Goal: Communication & Community: Answer question/provide support

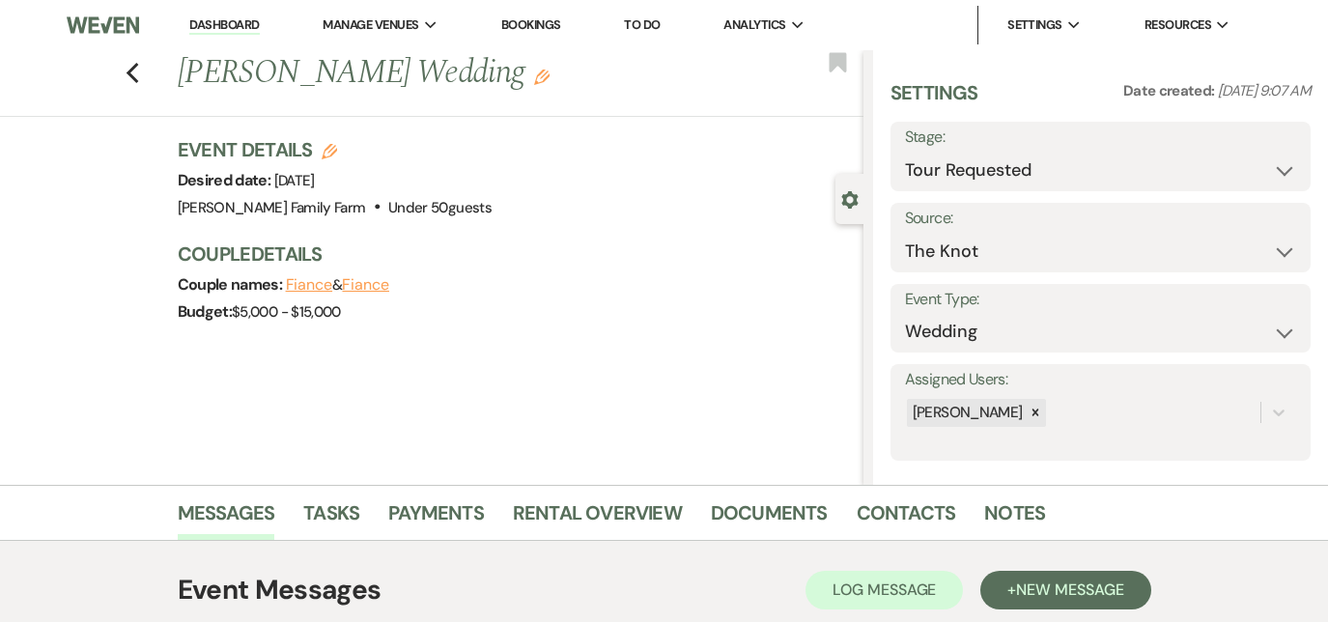
select select "2"
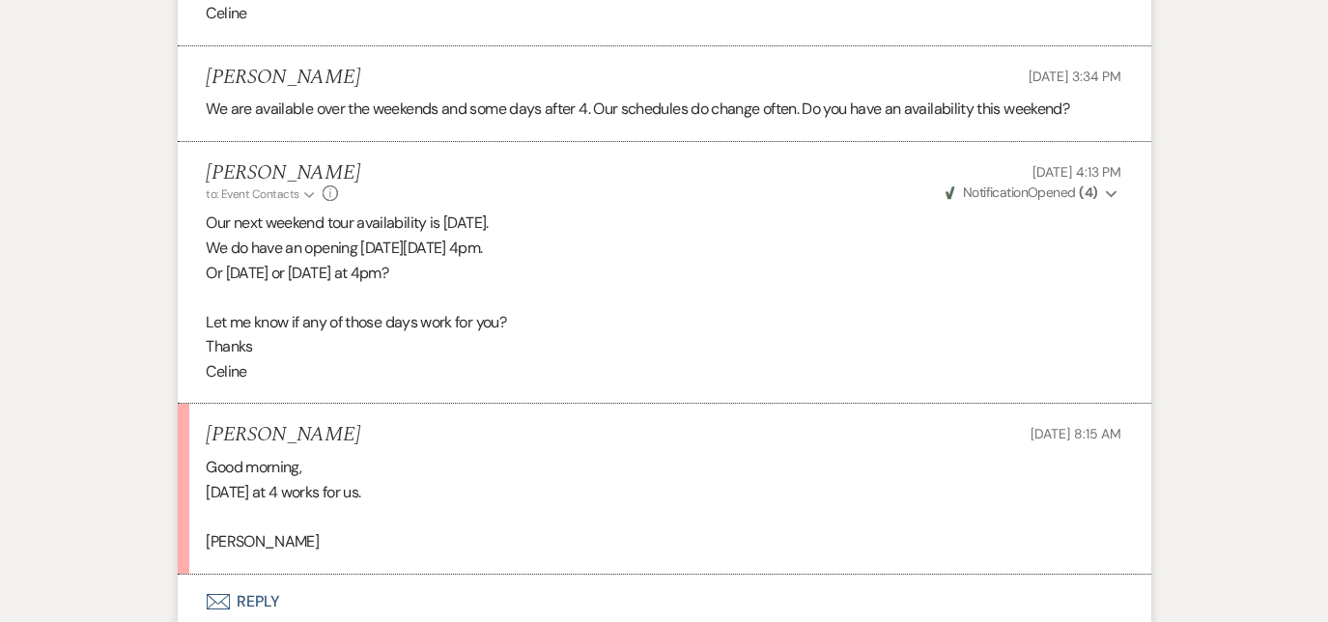
scroll to position [4523, 0]
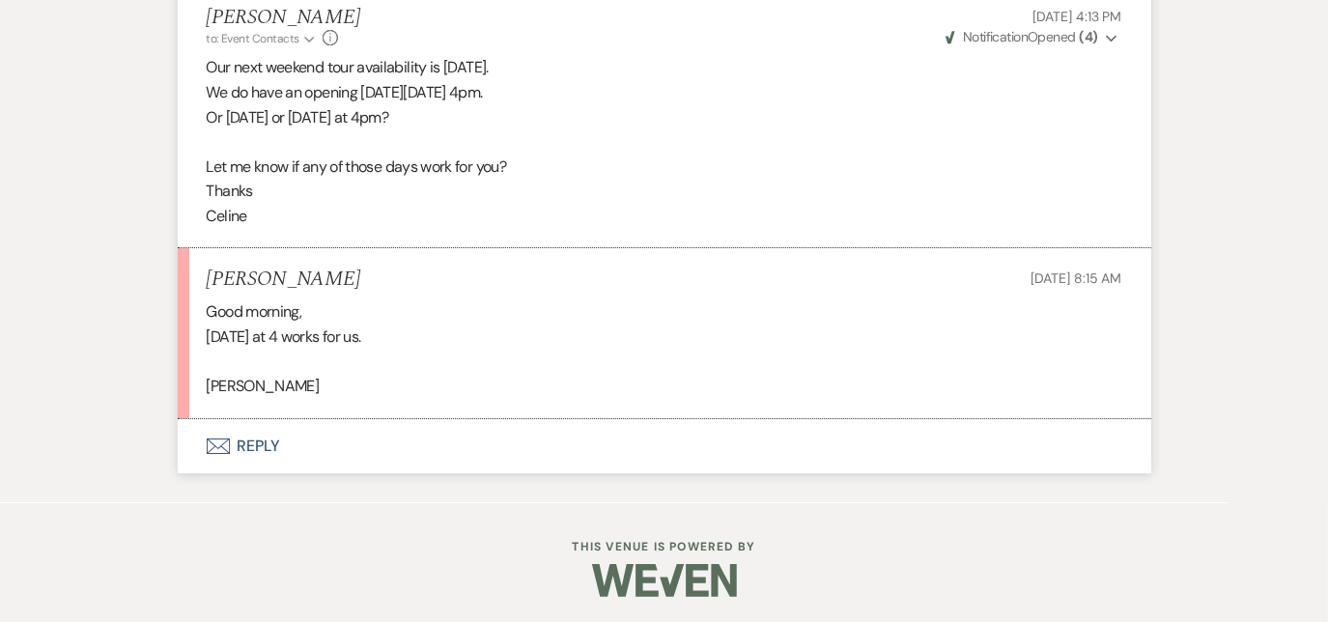
click at [261, 440] on button "Envelope Reply" at bounding box center [665, 446] width 974 height 54
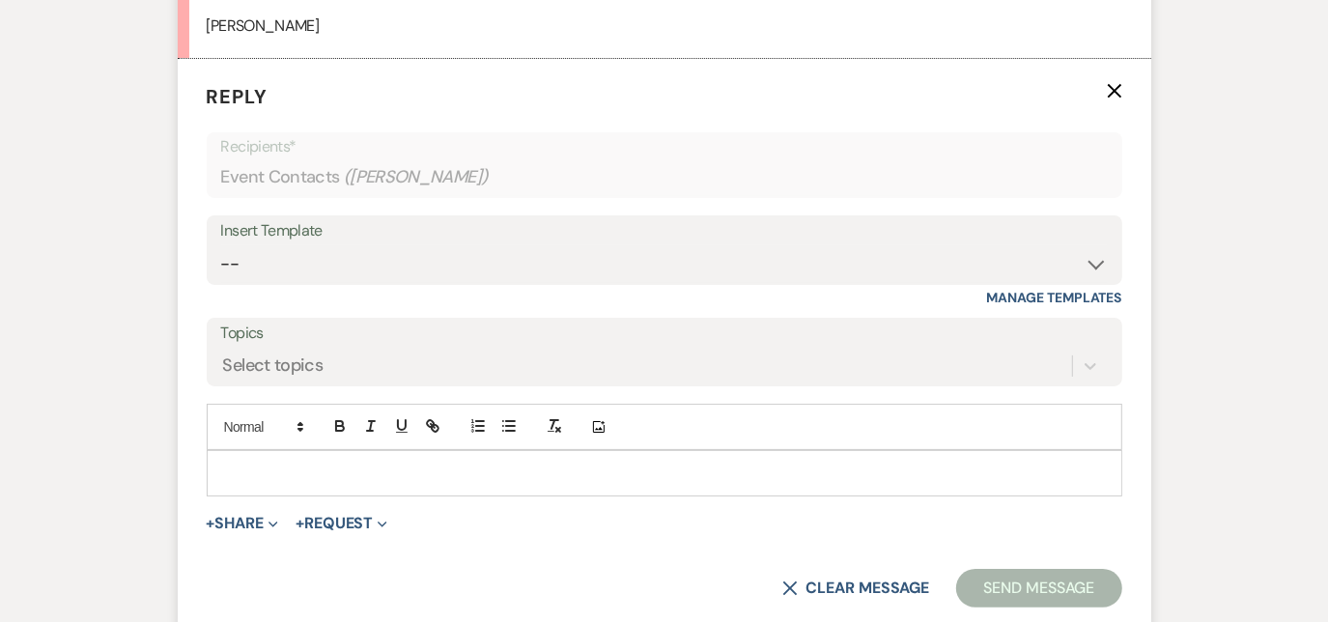
scroll to position [4912, 0]
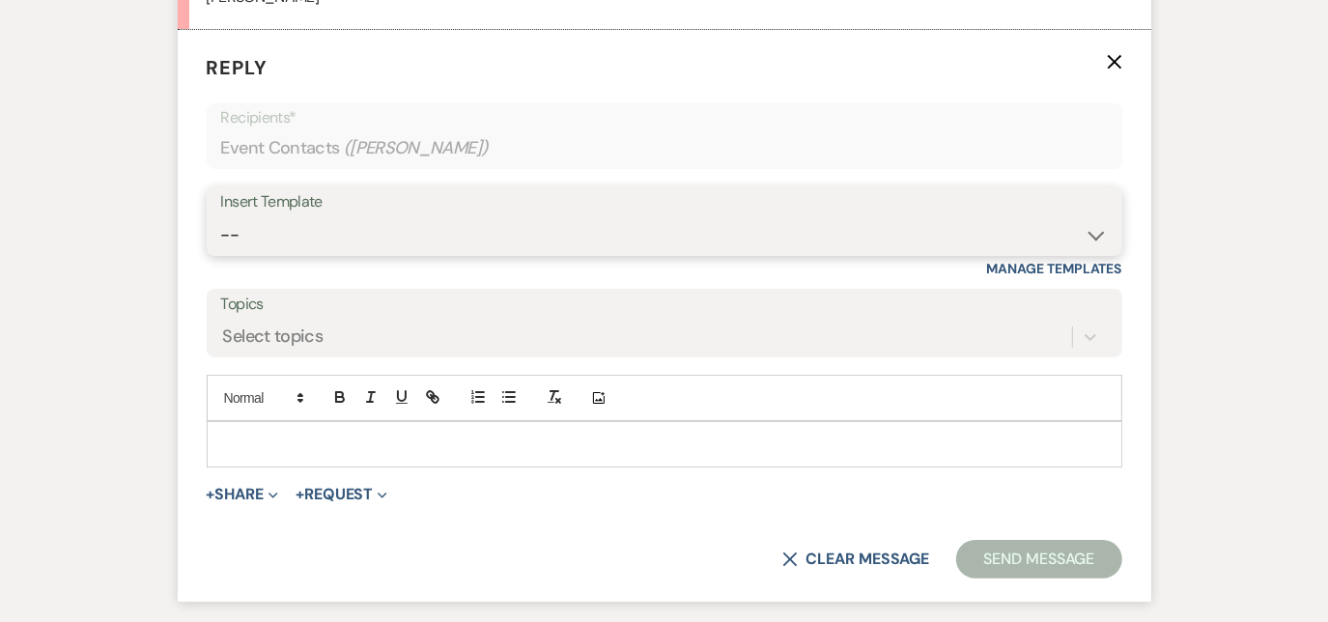
click at [311, 221] on select "-- Follow Up 1a. Non wedding request for info (Barn) 8. Proposal email Follow u…" at bounding box center [664, 235] width 887 height 38
select select "559"
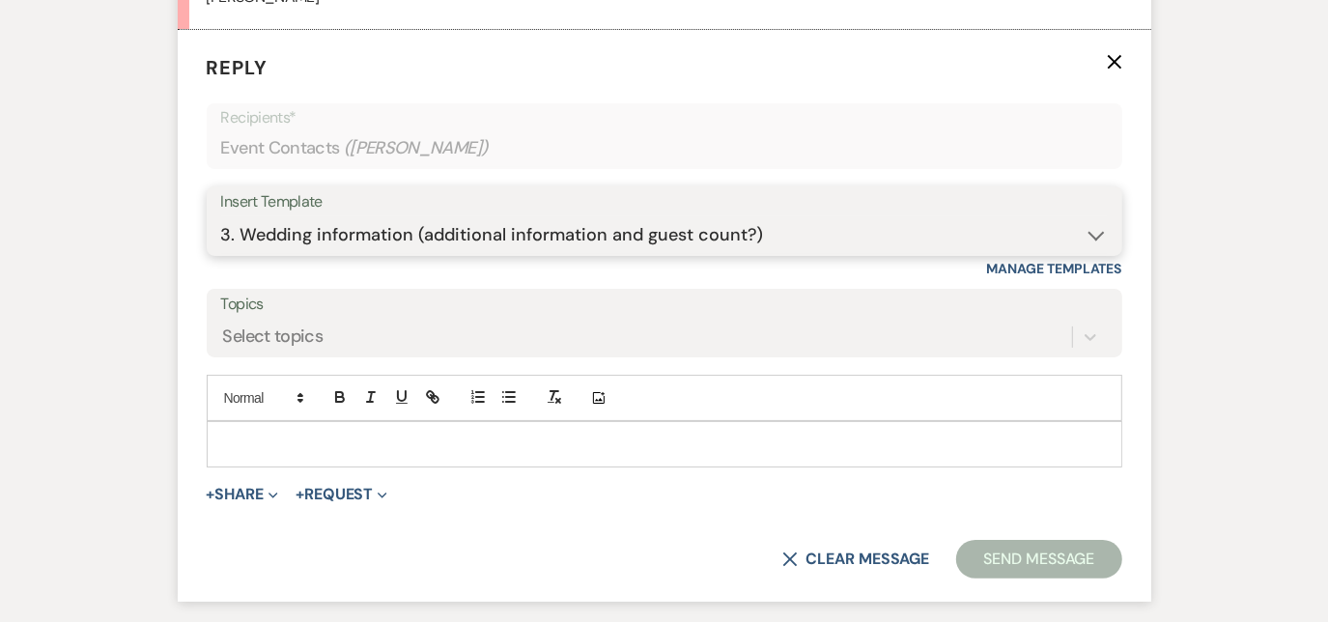
click at [221, 216] on select "-- Follow Up 1a. Non wedding request for info (Barn) 8. Proposal email Follow u…" at bounding box center [664, 235] width 887 height 38
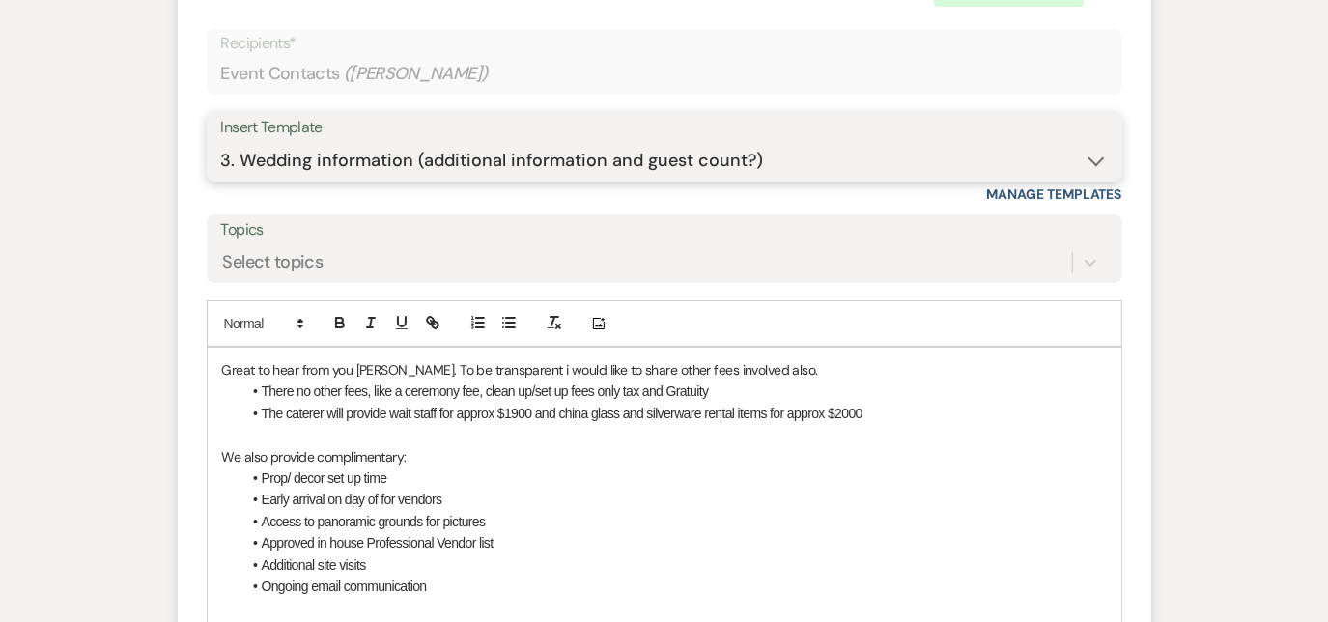
scroll to position [4986, 0]
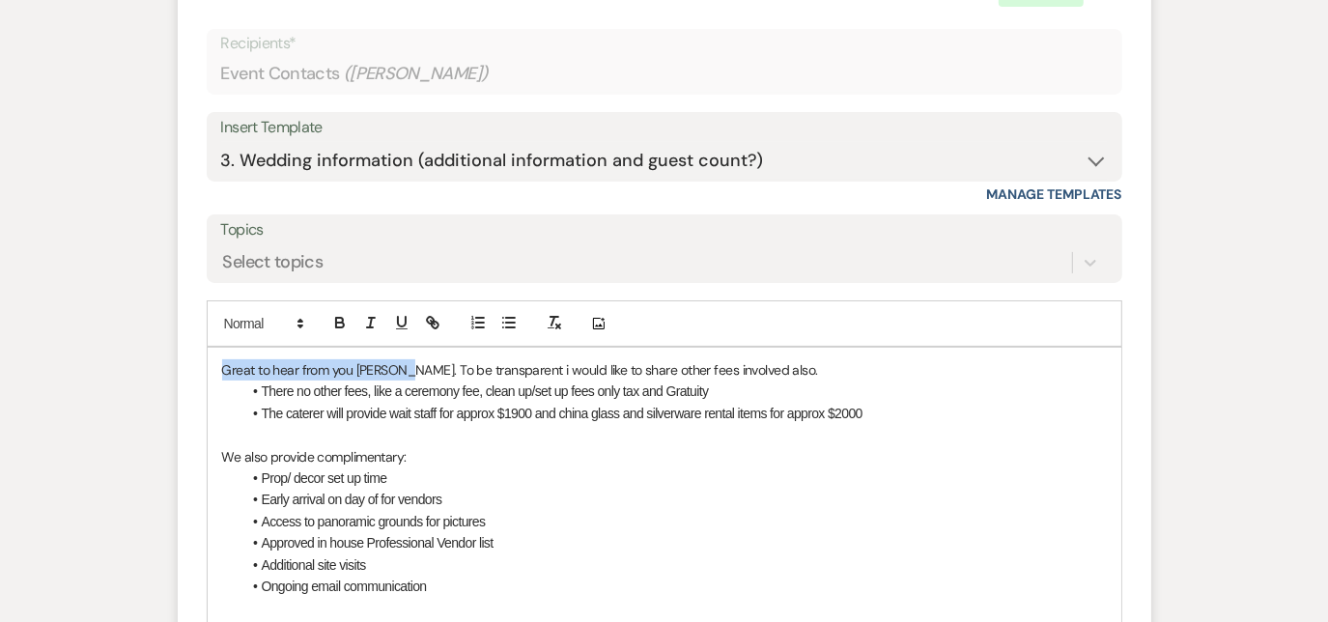
drag, startPoint x: 403, startPoint y: 365, endPoint x: 213, endPoint y: 350, distance: 190.0
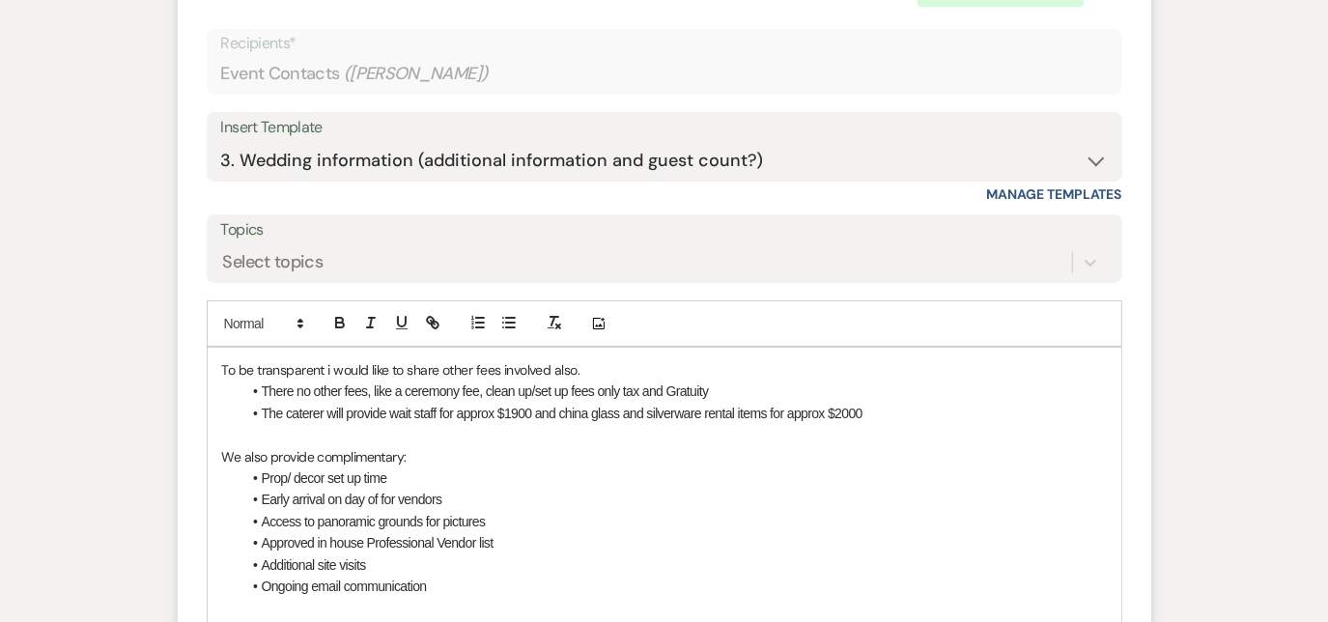
scroll to position [5007, 0]
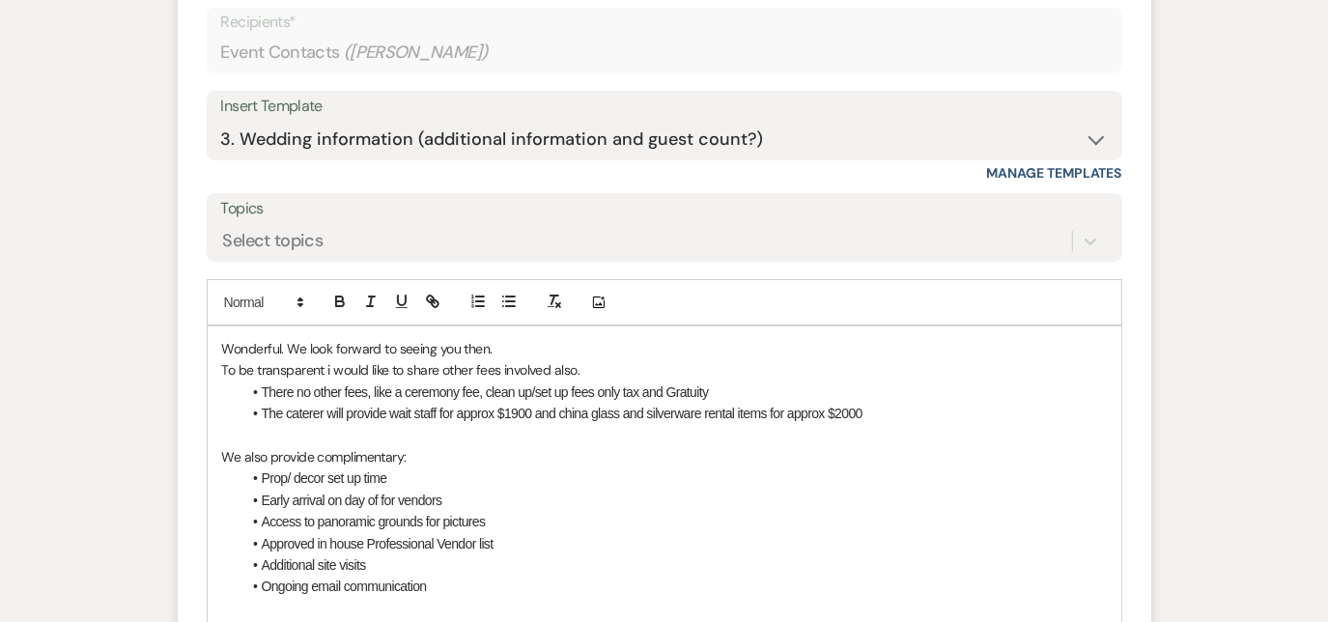
click at [542, 430] on p at bounding box center [664, 435] width 885 height 21
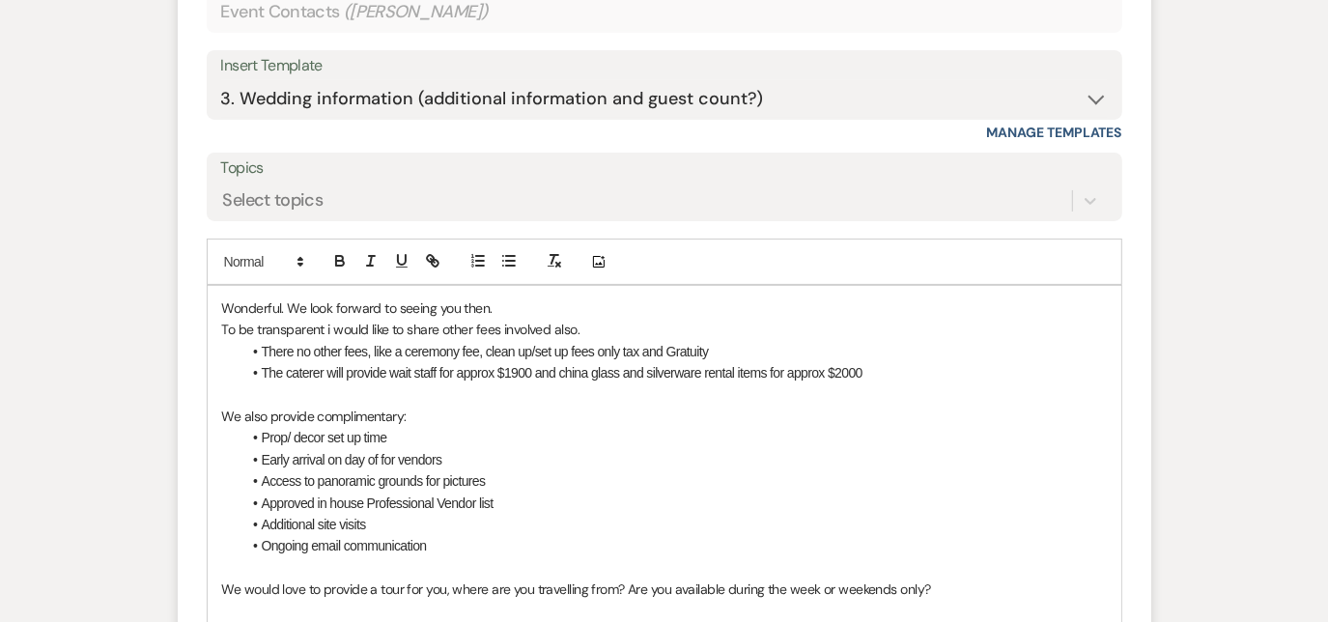
scroll to position [5048, 0]
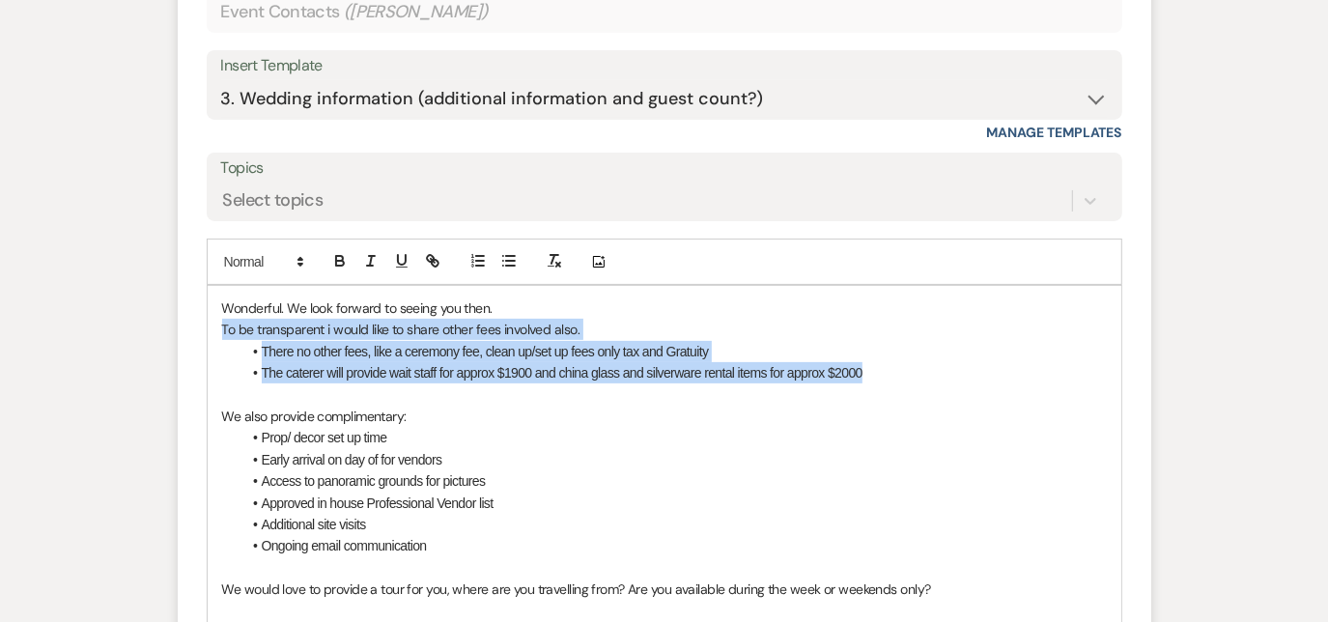
drag, startPoint x: 896, startPoint y: 362, endPoint x: 206, endPoint y: 329, distance: 691.4
click at [207, 329] on div "Wonderful. We look forward to seeing you then. To be transparent i would like t…" at bounding box center [665, 611] width 916 height 652
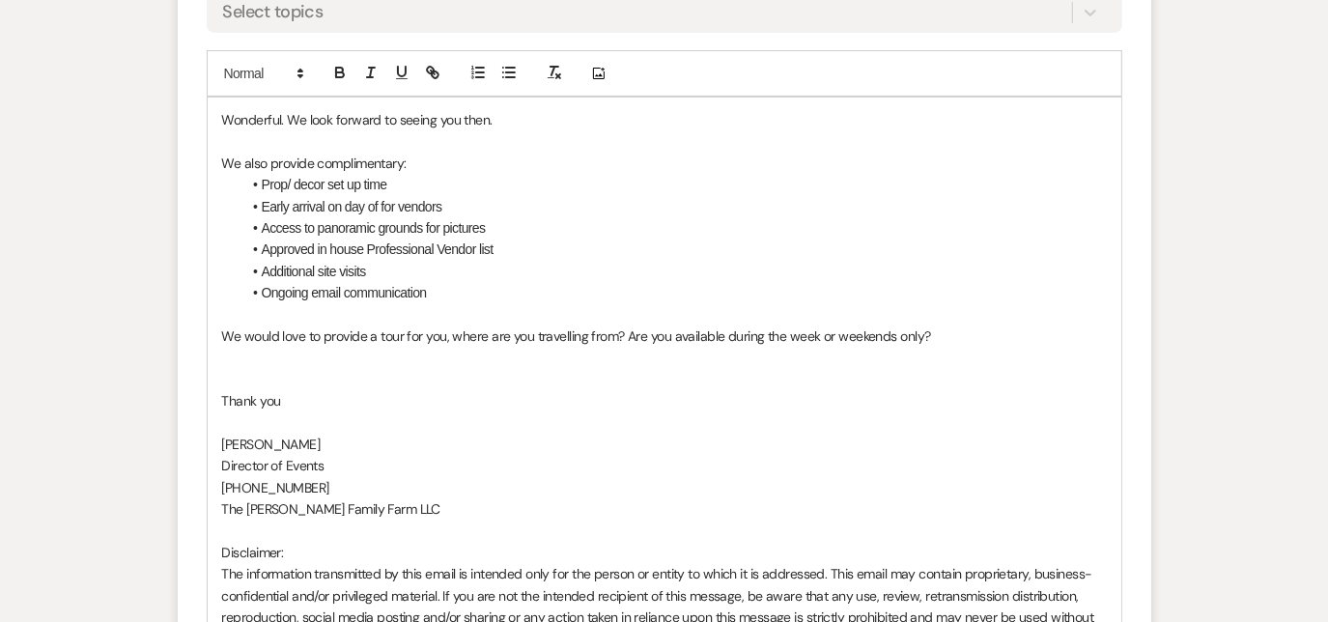
scroll to position [5242, 0]
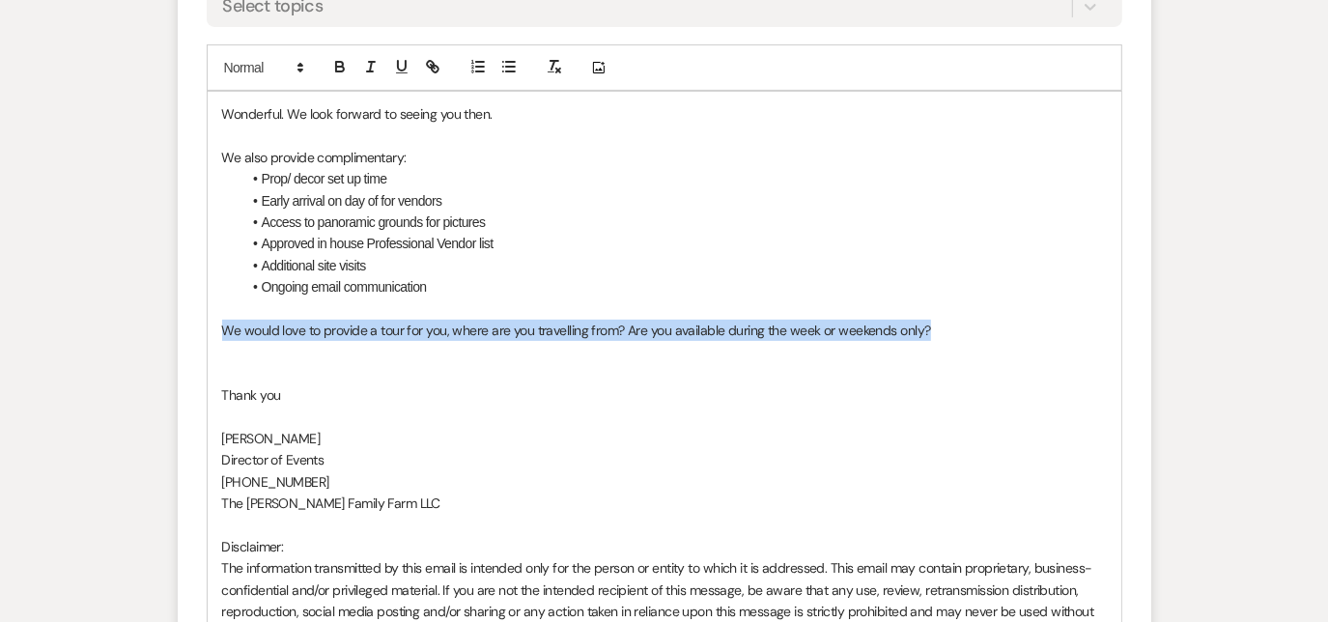
drag, startPoint x: 949, startPoint y: 326, endPoint x: 197, endPoint y: 334, distance: 751.5
click at [197, 334] on form "Reply X Draft saved! Recipients* Event Contacts ( [PERSON_NAME] ) Insert Templa…" at bounding box center [665, 256] width 974 height 1113
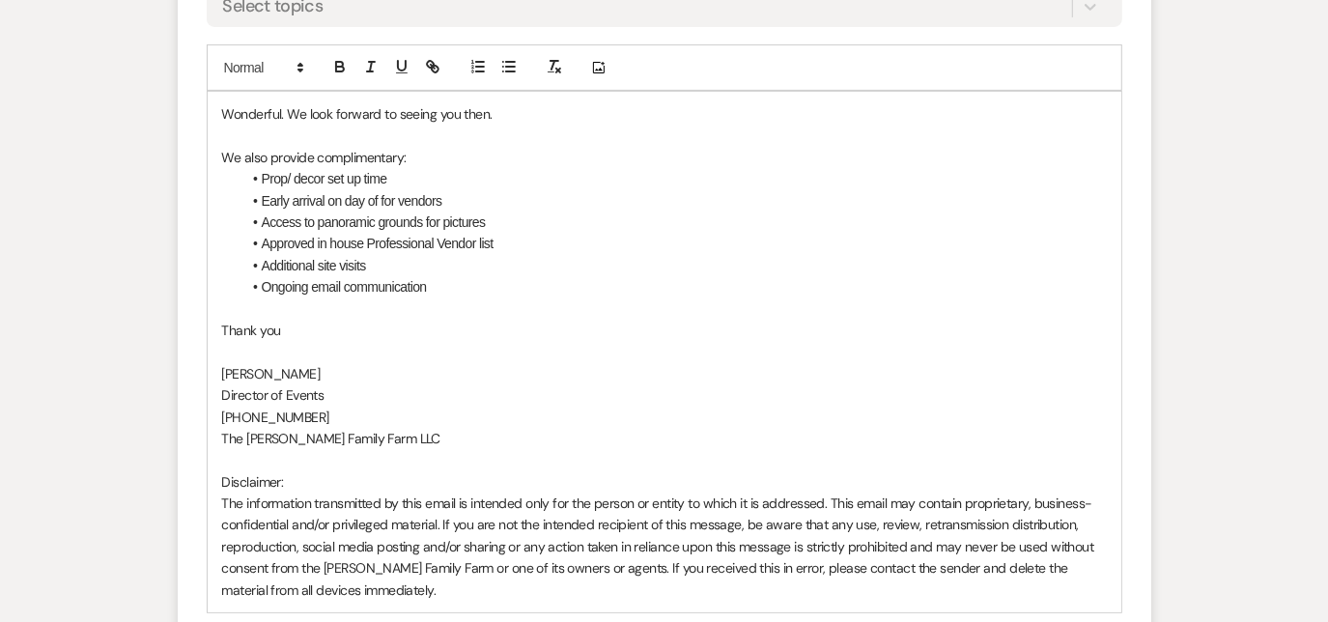
scroll to position [5538, 0]
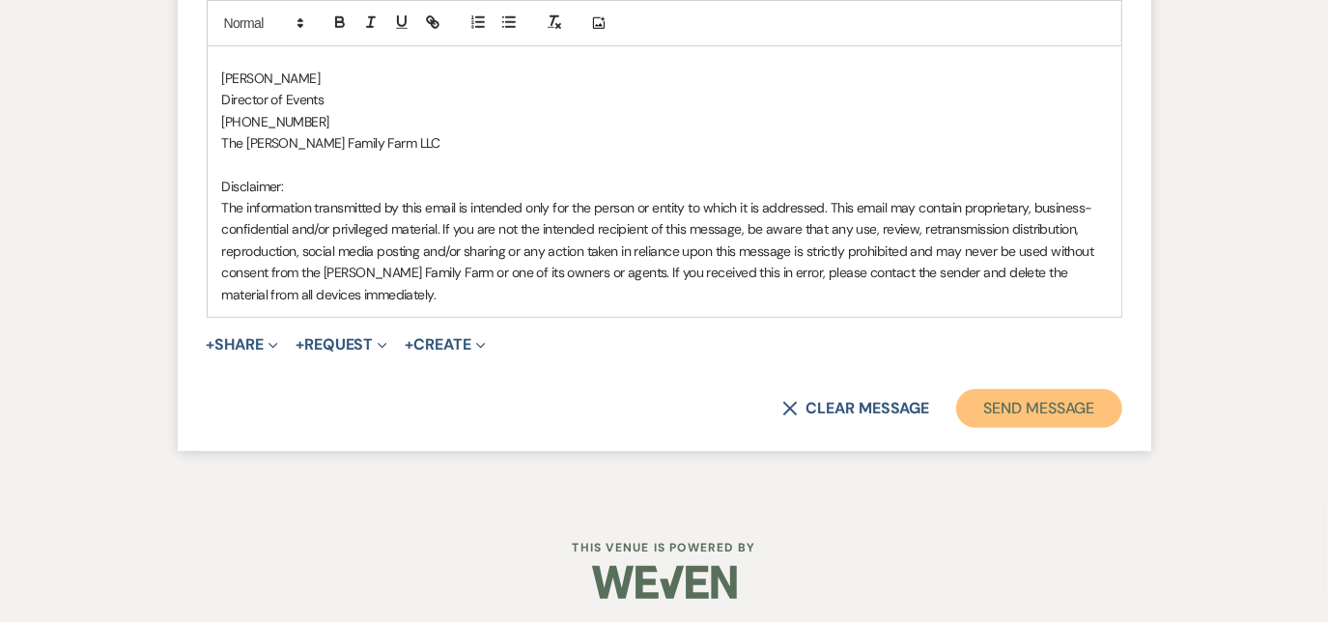
click at [1025, 407] on button "Send Message" at bounding box center [1038, 408] width 165 height 39
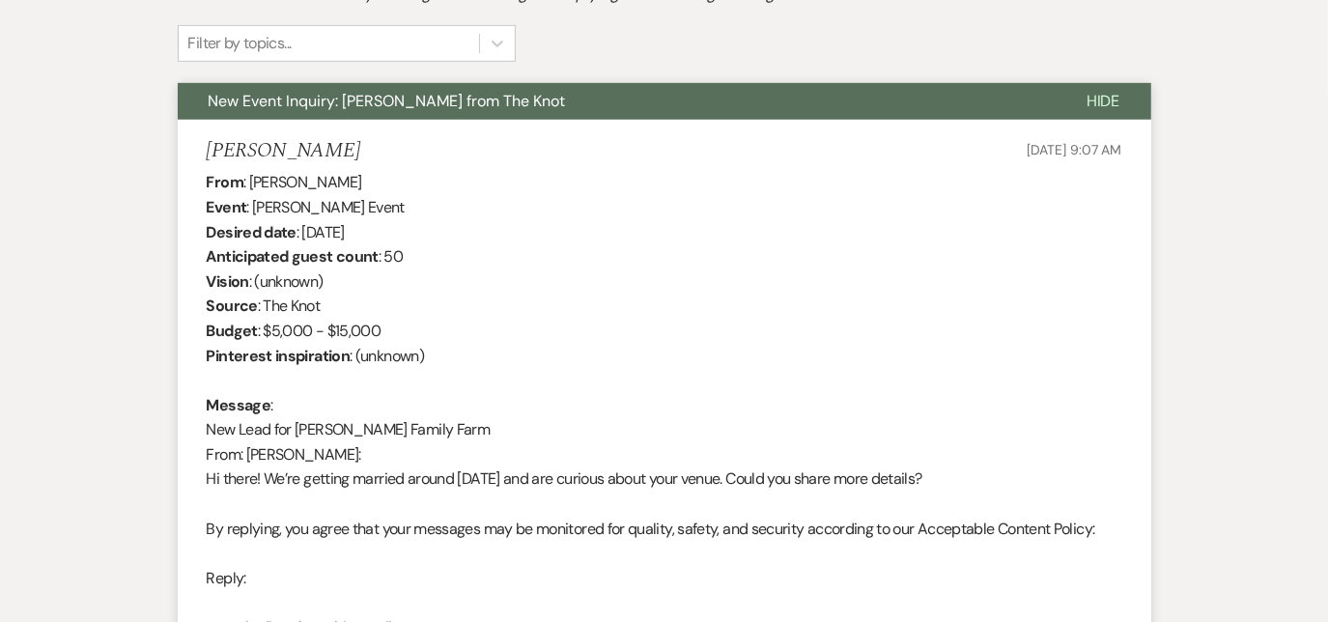
scroll to position [0, 0]
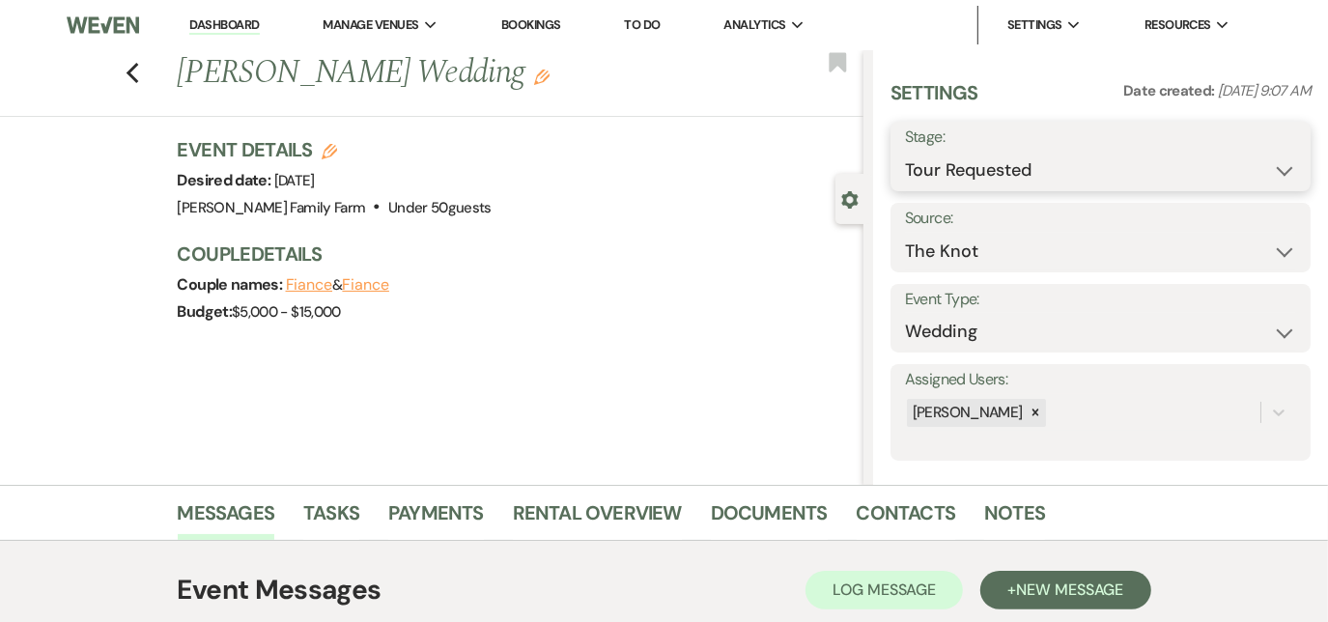
click at [983, 159] on select "Inquiry Follow Up Tour Requested Tour Confirmed Toured Proposal Sent Booked Lost" at bounding box center [1100, 171] width 391 height 38
select select "4"
click at [905, 152] on select "Inquiry Follow Up Tour Requested Tour Confirmed Toured Proposal Sent Booked Lost" at bounding box center [1100, 171] width 391 height 38
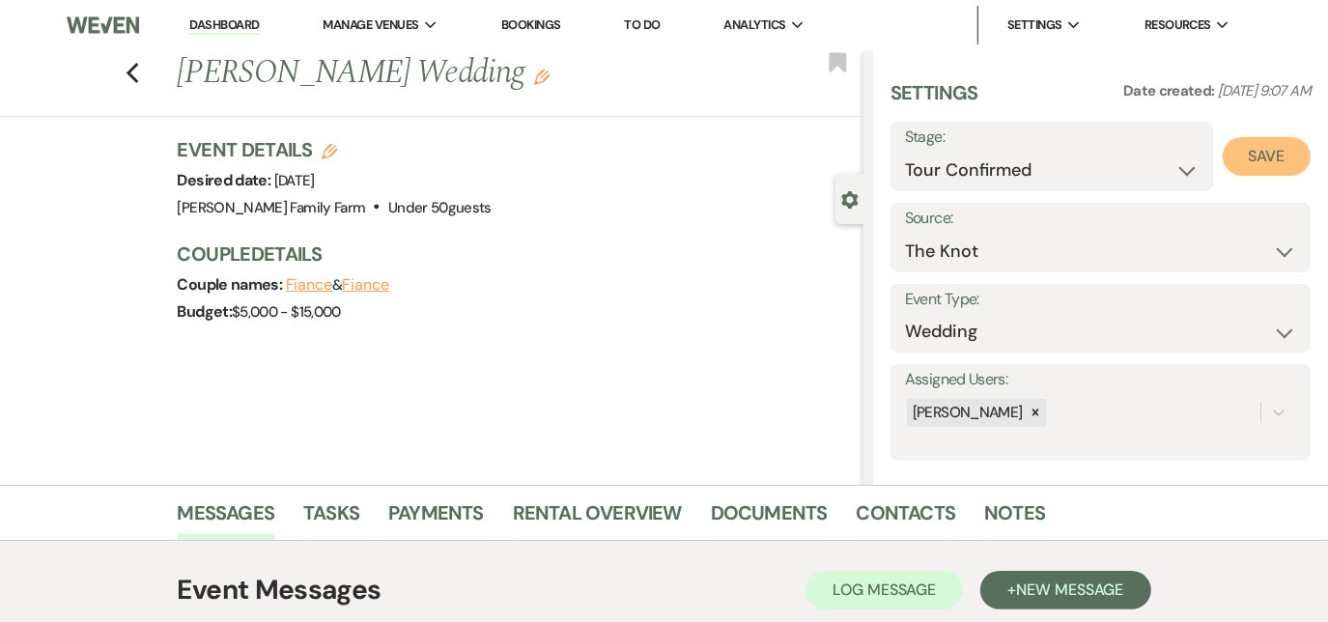
click at [1245, 158] on button "Save" at bounding box center [1267, 156] width 88 height 39
click at [138, 71] on use "button" at bounding box center [132, 73] width 13 height 21
select select "2"
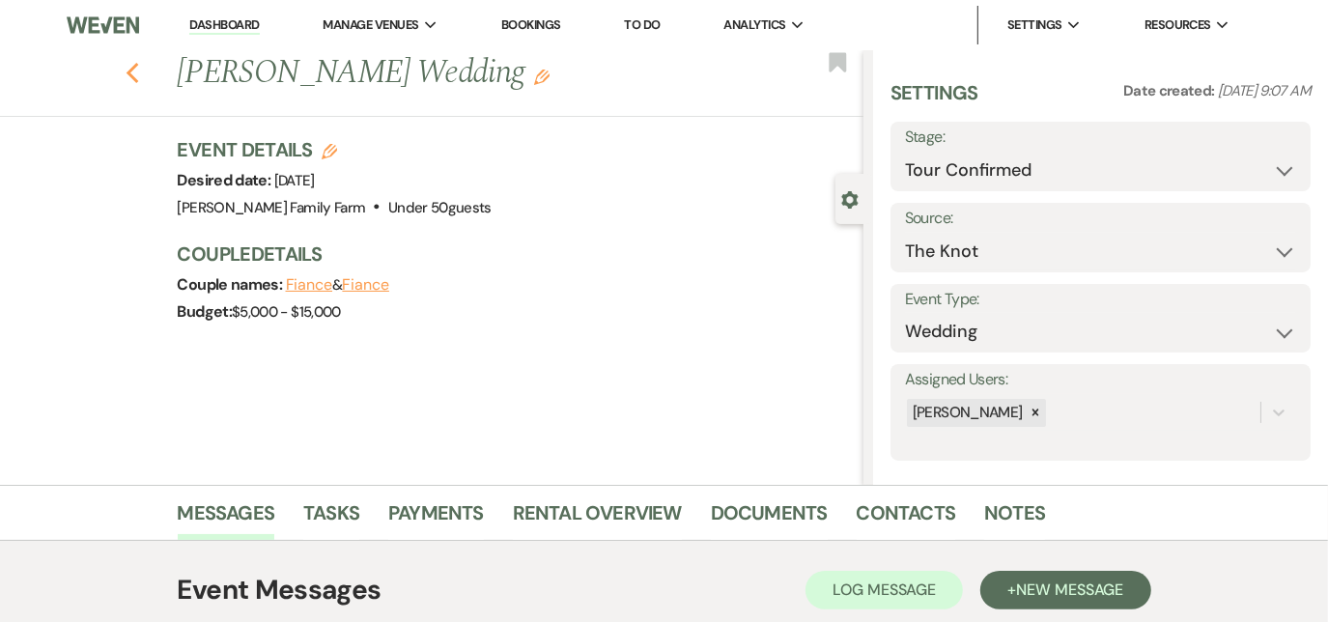
select select "2"
select select "4"
select select "2"
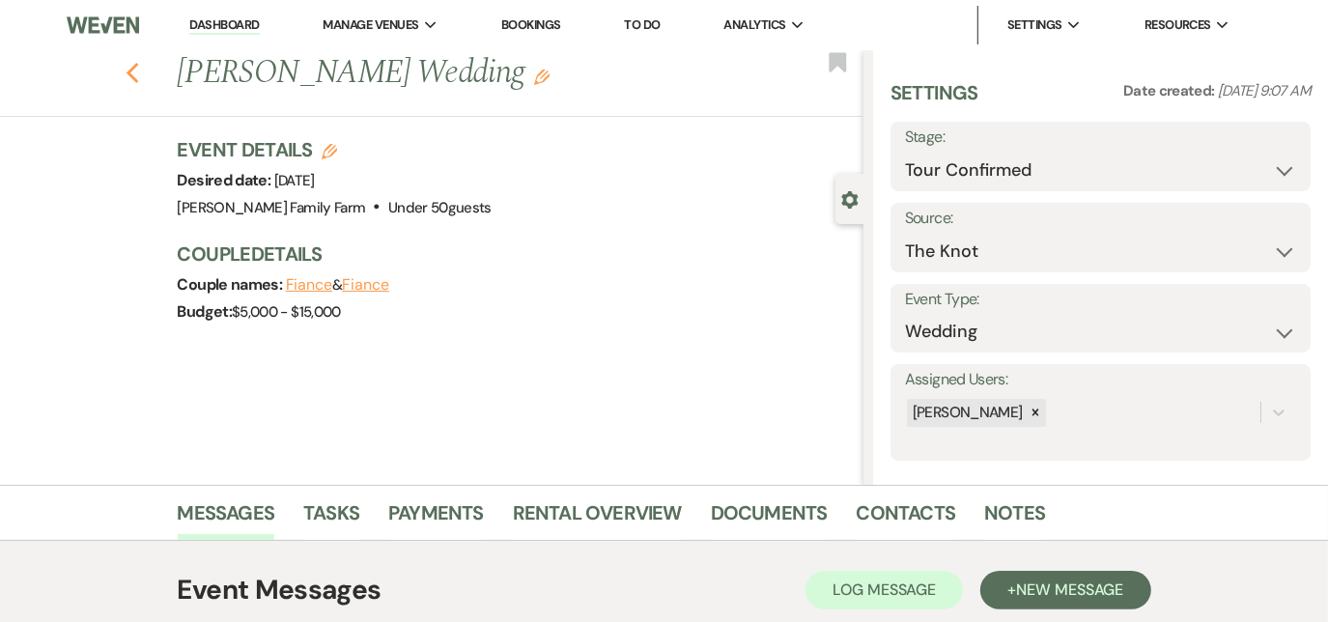
select select "2"
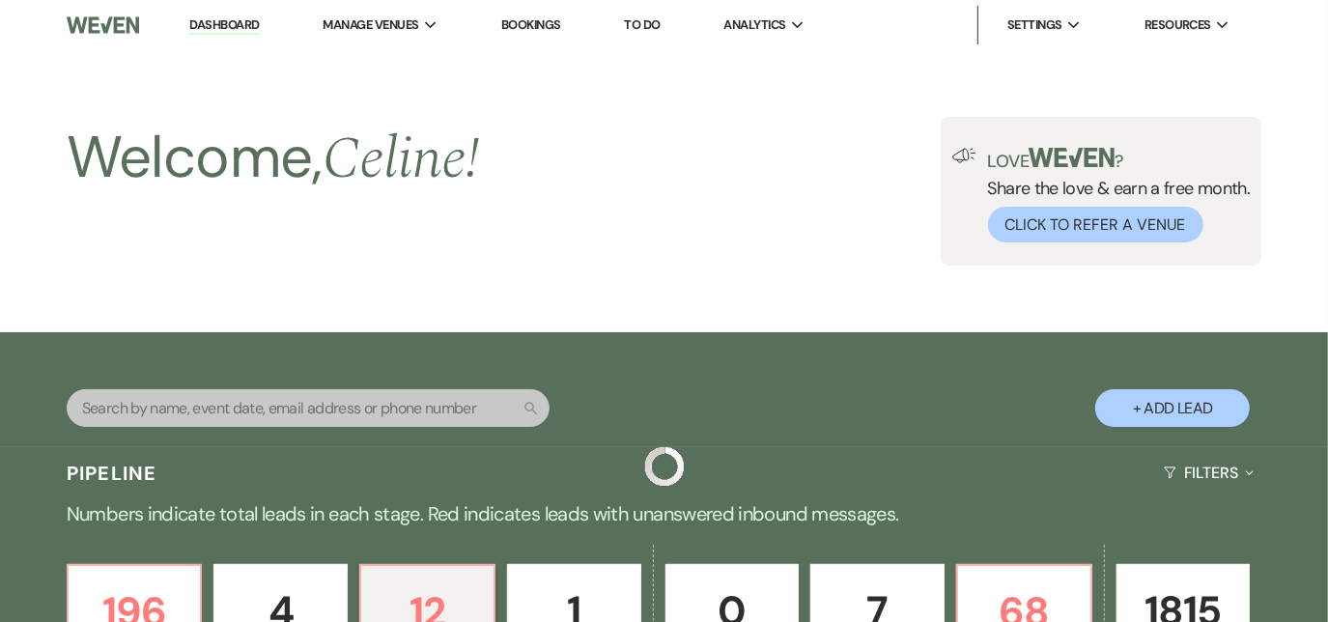
scroll to position [502, 0]
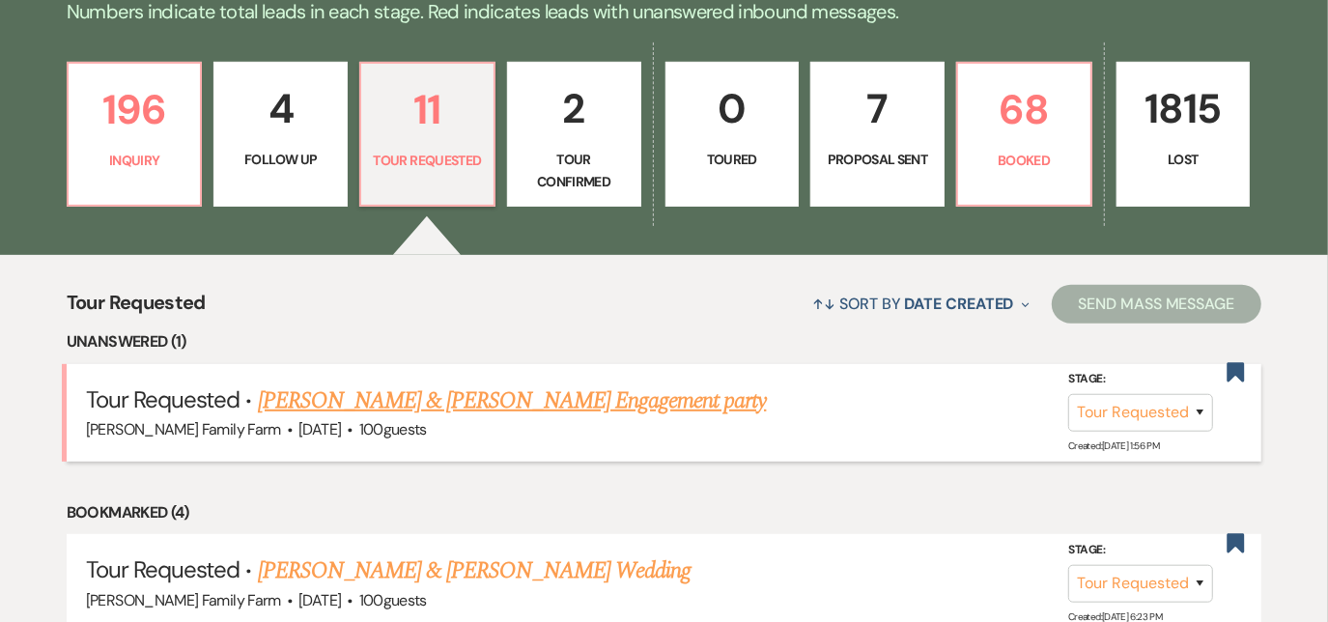
click at [426, 398] on link "[PERSON_NAME] & [PERSON_NAME] Engagement party" at bounding box center [512, 400] width 509 height 35
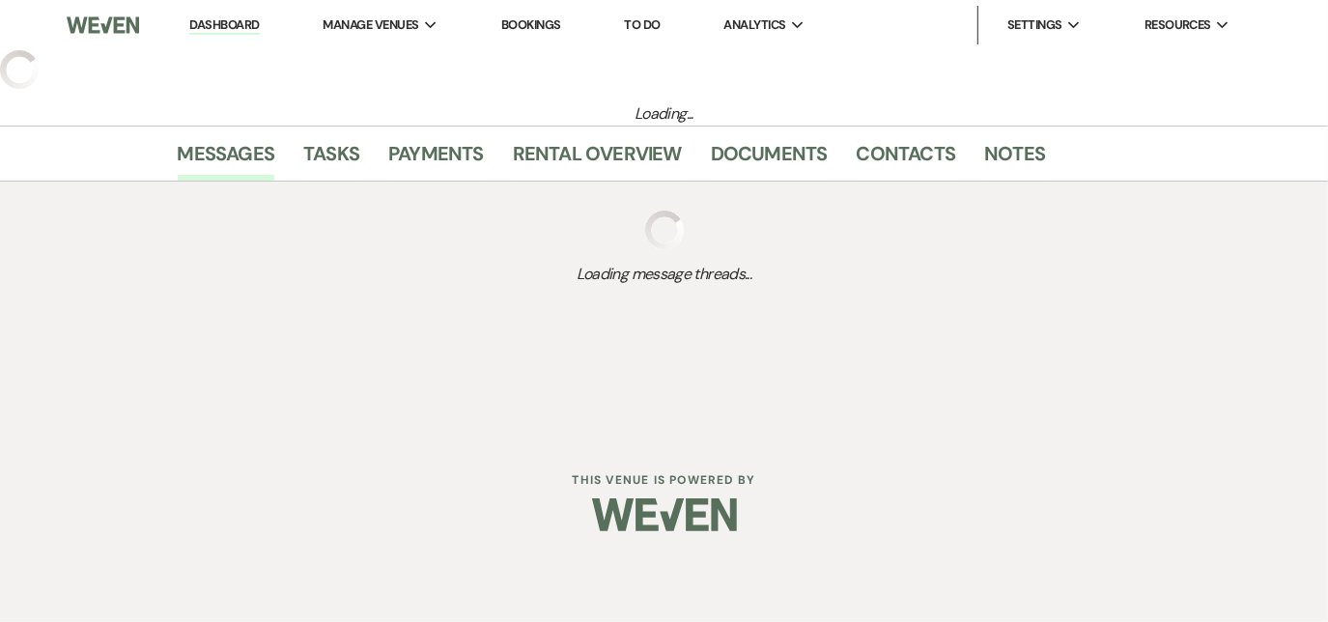
select select "2"
select select "5"
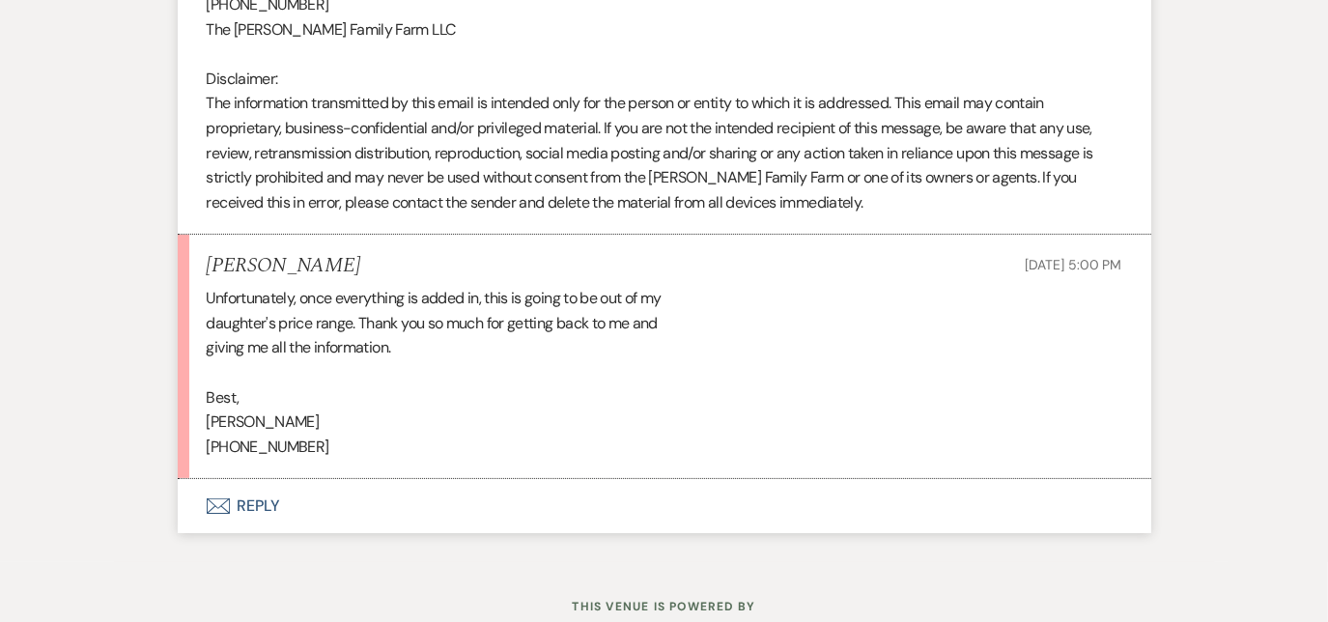
scroll to position [4920, 0]
click at [247, 504] on button "Envelope Reply" at bounding box center [665, 506] width 974 height 54
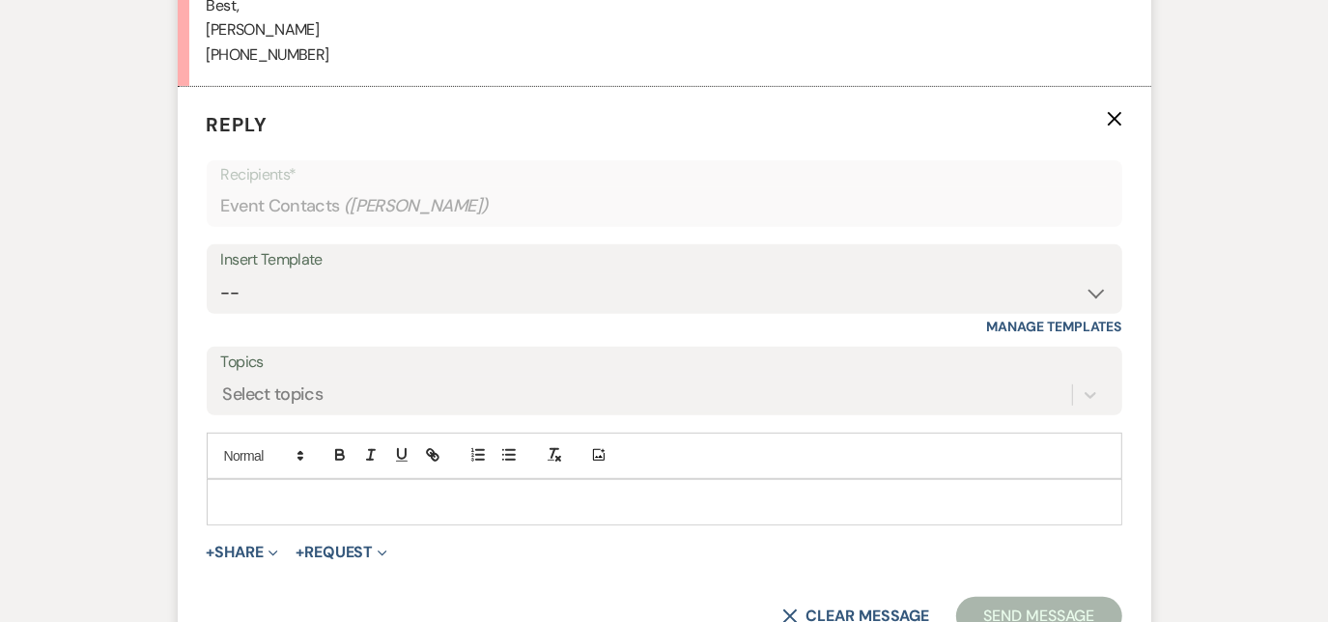
scroll to position [5371, 0]
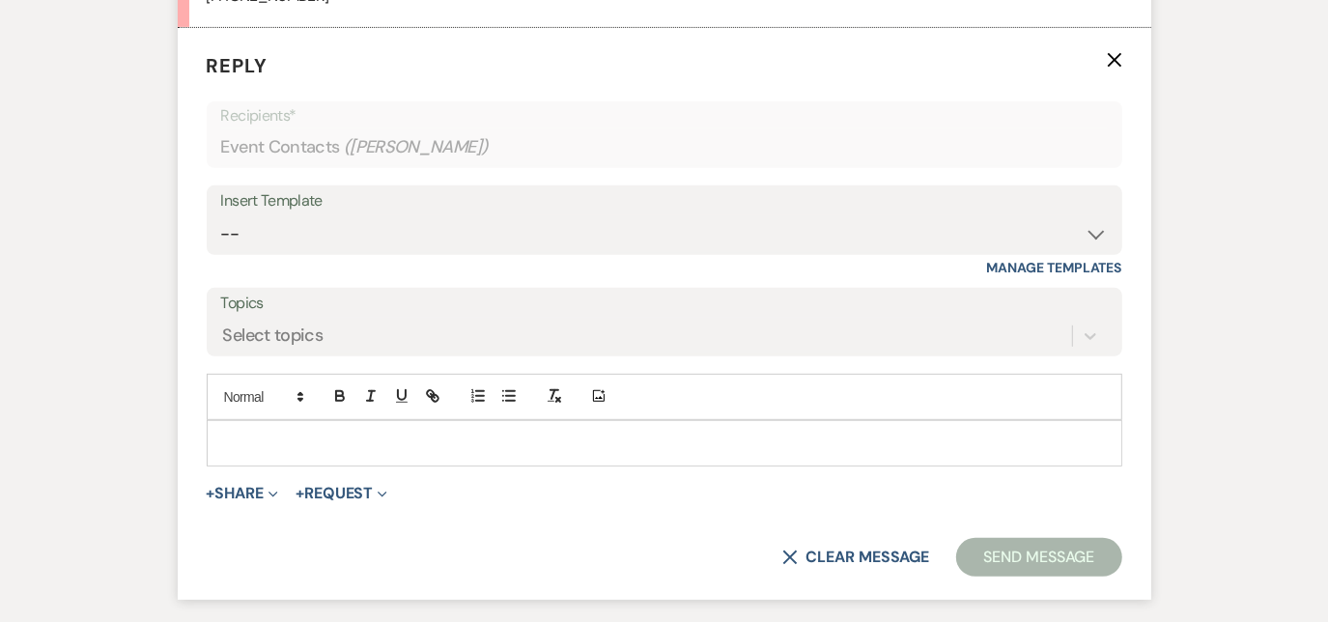
click at [296, 440] on p at bounding box center [664, 443] width 885 height 21
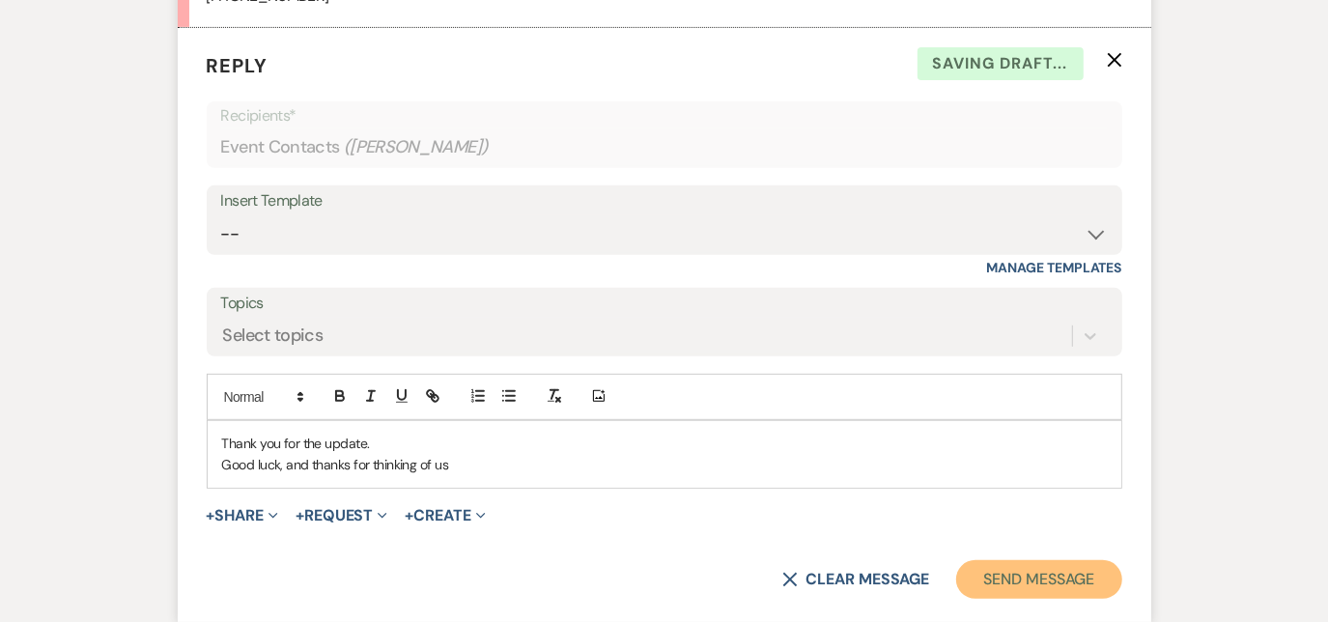
click at [992, 570] on button "Send Message" at bounding box center [1038, 579] width 165 height 39
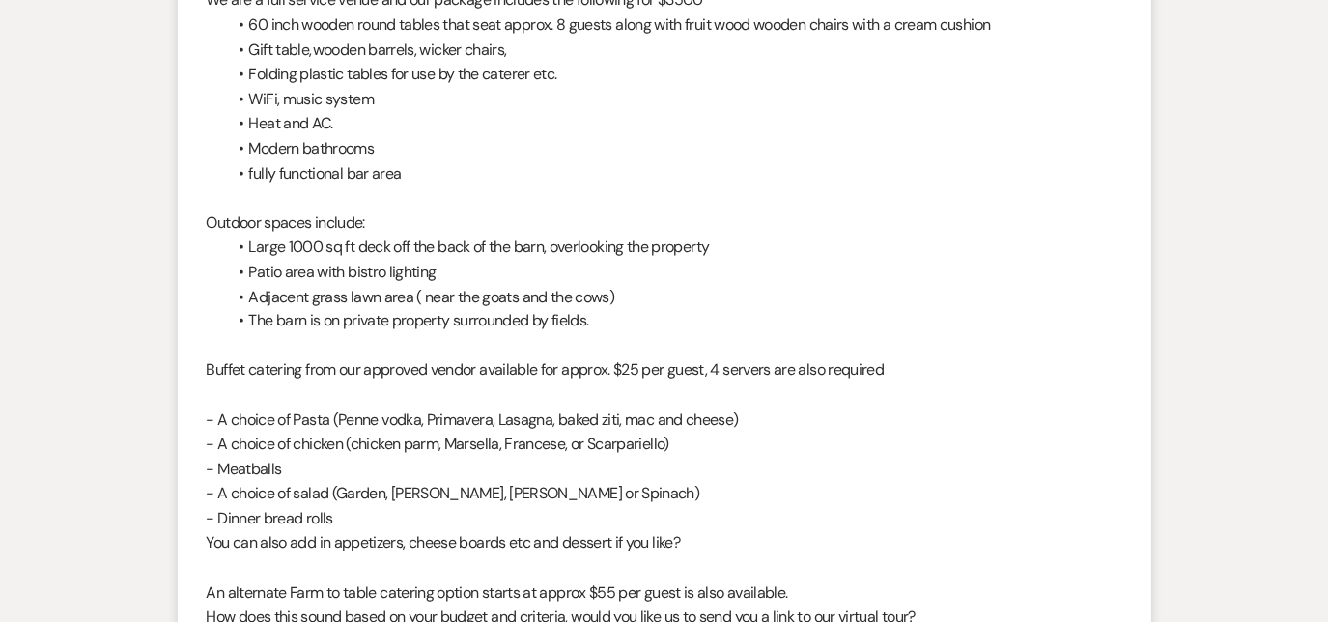
scroll to position [0, 0]
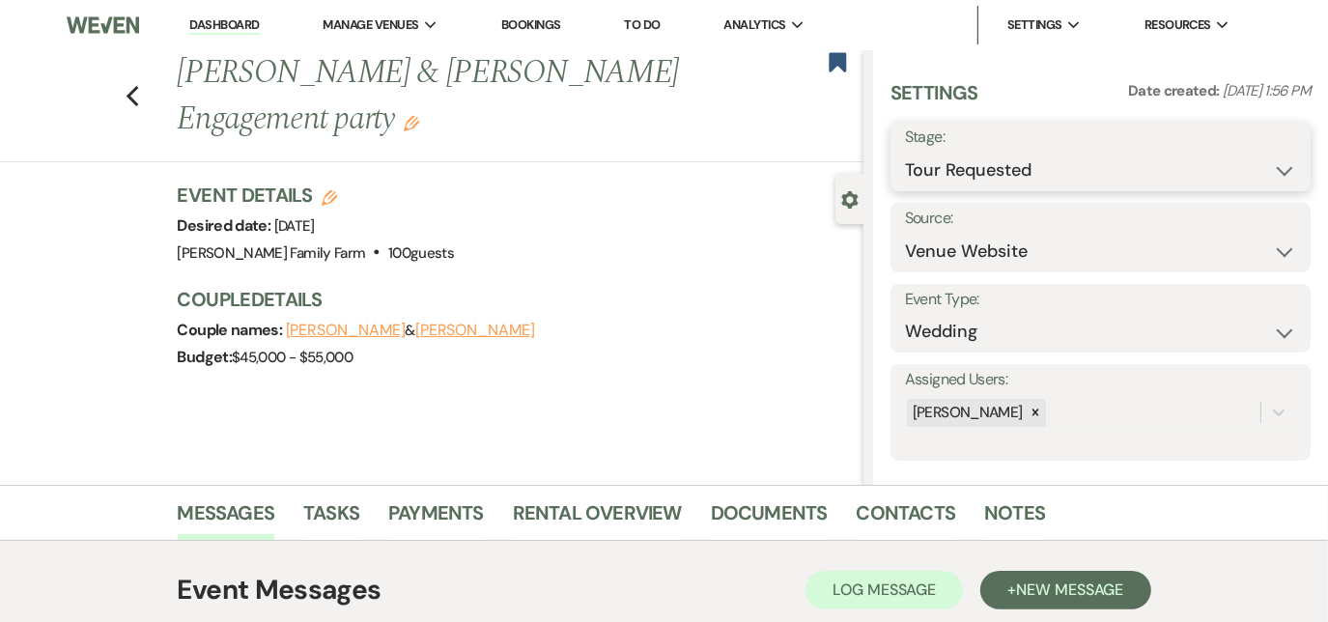
click at [937, 178] on select "Inquiry Follow Up Tour Requested Tour Confirmed Toured Proposal Sent Booked Lost" at bounding box center [1100, 171] width 391 height 38
select select "8"
click at [905, 152] on select "Inquiry Follow Up Tour Requested Tour Confirmed Toured Proposal Sent Booked Lost" at bounding box center [1100, 171] width 391 height 38
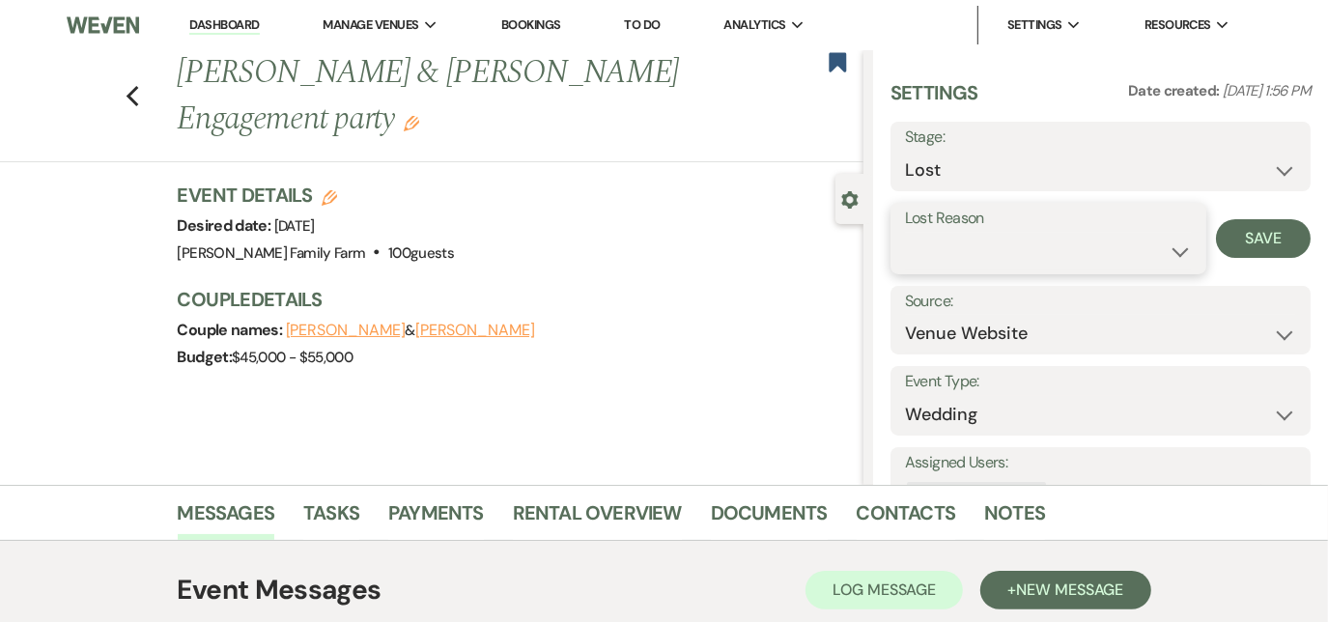
click at [978, 247] on select "Booked Elsewhere Budget Date Unavailable No Response Not a Good Match Capacity …" at bounding box center [1048, 252] width 287 height 38
select select "7"
click at [905, 233] on select "Booked Elsewhere Budget Date Unavailable No Response Not a Good Match Capacity …" at bounding box center [1048, 252] width 287 height 38
click at [1254, 241] on button "Save" at bounding box center [1263, 238] width 95 height 39
click at [139, 98] on icon "Previous" at bounding box center [133, 96] width 14 height 23
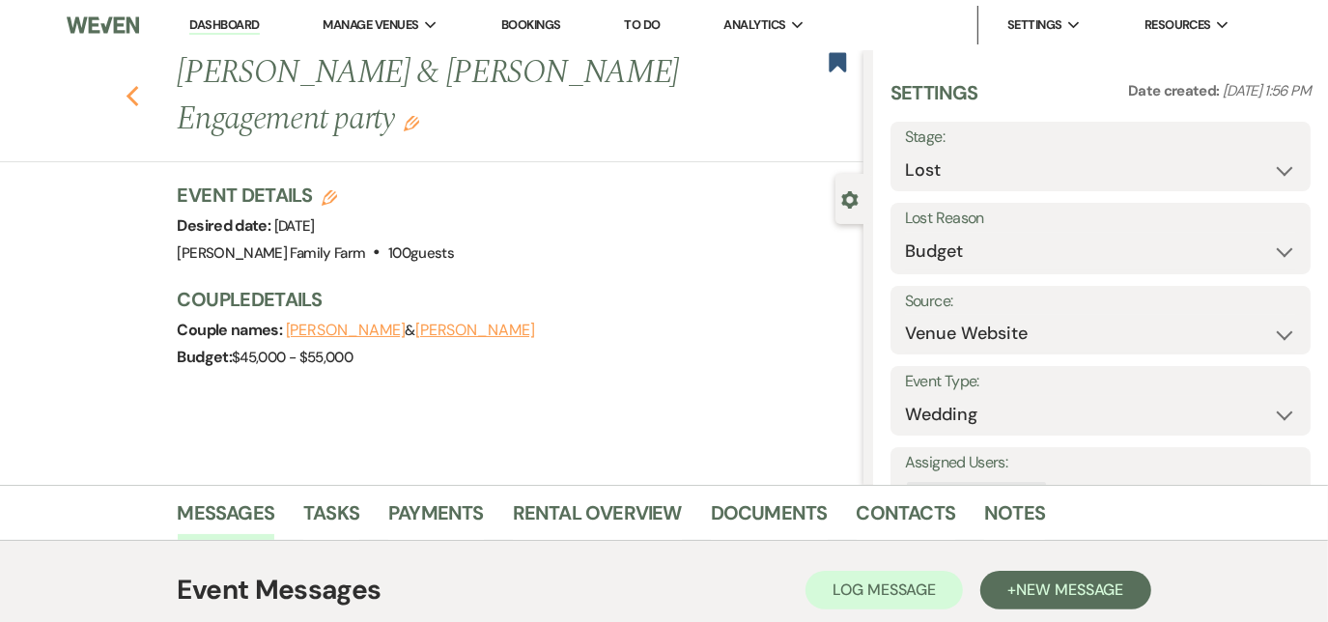
select select "2"
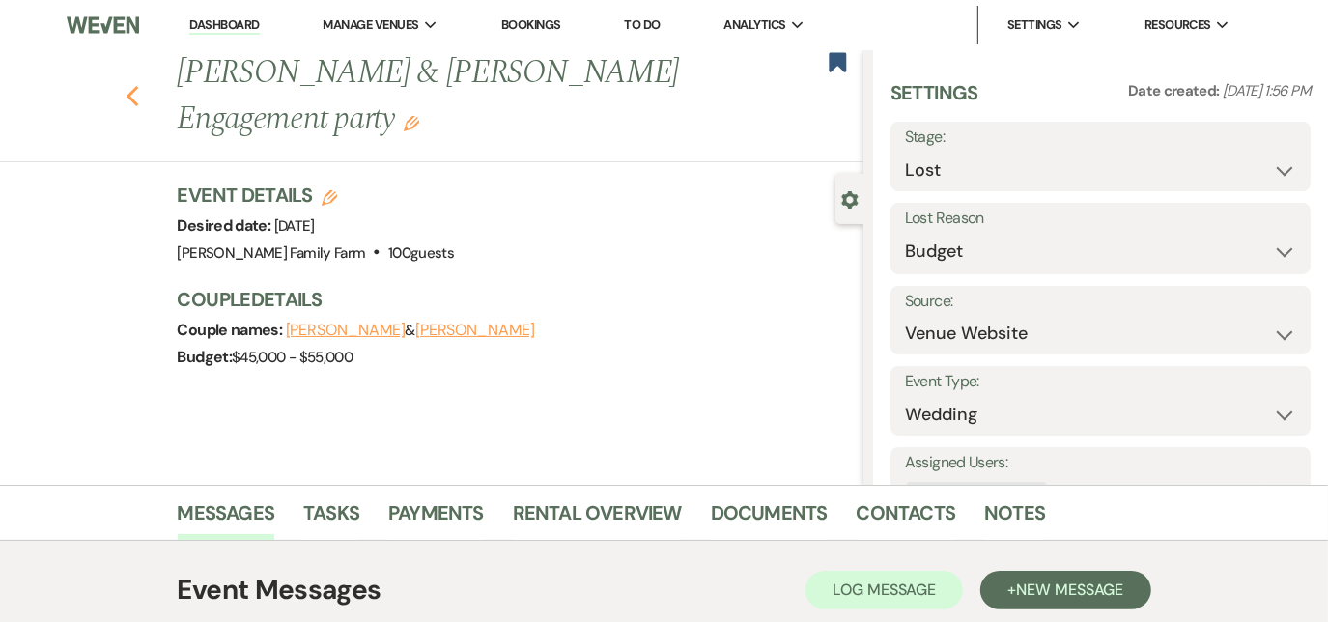
select select "2"
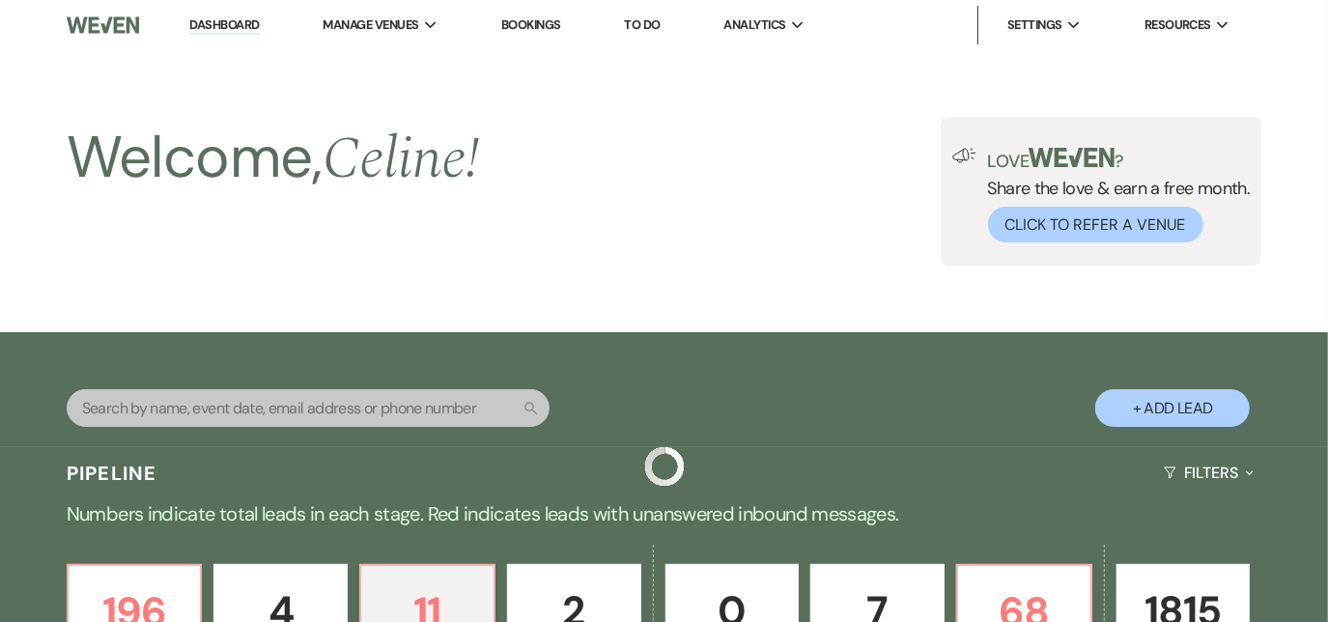
scroll to position [502, 0]
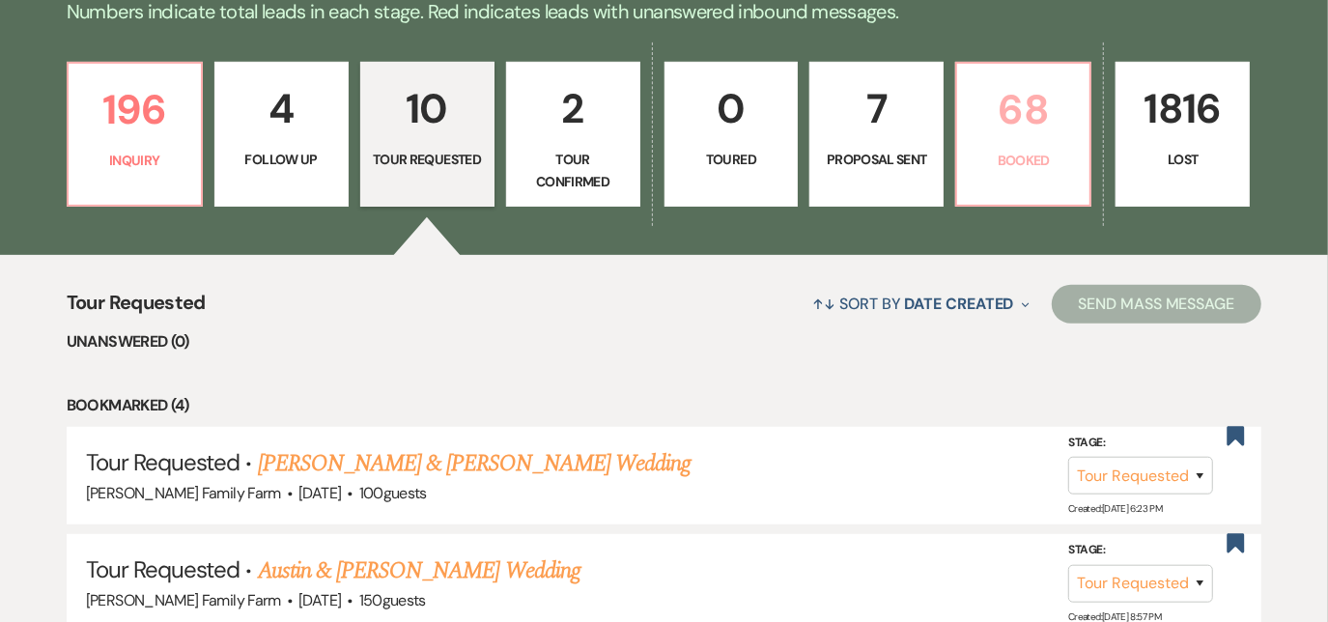
click at [1014, 182] on link "68 Booked" at bounding box center [1023, 134] width 136 height 145
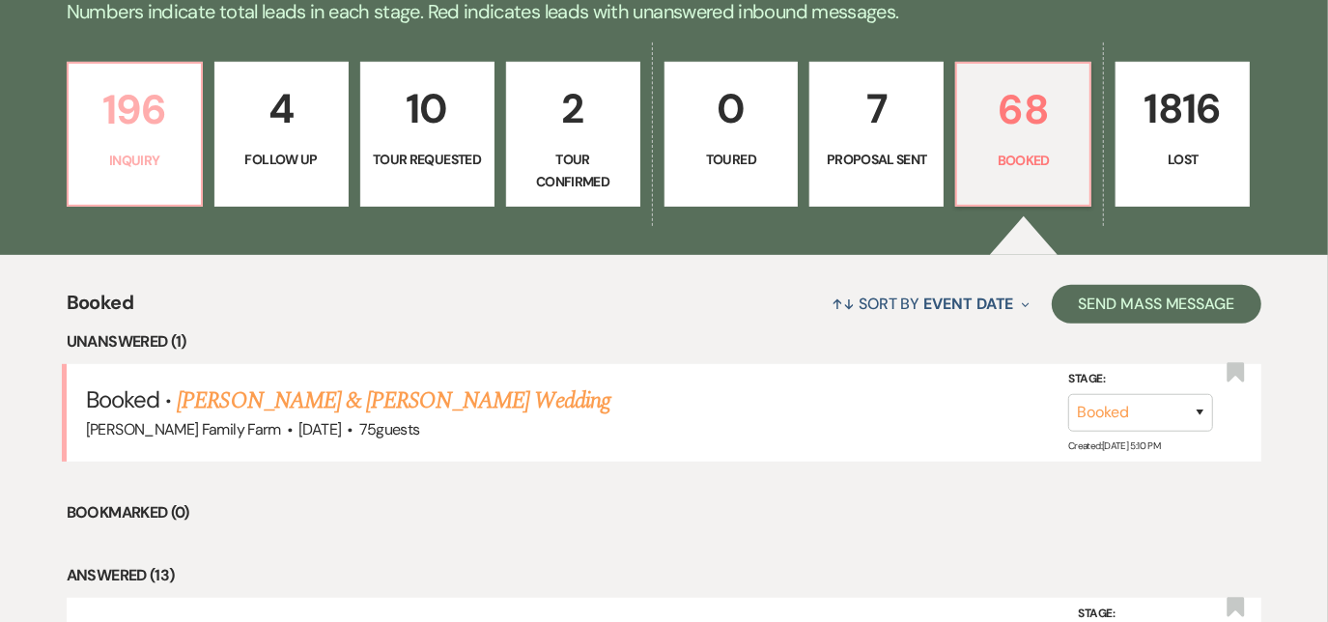
click at [116, 158] on p "Inquiry" at bounding box center [134, 160] width 109 height 21
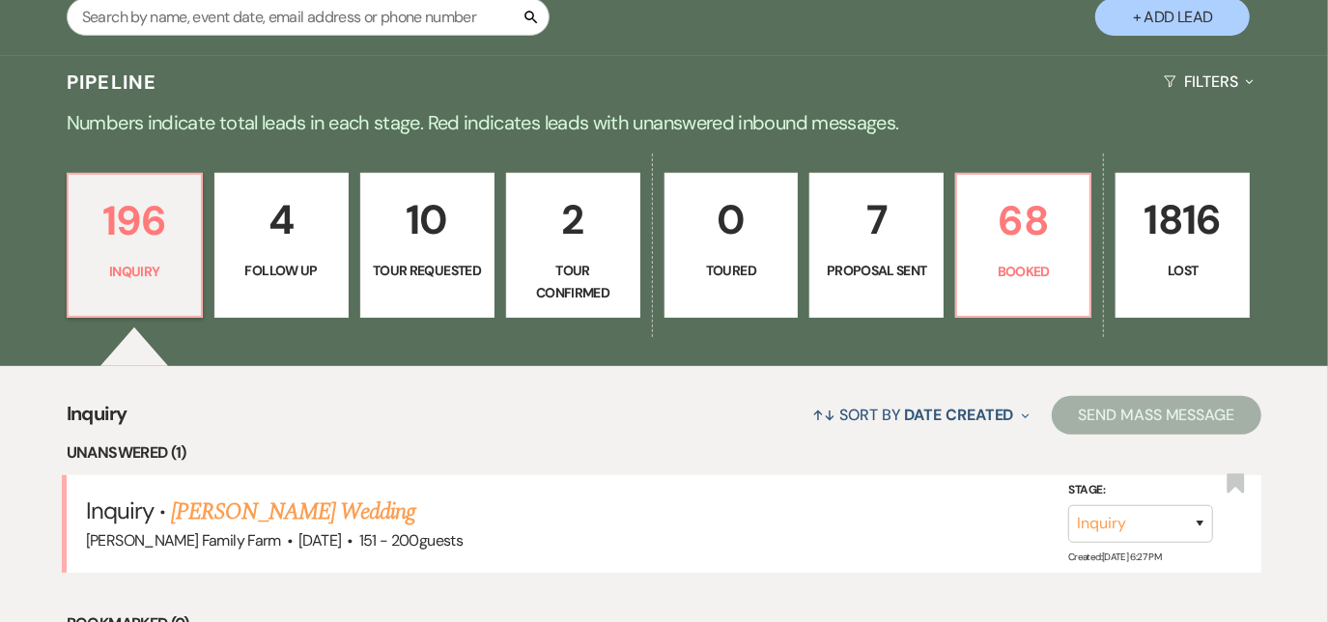
scroll to position [390, 0]
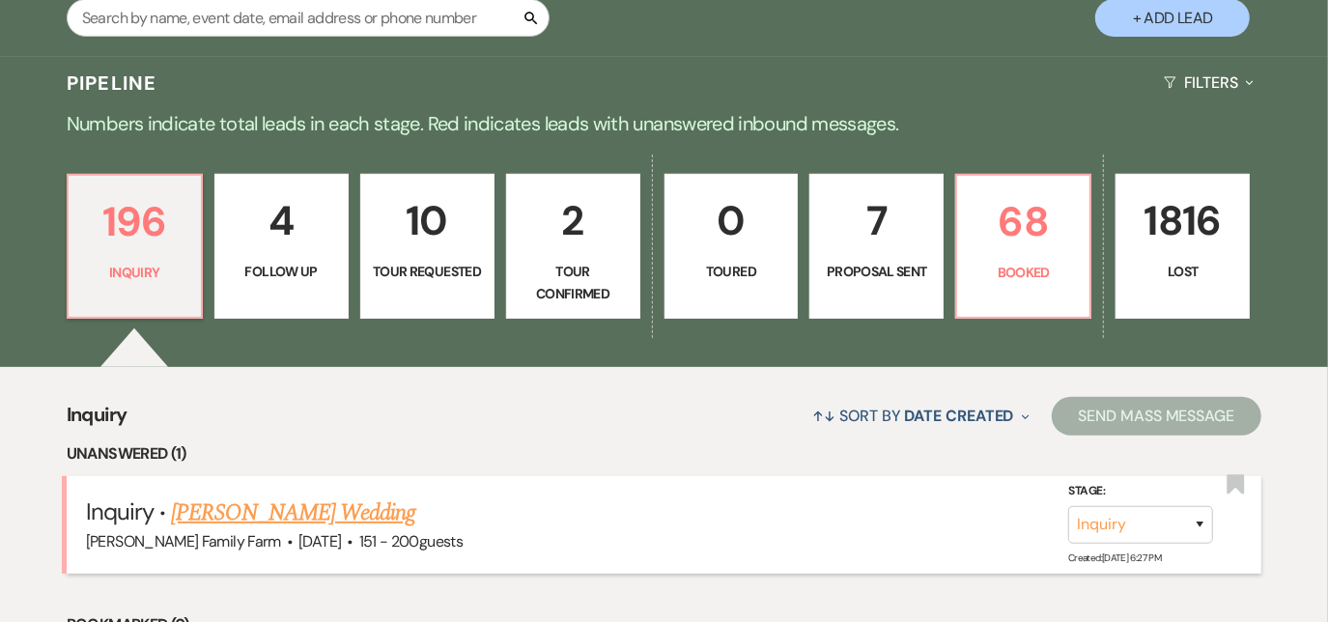
click at [298, 506] on link "[PERSON_NAME] Wedding" at bounding box center [293, 513] width 244 height 35
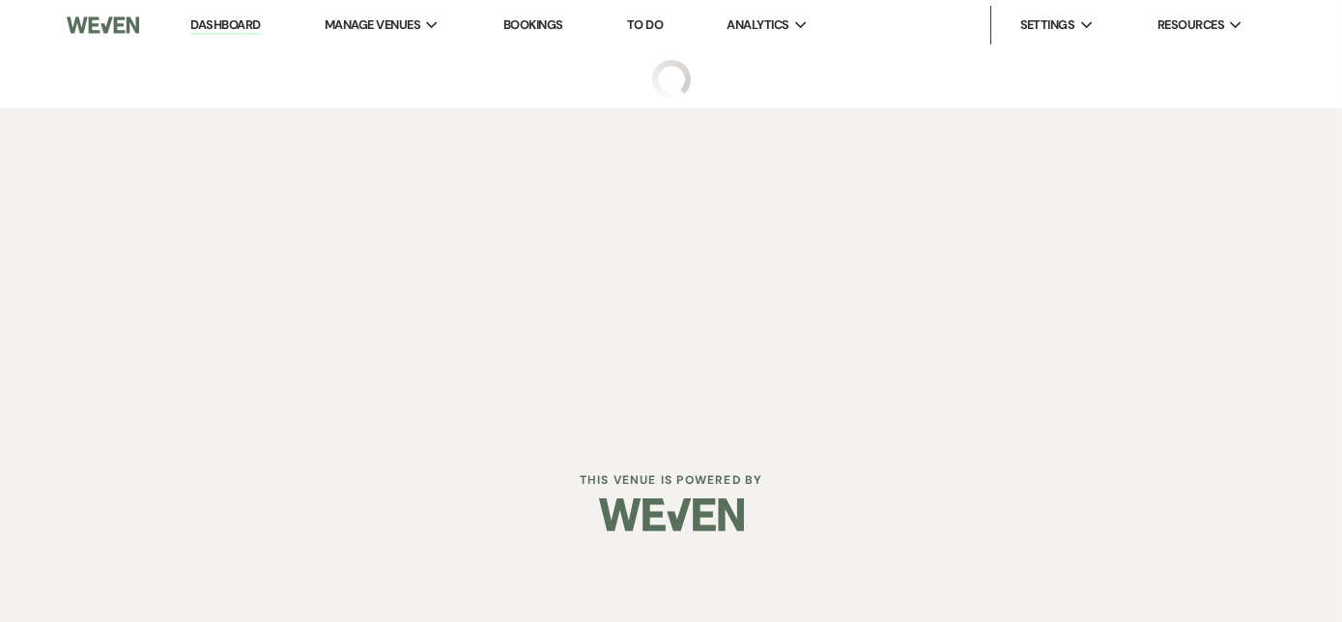
select select "2"
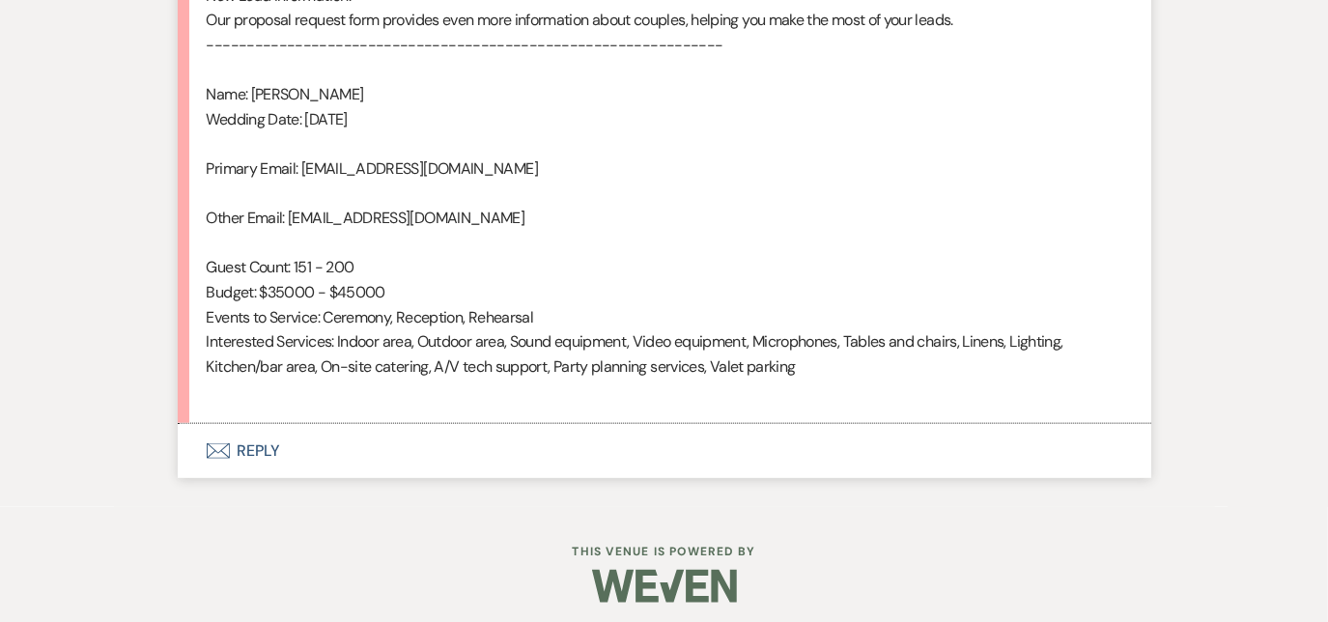
scroll to position [1341, 0]
click at [258, 452] on button "Envelope Reply" at bounding box center [665, 452] width 974 height 54
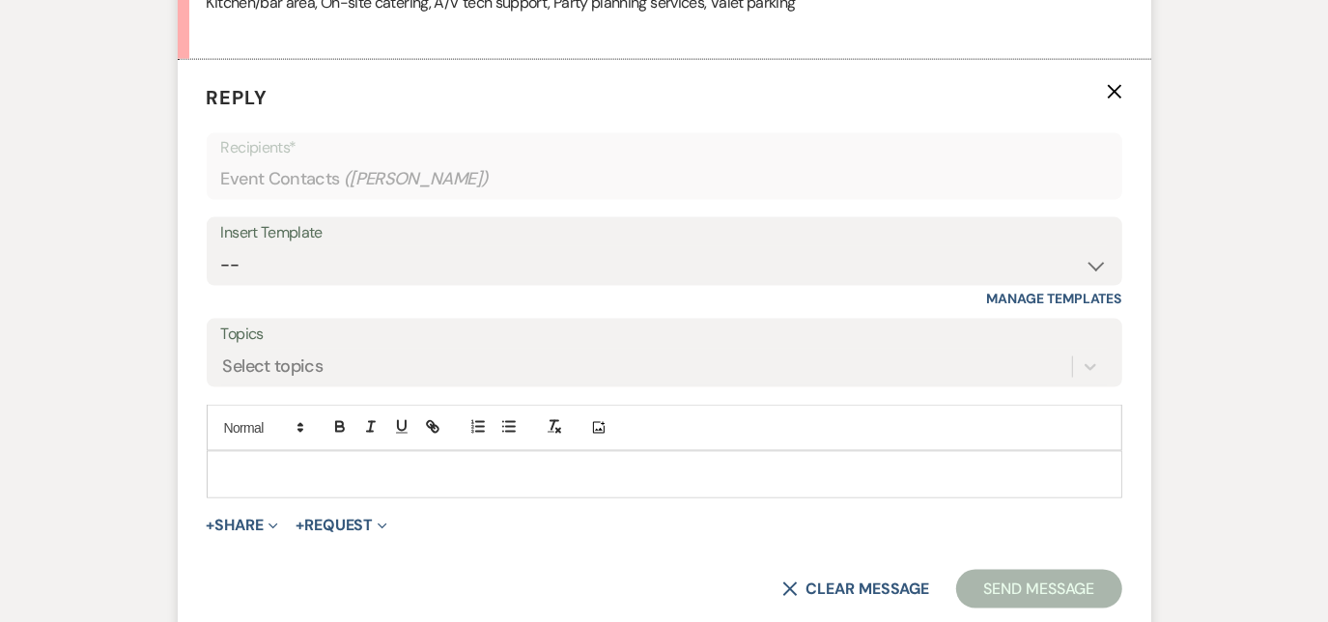
scroll to position [1739, 0]
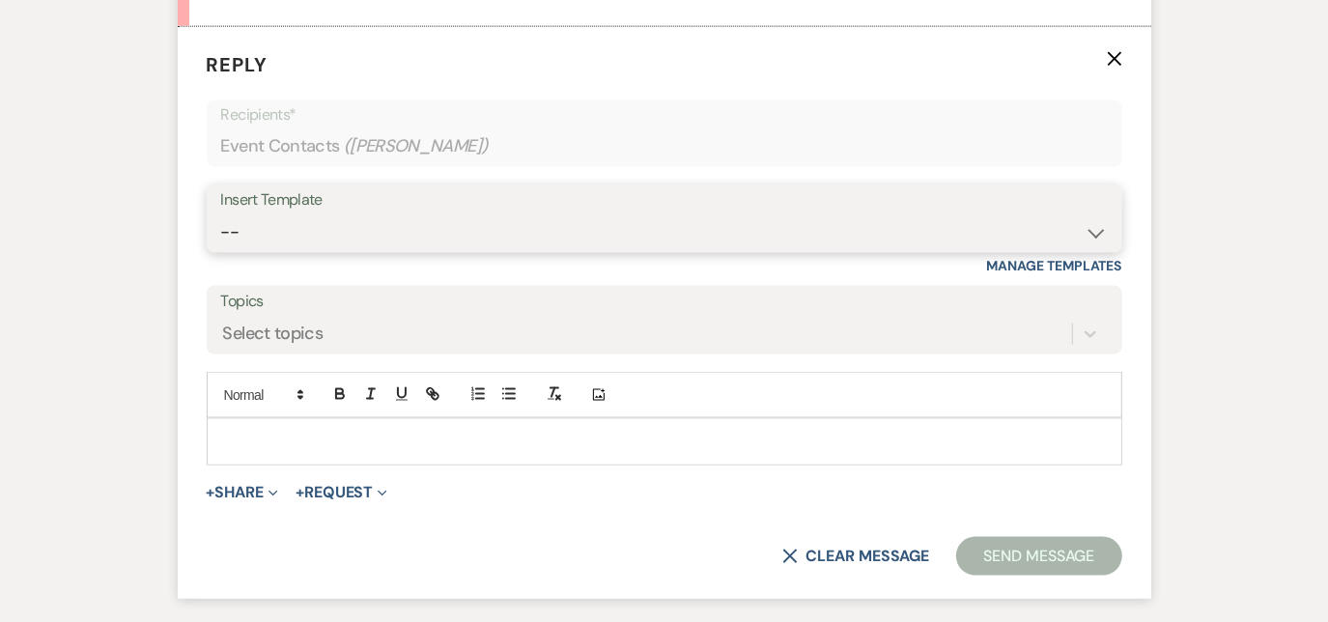
click at [311, 229] on select "-- Follow Up 1a. Non wedding request for info (Barn) 8. Proposal email Follow u…" at bounding box center [664, 232] width 887 height 38
click at [280, 237] on select "-- Follow Up 1a. Non wedding request for info (Barn) 8. Proposal email Follow u…" at bounding box center [664, 232] width 887 height 38
select select "3857"
click at [221, 213] on select "-- Follow Up 1a. Non wedding request for info (Barn) 8. Proposal email Follow u…" at bounding box center [664, 232] width 887 height 38
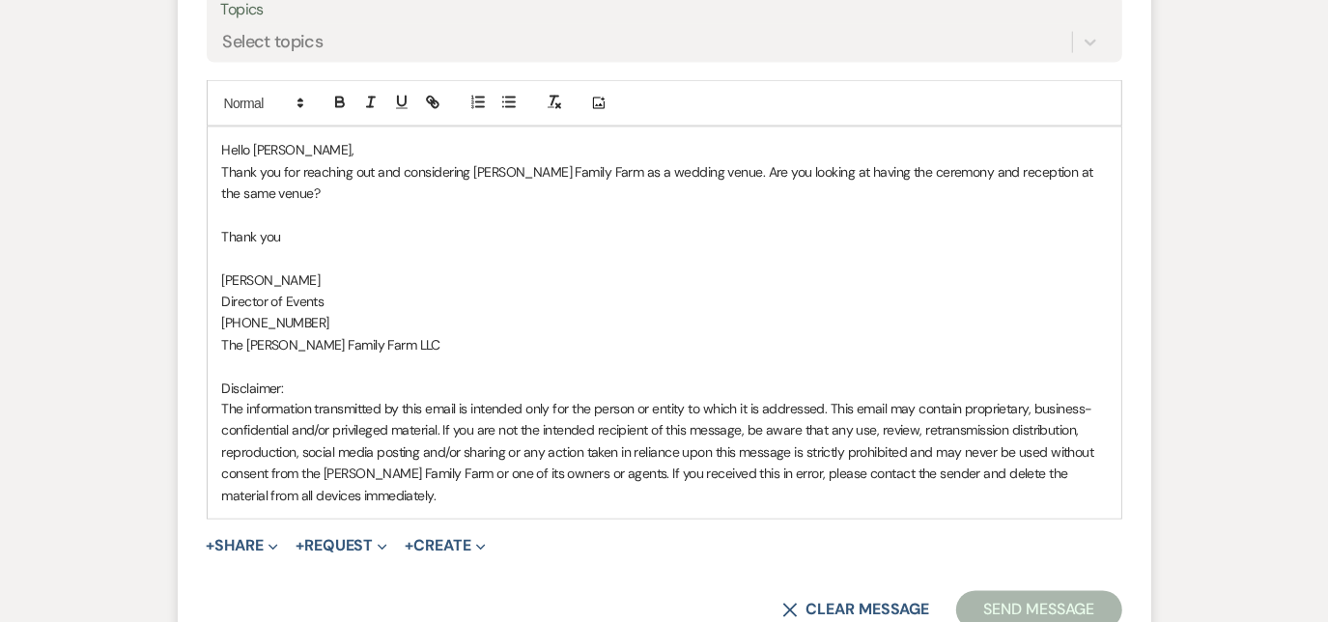
scroll to position [2031, 0]
click at [1030, 605] on button "Send Message" at bounding box center [1038, 609] width 165 height 39
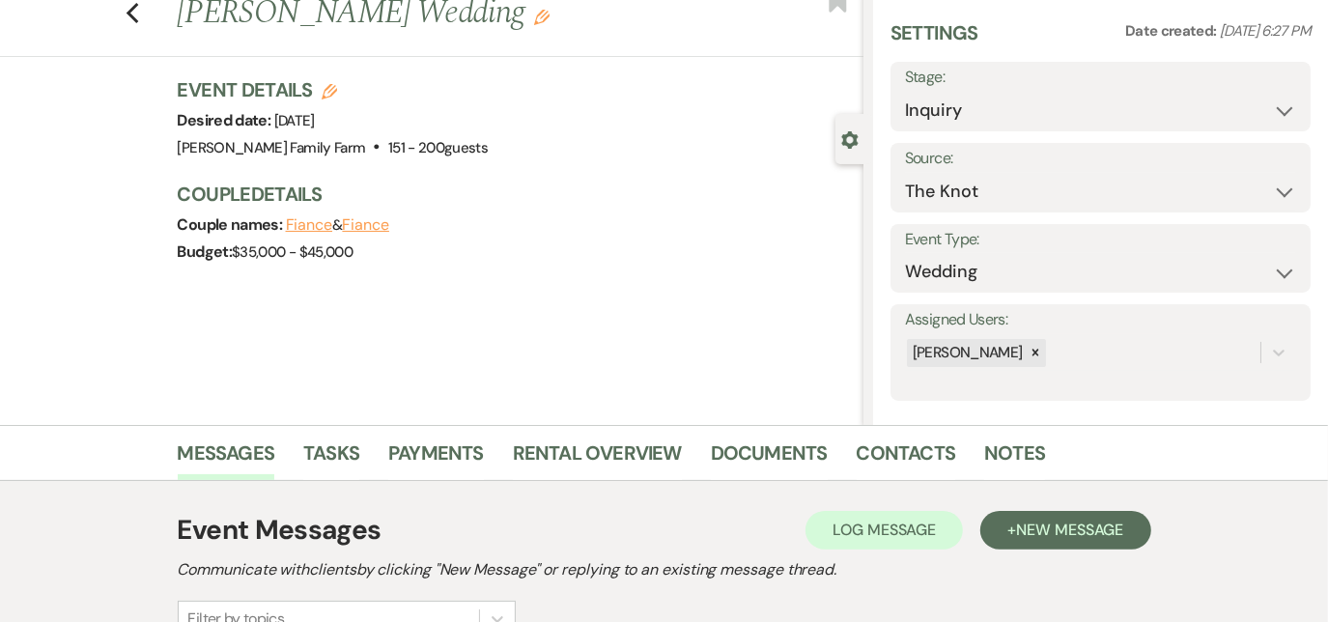
scroll to position [0, 0]
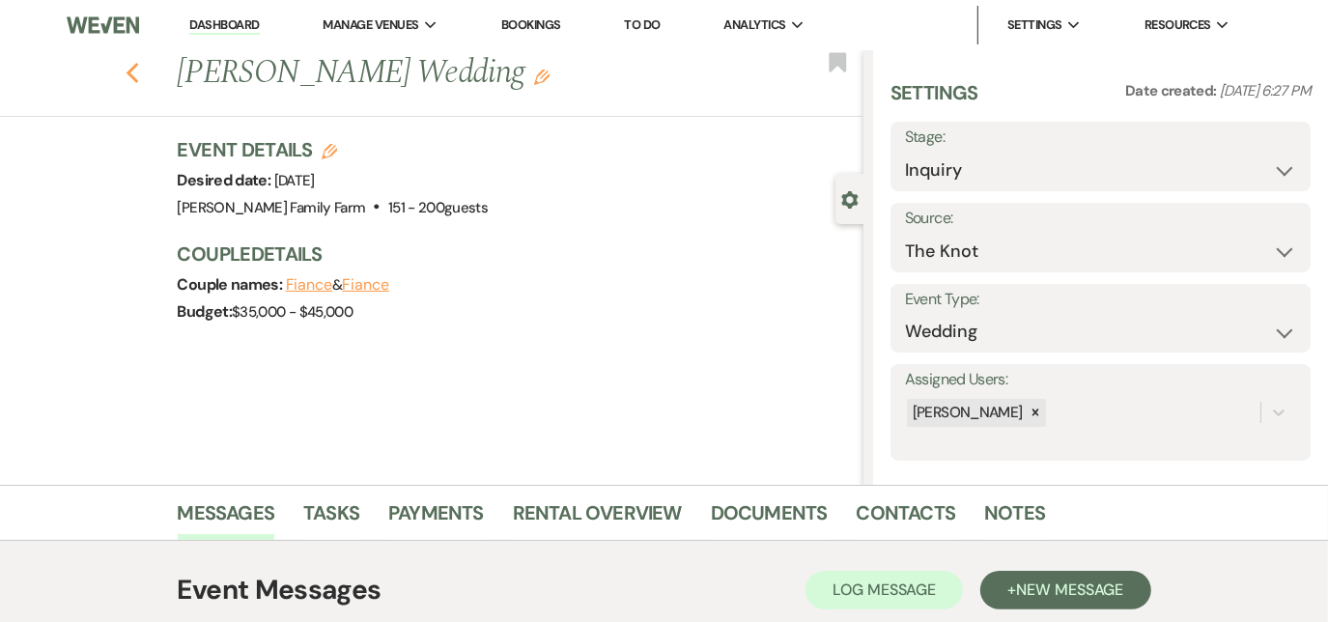
click at [134, 71] on use "button" at bounding box center [132, 73] width 13 height 21
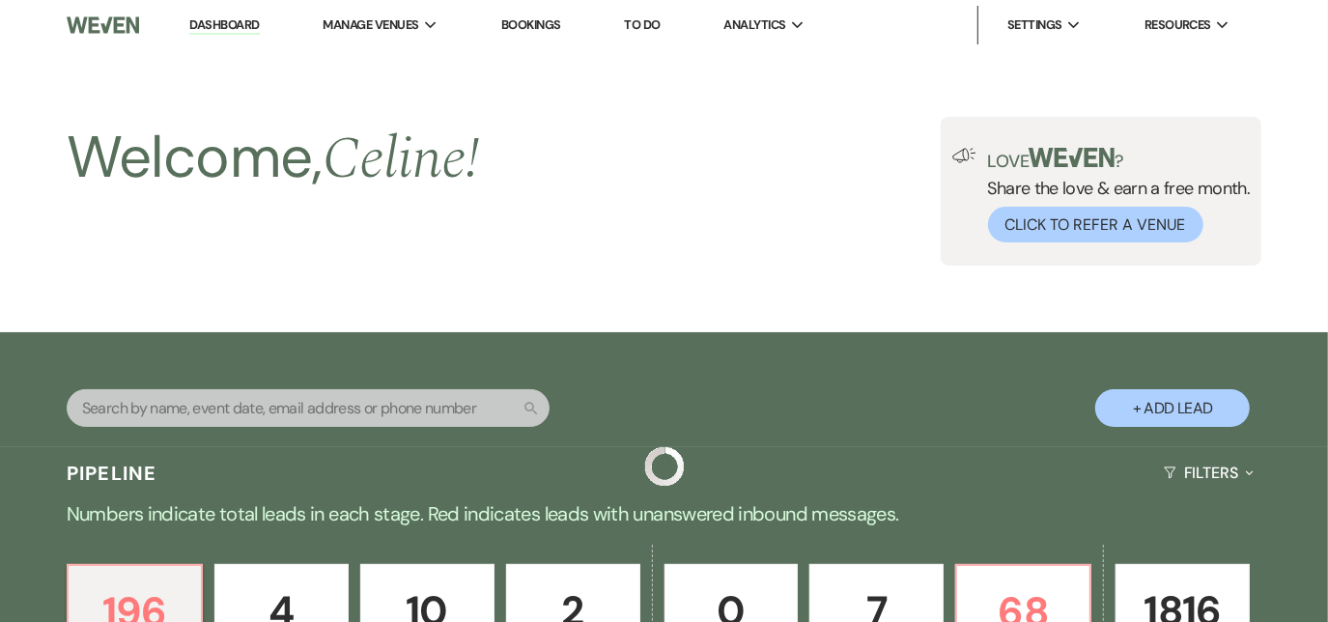
scroll to position [390, 0]
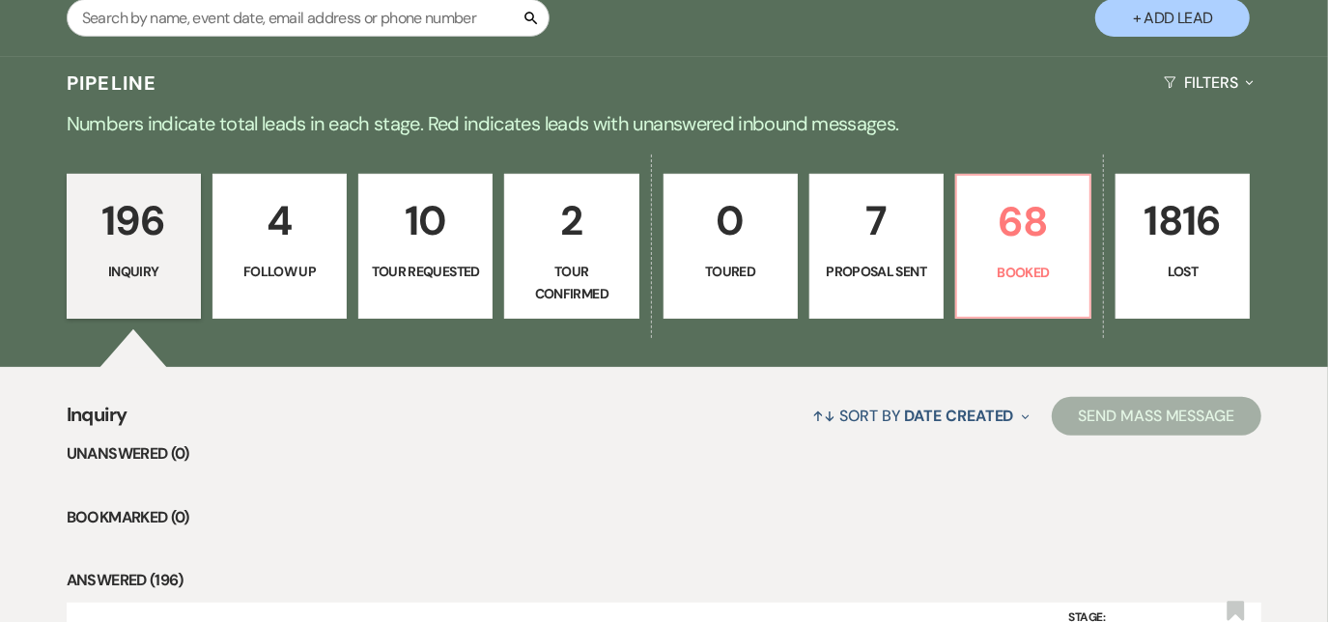
click at [134, 71] on h3 "Pipeline" at bounding box center [112, 83] width 91 height 27
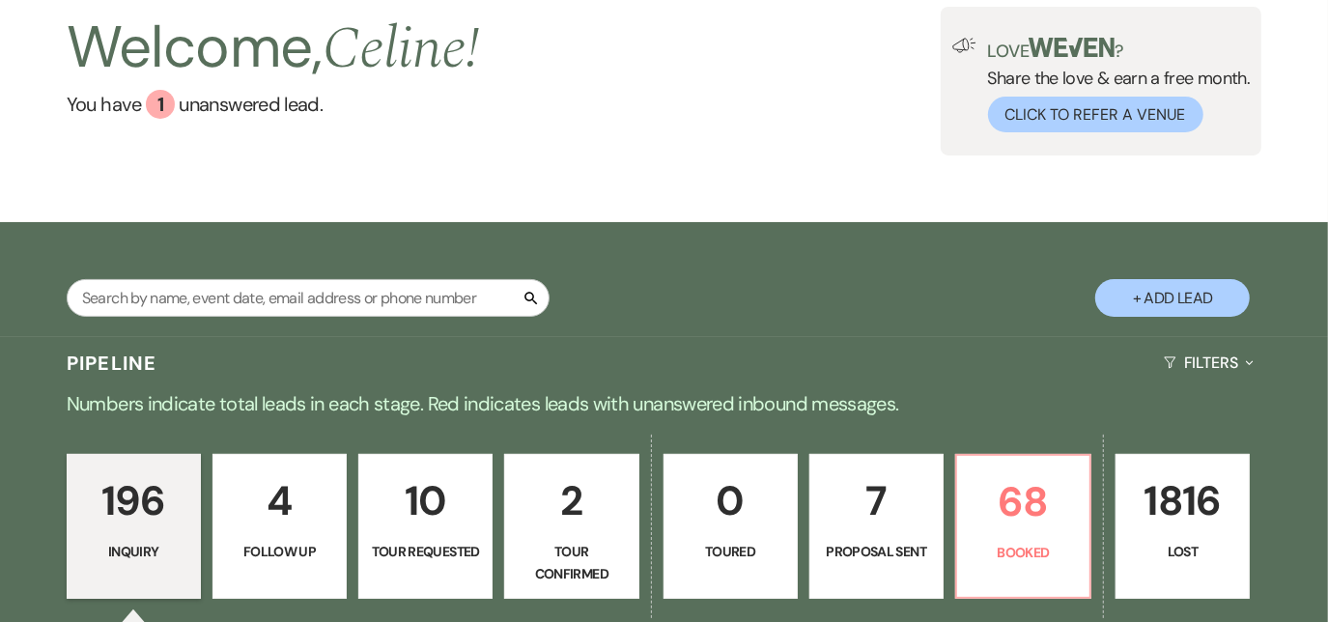
scroll to position [109, 0]
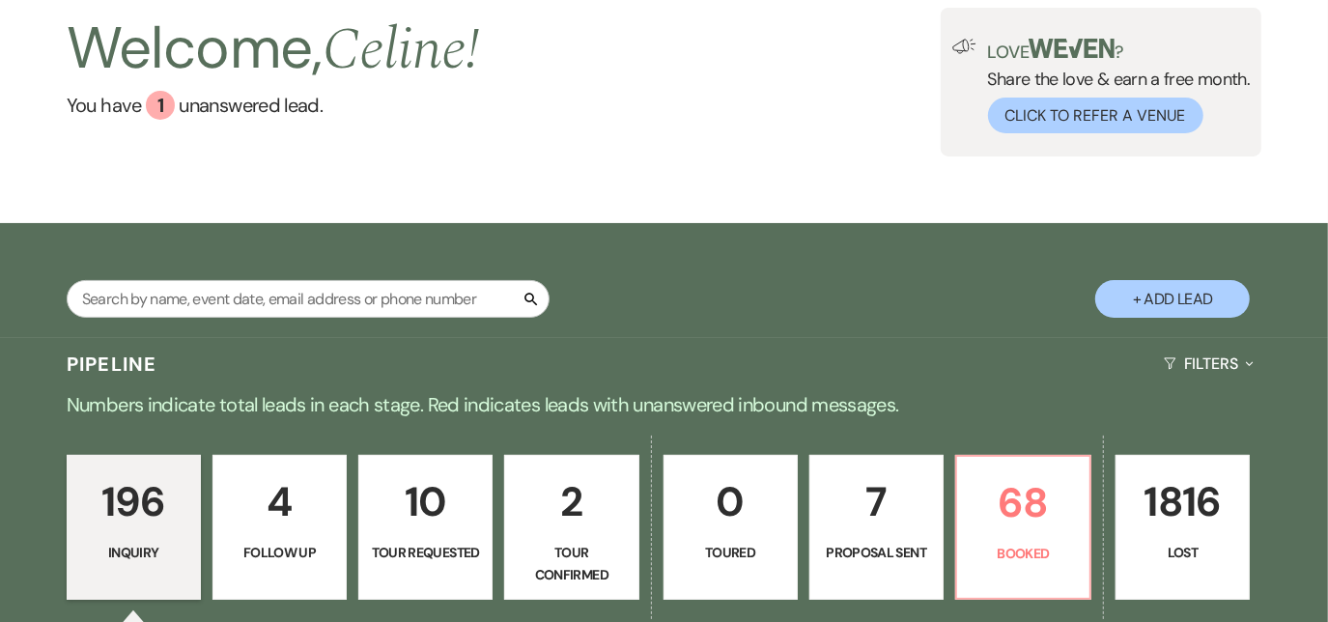
click at [647, 262] on div "Search + Add Lead" at bounding box center [664, 283] width 1328 height 101
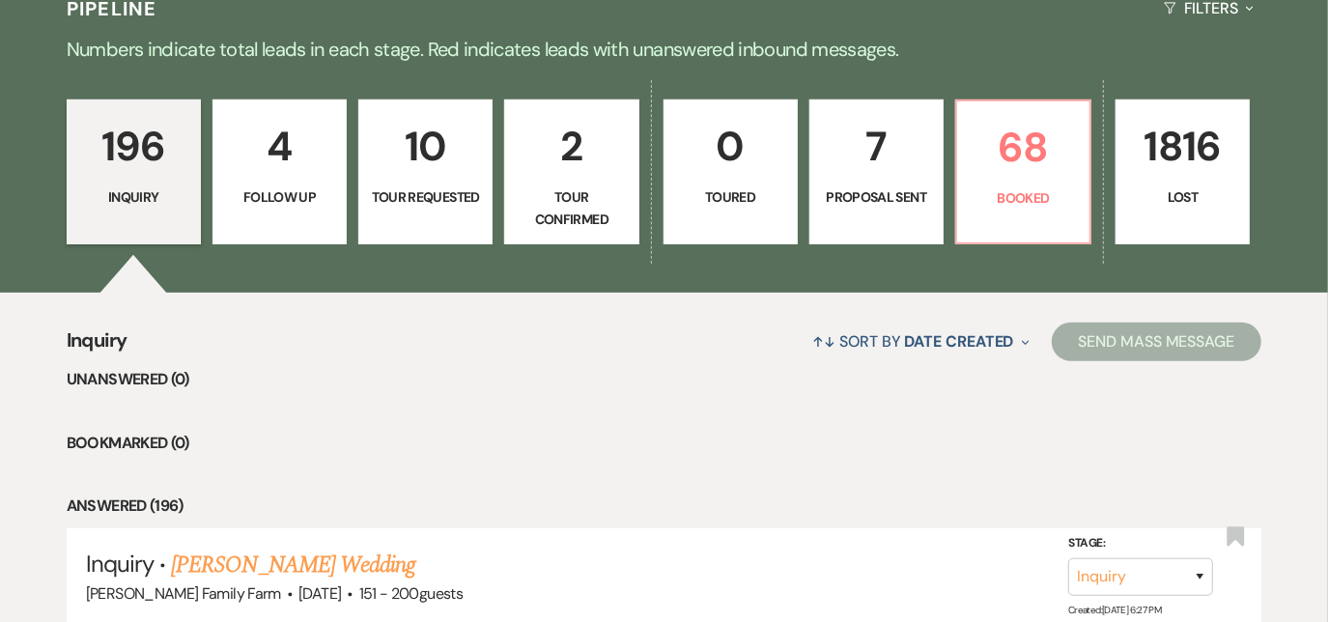
scroll to position [464, 0]
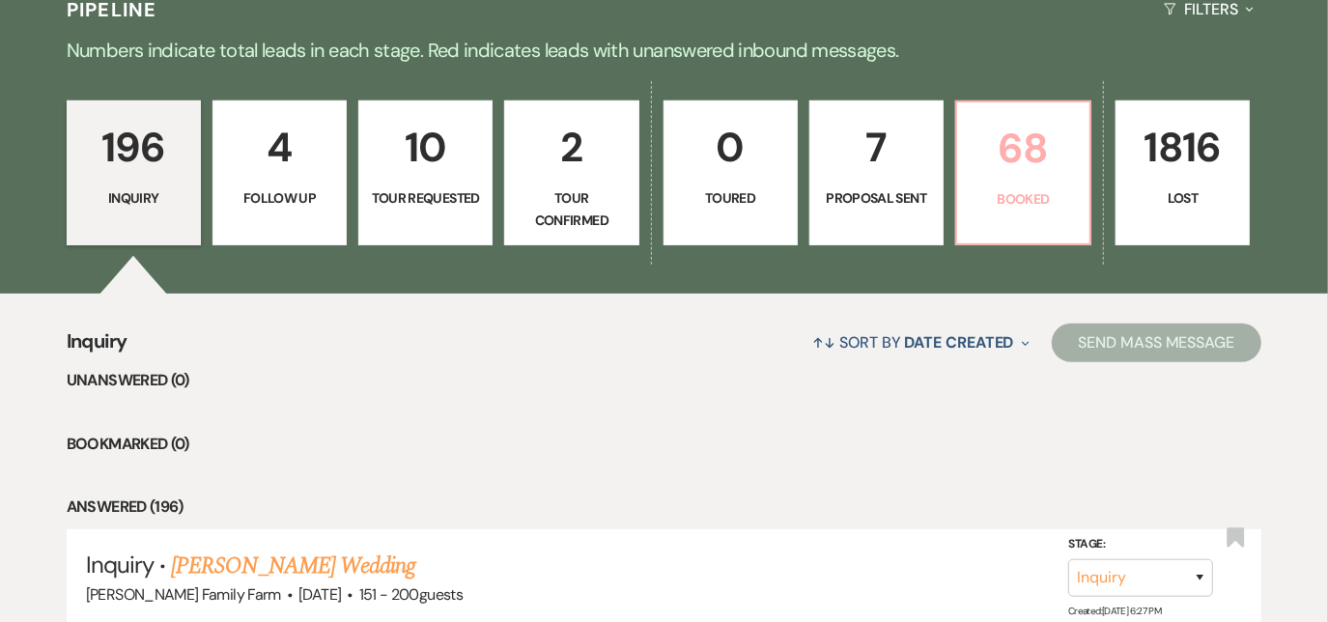
click at [986, 196] on p "Booked" at bounding box center [1023, 198] width 109 height 21
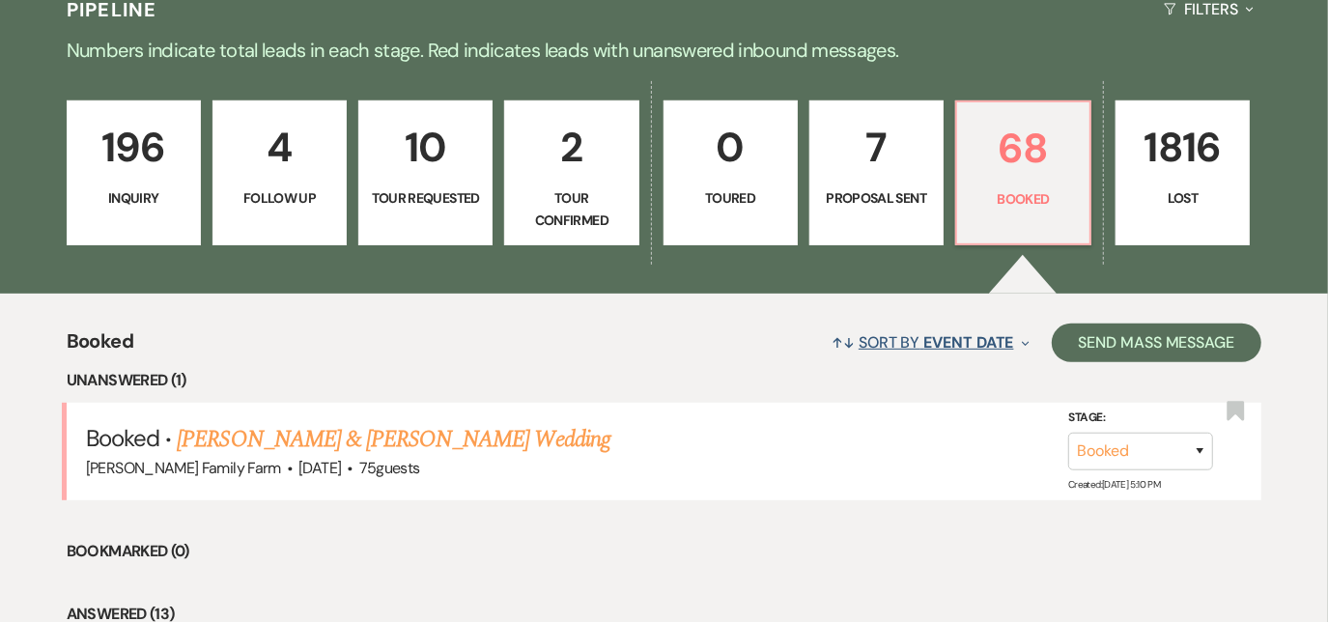
click at [837, 332] on span "↑↓" at bounding box center [843, 342] width 23 height 20
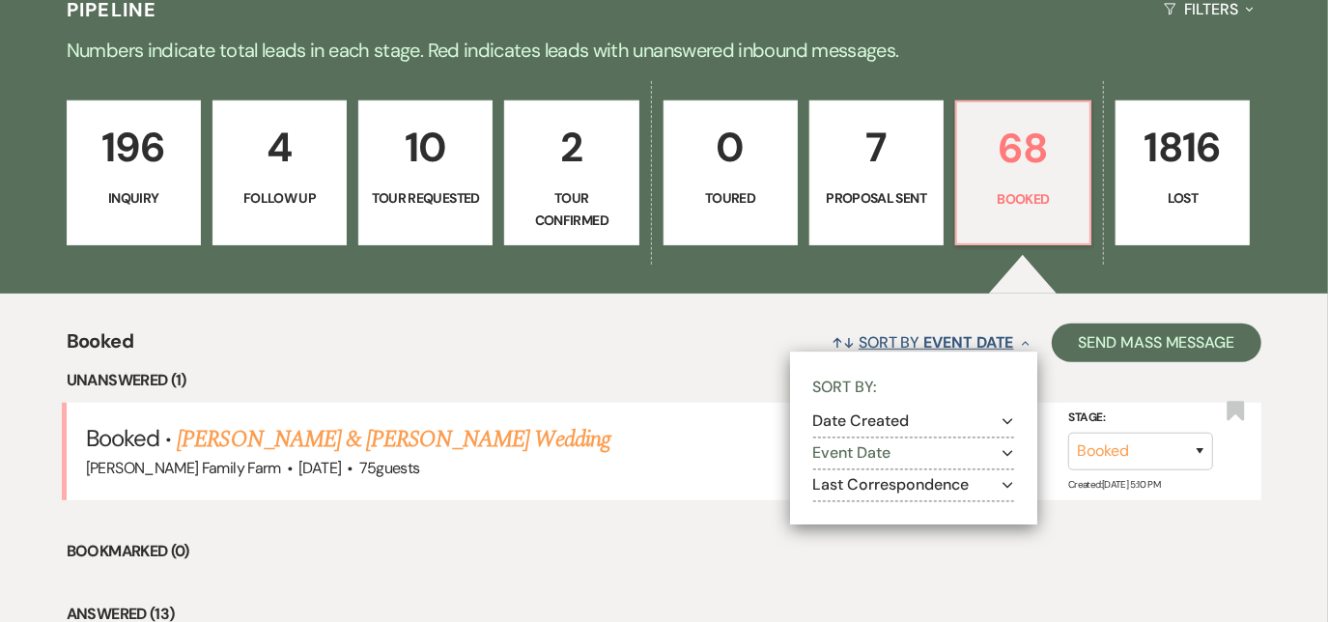
click at [835, 332] on span "↑↓" at bounding box center [843, 342] width 23 height 20
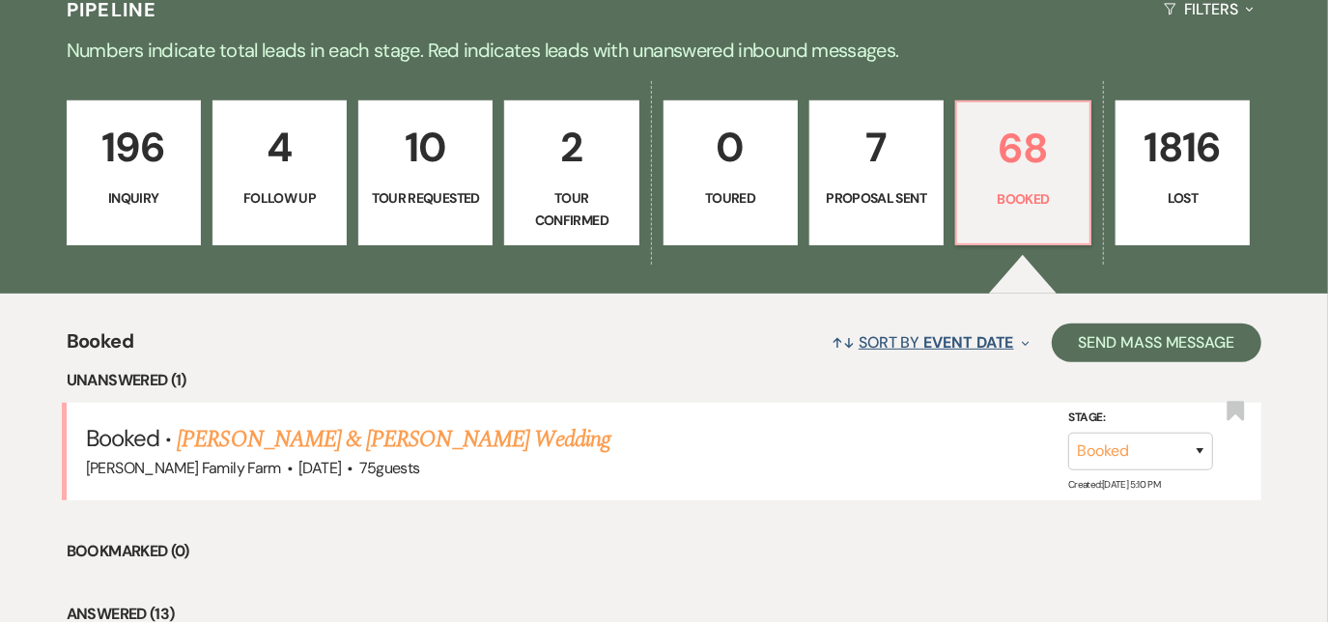
click at [835, 332] on span "↑↓" at bounding box center [843, 342] width 23 height 20
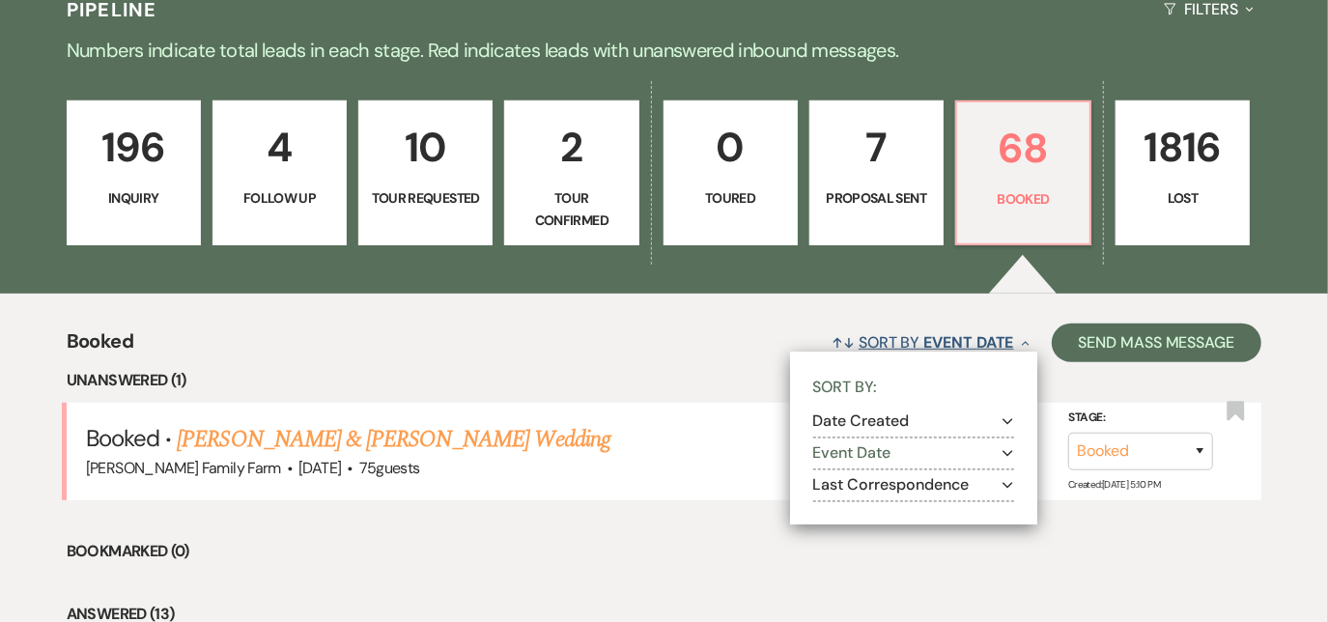
click at [835, 332] on span "↑↓" at bounding box center [843, 342] width 23 height 20
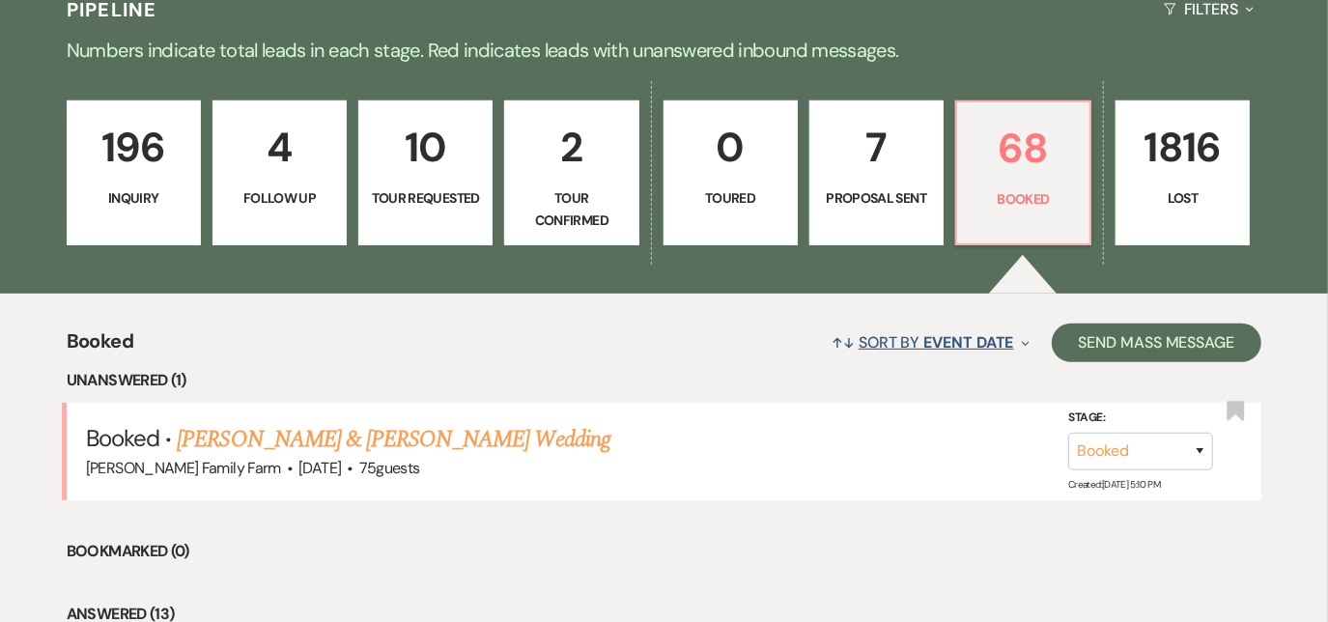
click at [835, 332] on span "↑↓" at bounding box center [843, 342] width 23 height 20
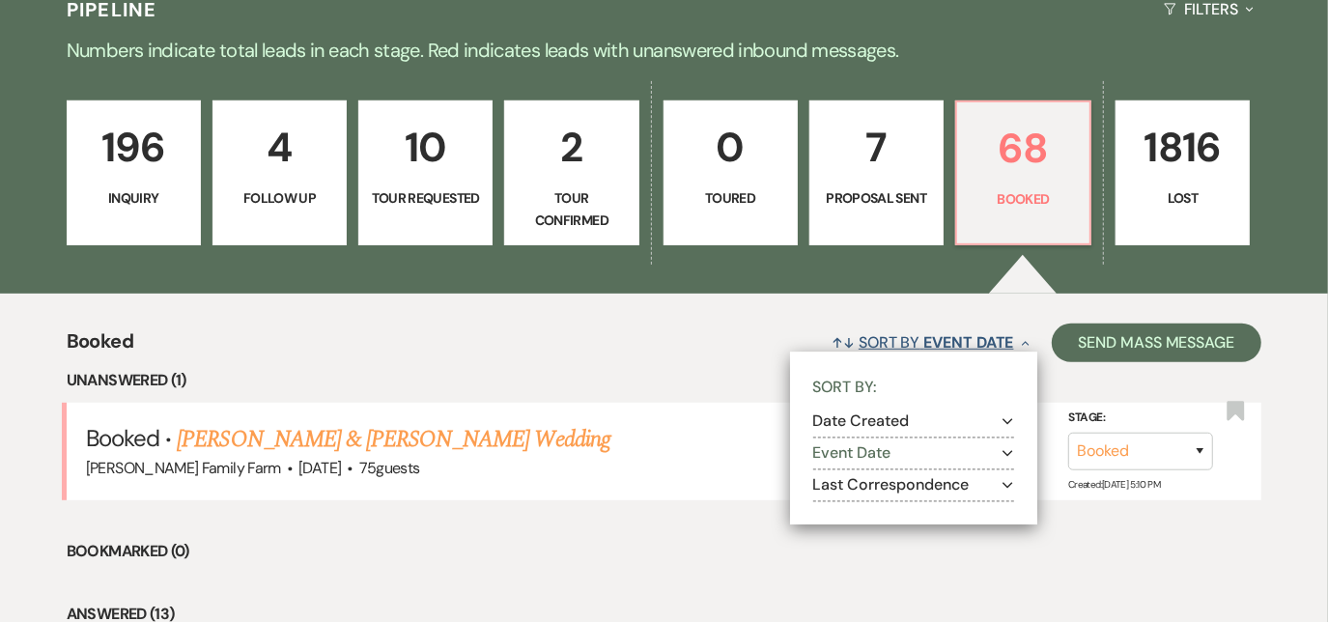
click at [835, 332] on span "↑↓" at bounding box center [843, 342] width 23 height 20
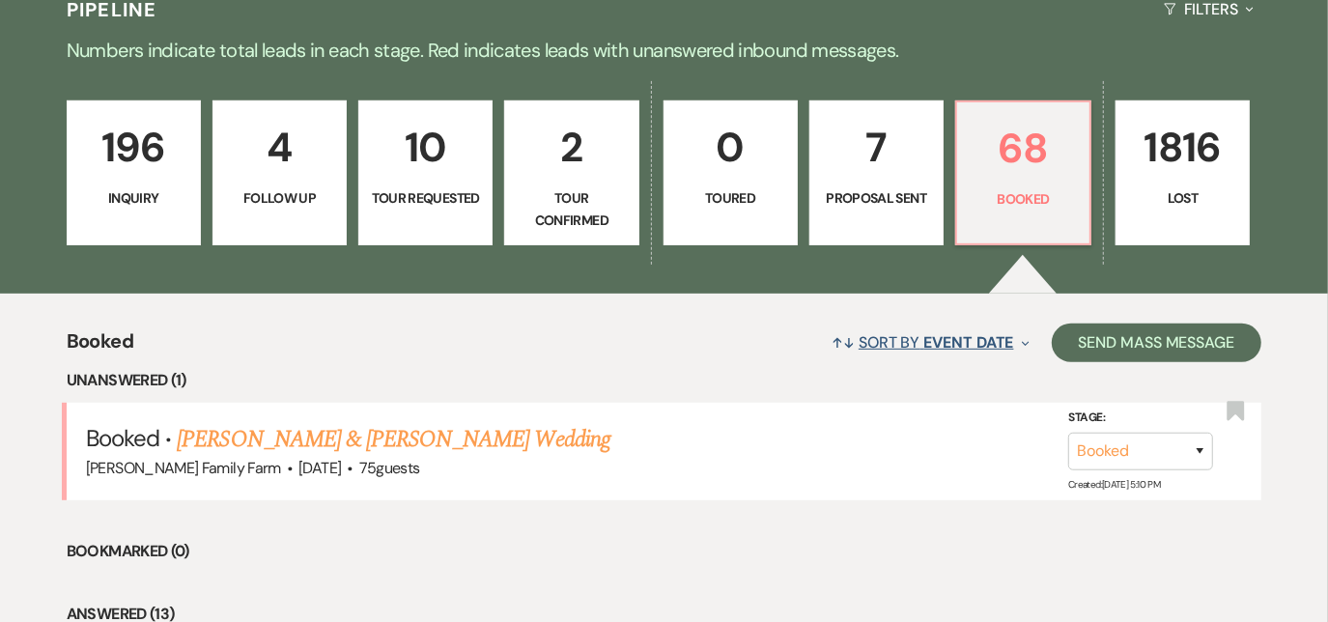
click at [835, 332] on span "↑↓" at bounding box center [843, 342] width 23 height 20
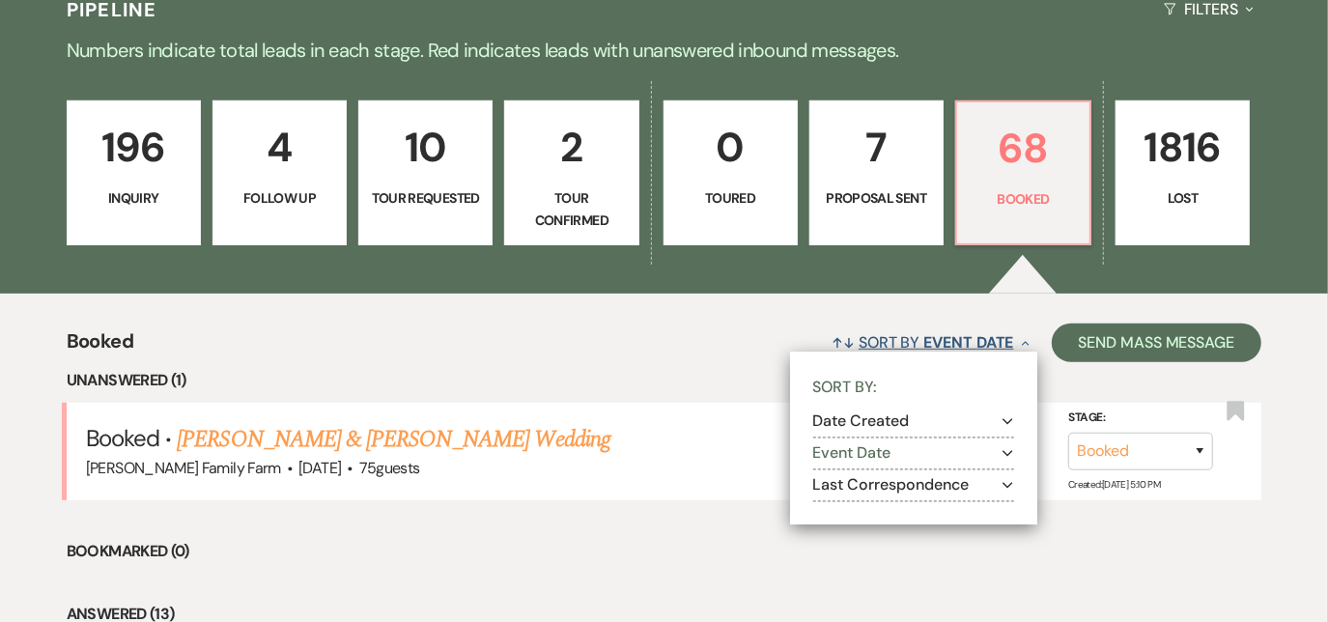
click at [835, 332] on span "↑↓" at bounding box center [843, 342] width 23 height 20
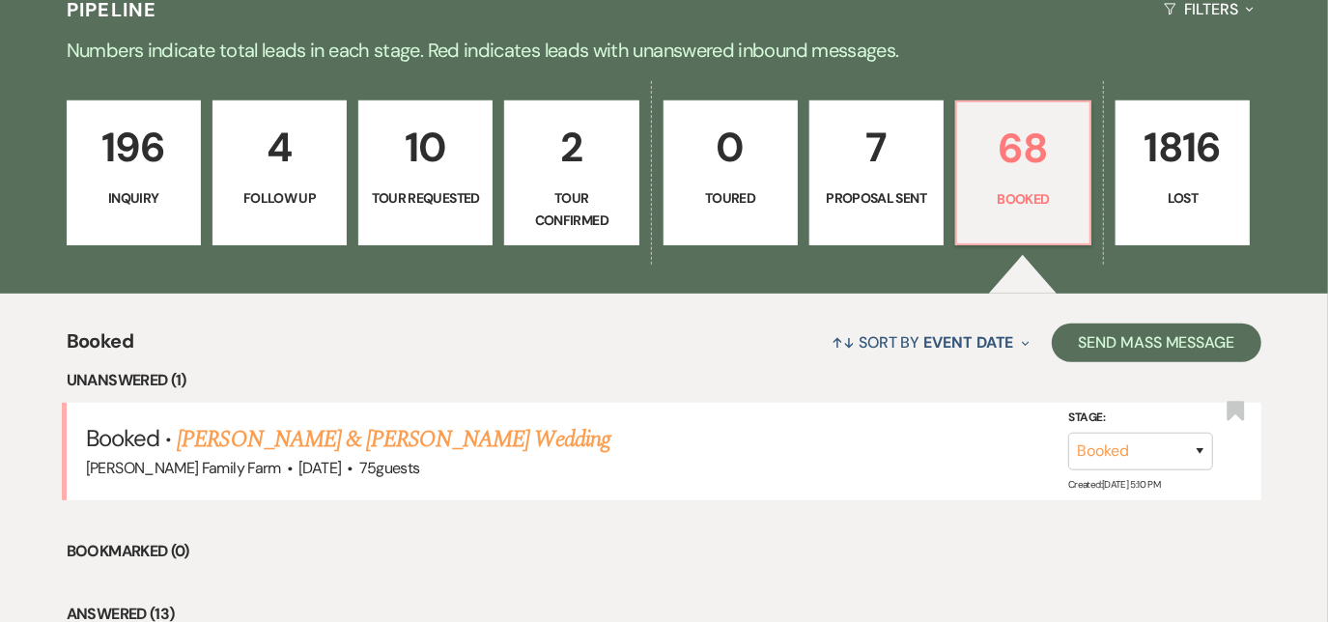
click at [570, 193] on p "Tour Confirmed" at bounding box center [571, 208] width 109 height 43
select select "4"
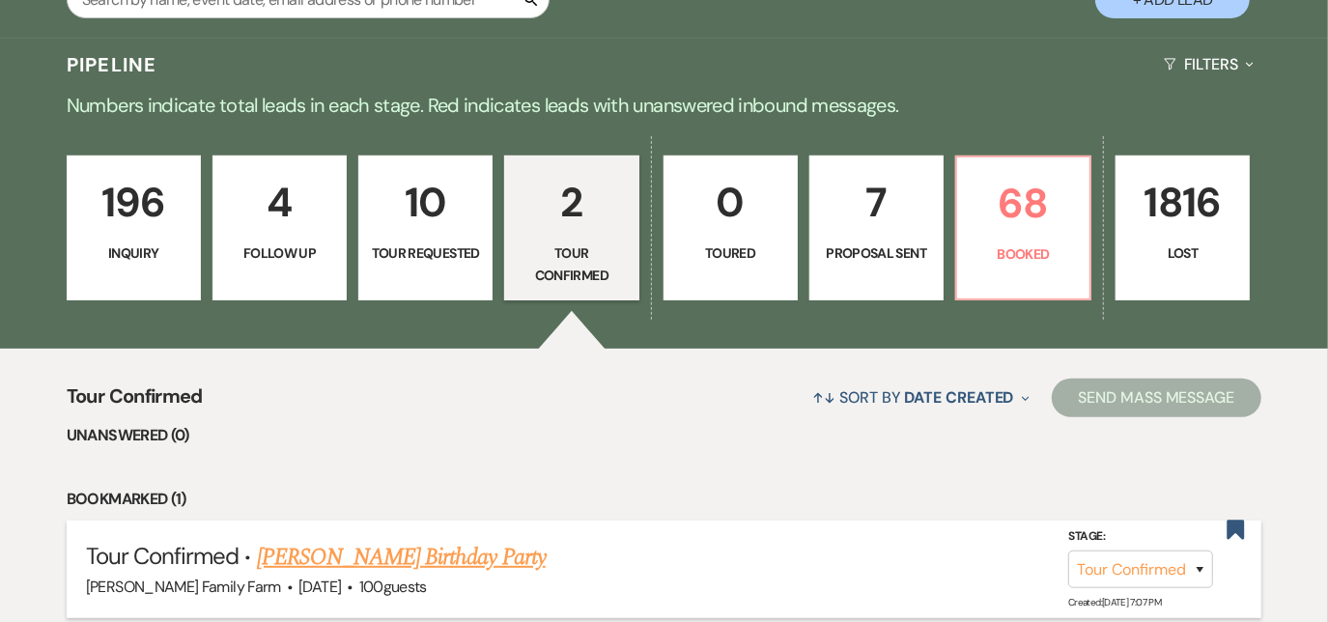
scroll to position [408, 0]
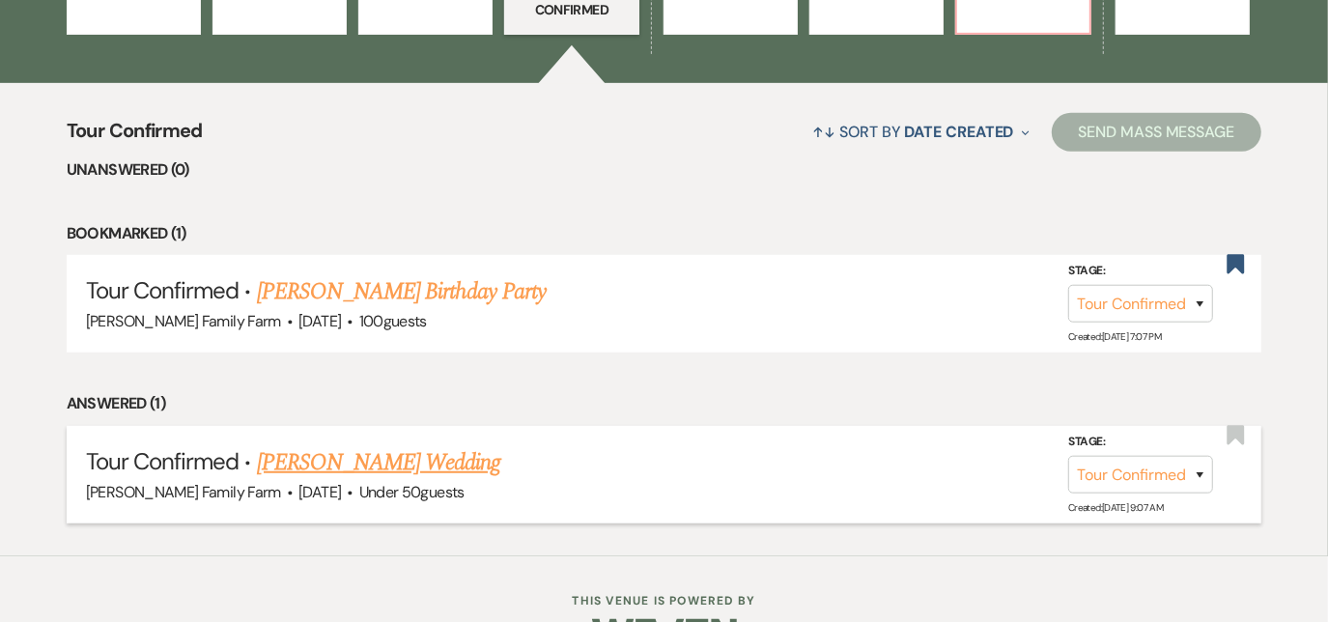
click at [391, 461] on link "[PERSON_NAME] Wedding" at bounding box center [379, 462] width 244 height 35
select select "4"
select select "2"
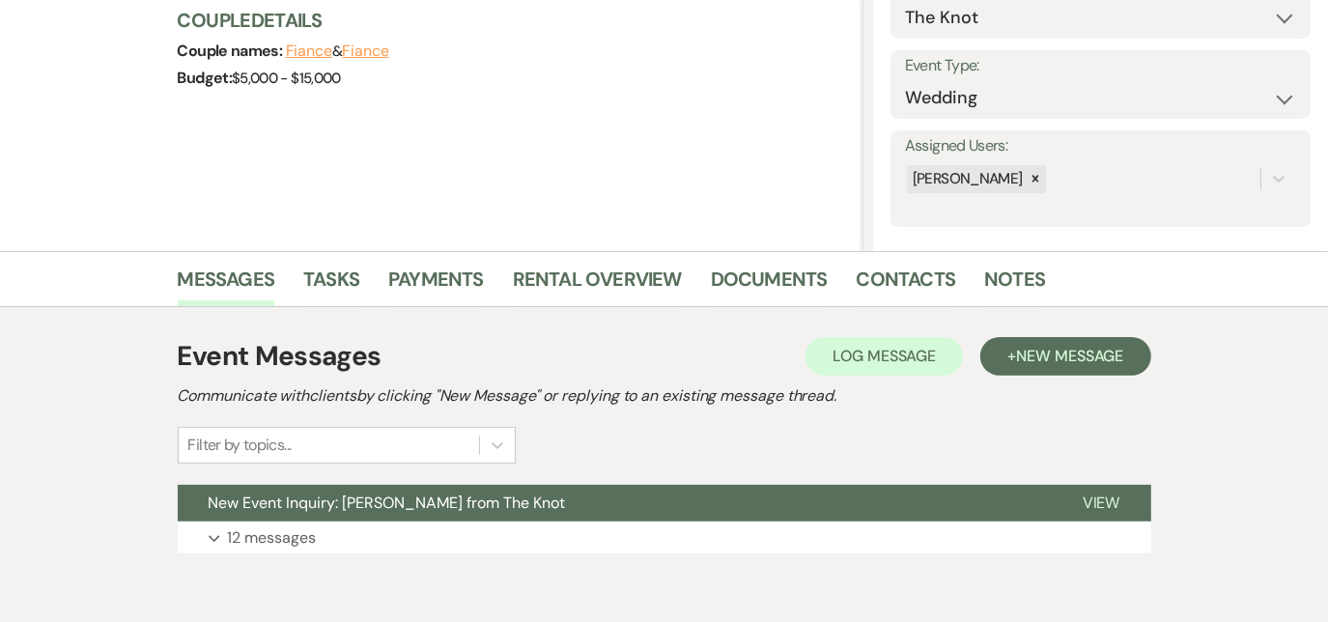
scroll to position [234, 0]
click at [279, 538] on p "12 messages" at bounding box center [272, 537] width 89 height 25
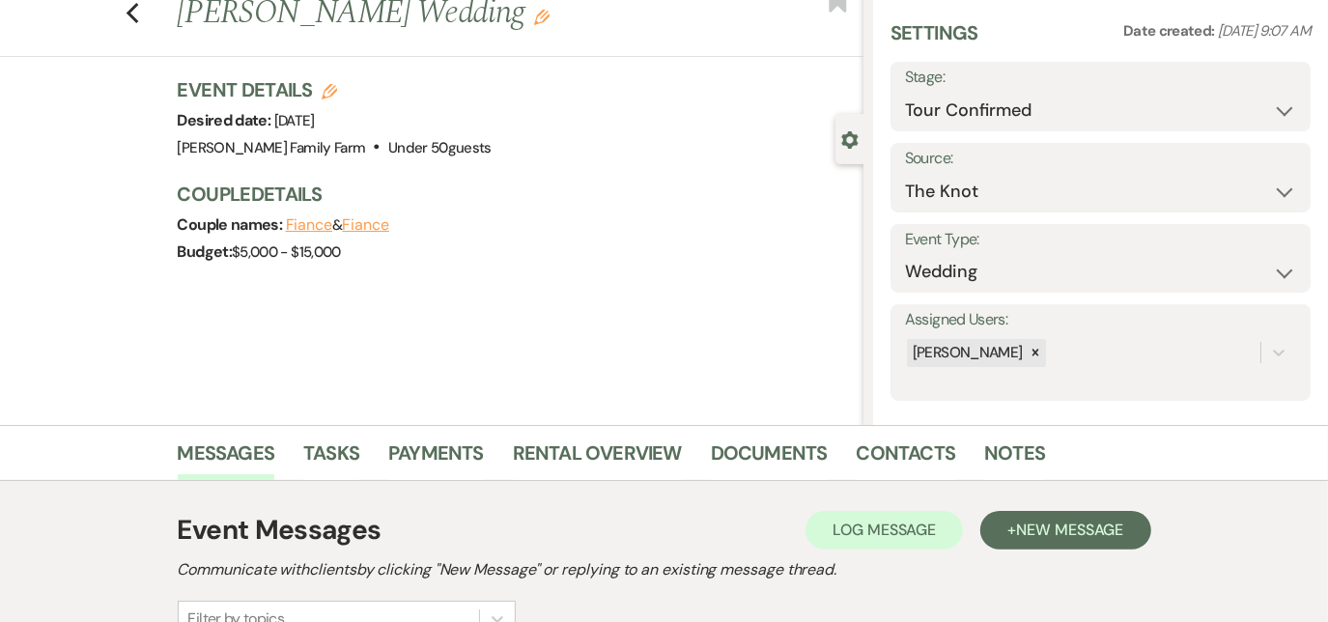
scroll to position [0, 0]
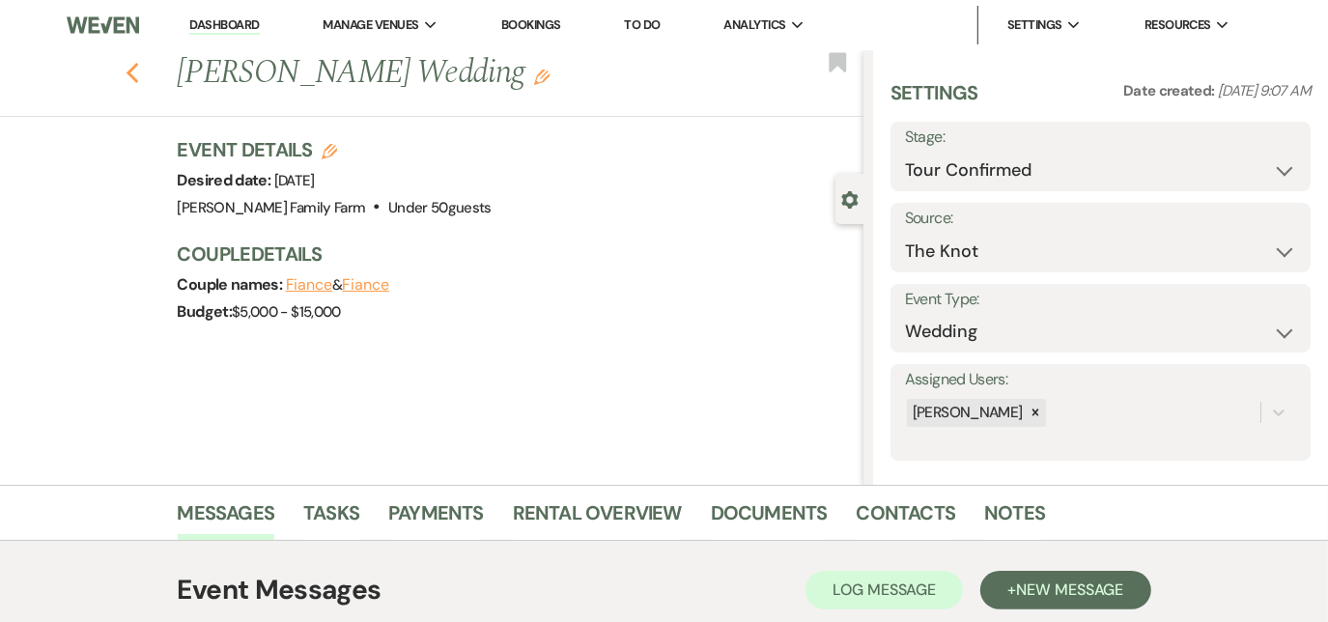
click at [136, 70] on use "button" at bounding box center [132, 73] width 13 height 21
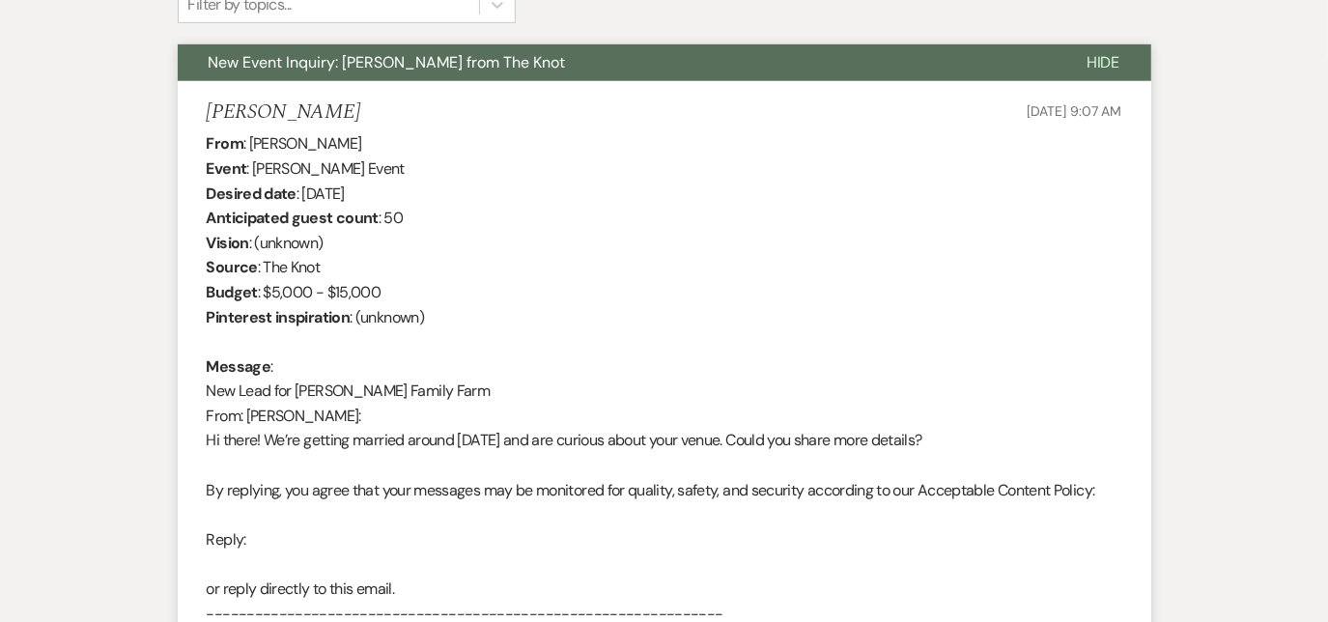
select select "4"
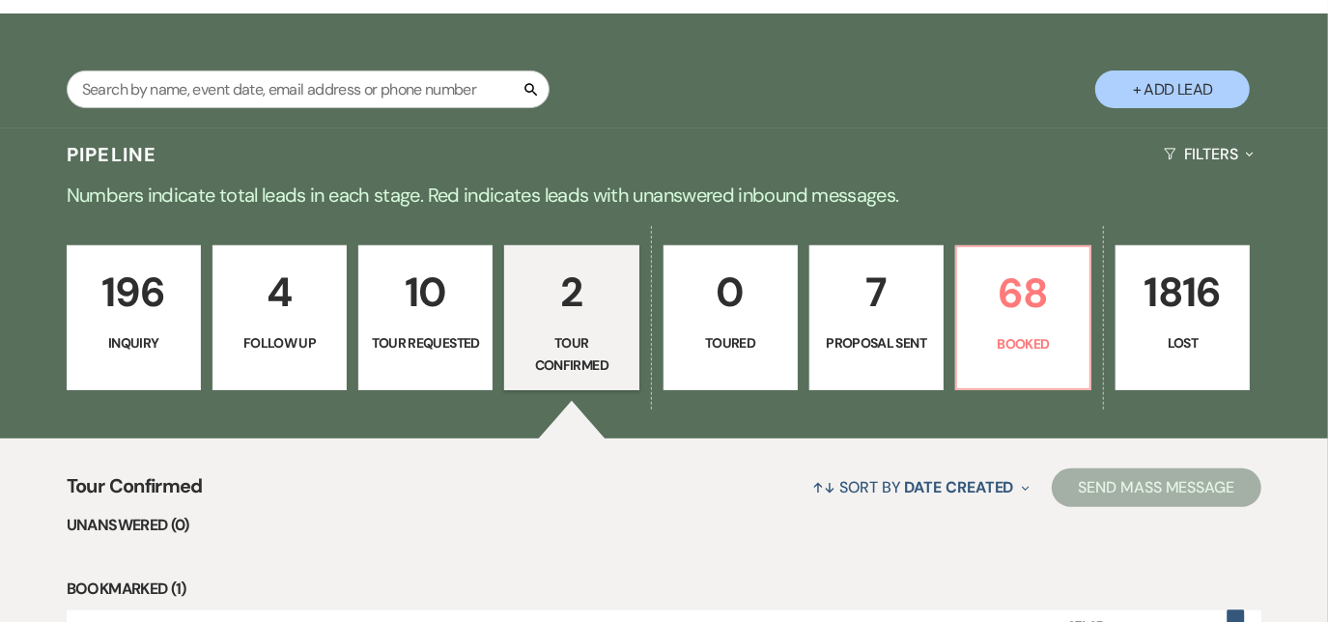
scroll to position [319, 0]
click at [1035, 344] on p "Booked" at bounding box center [1023, 343] width 109 height 21
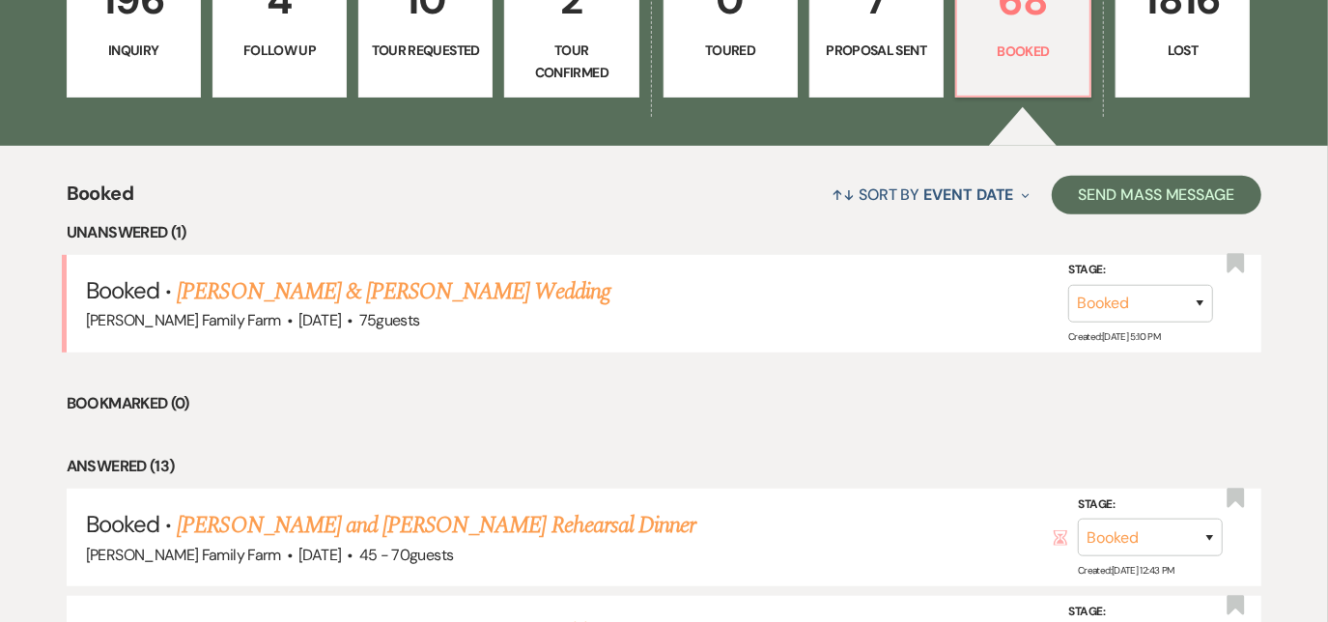
scroll to position [397, 0]
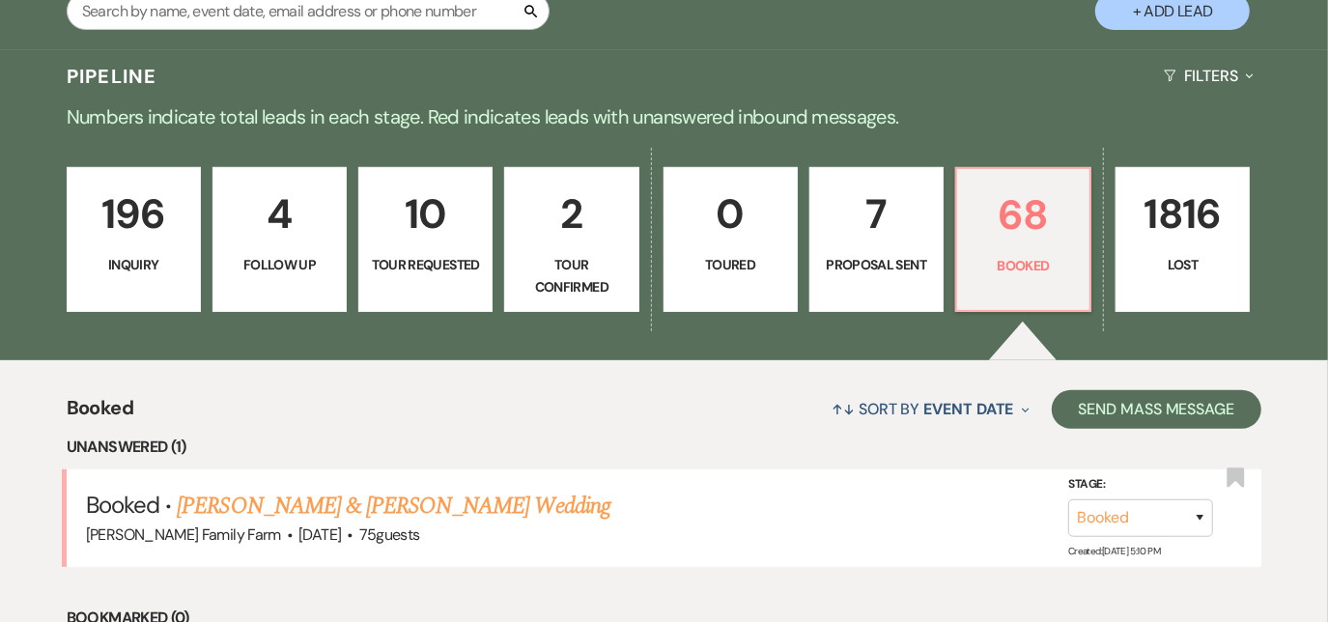
click at [124, 213] on p "196" at bounding box center [133, 214] width 109 height 65
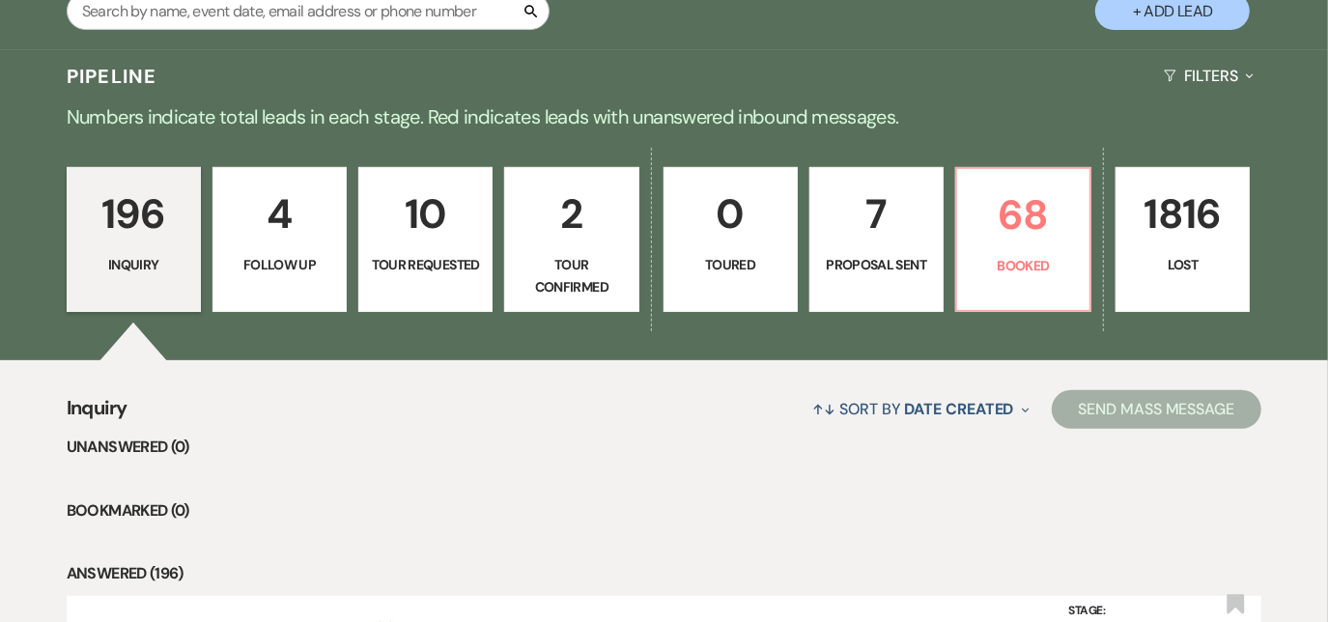
click at [719, 518] on li "Bookmarked (0)" at bounding box center [665, 510] width 1196 height 25
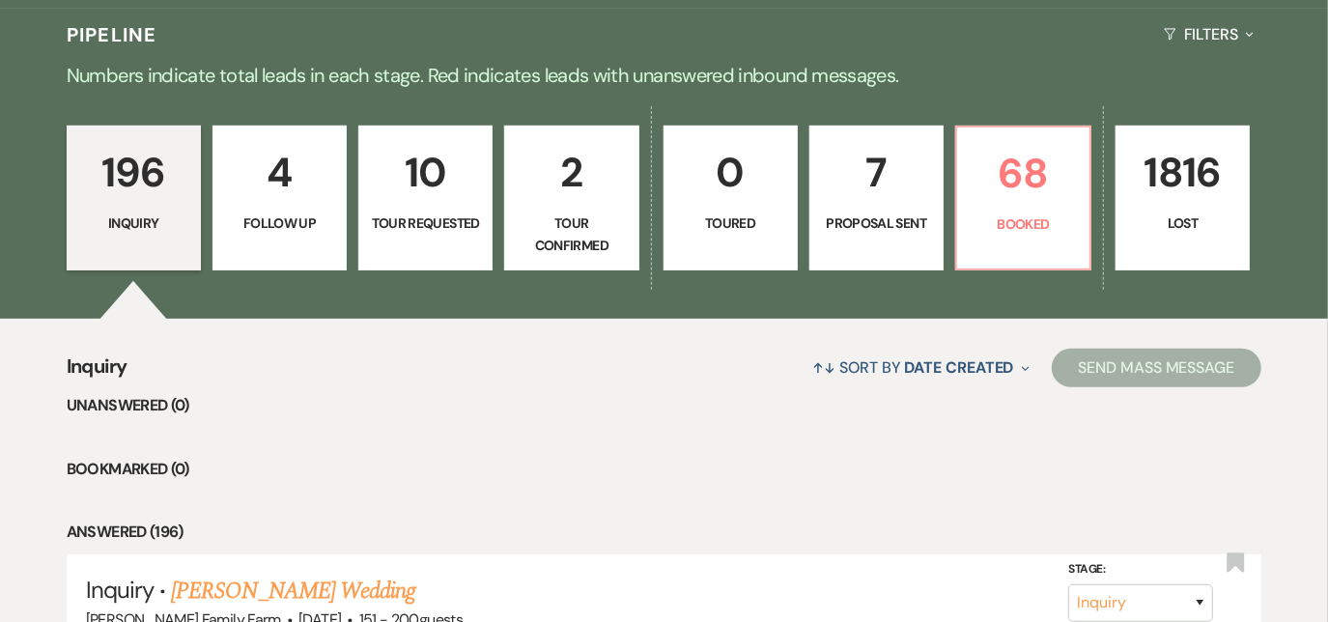
scroll to position [440, 0]
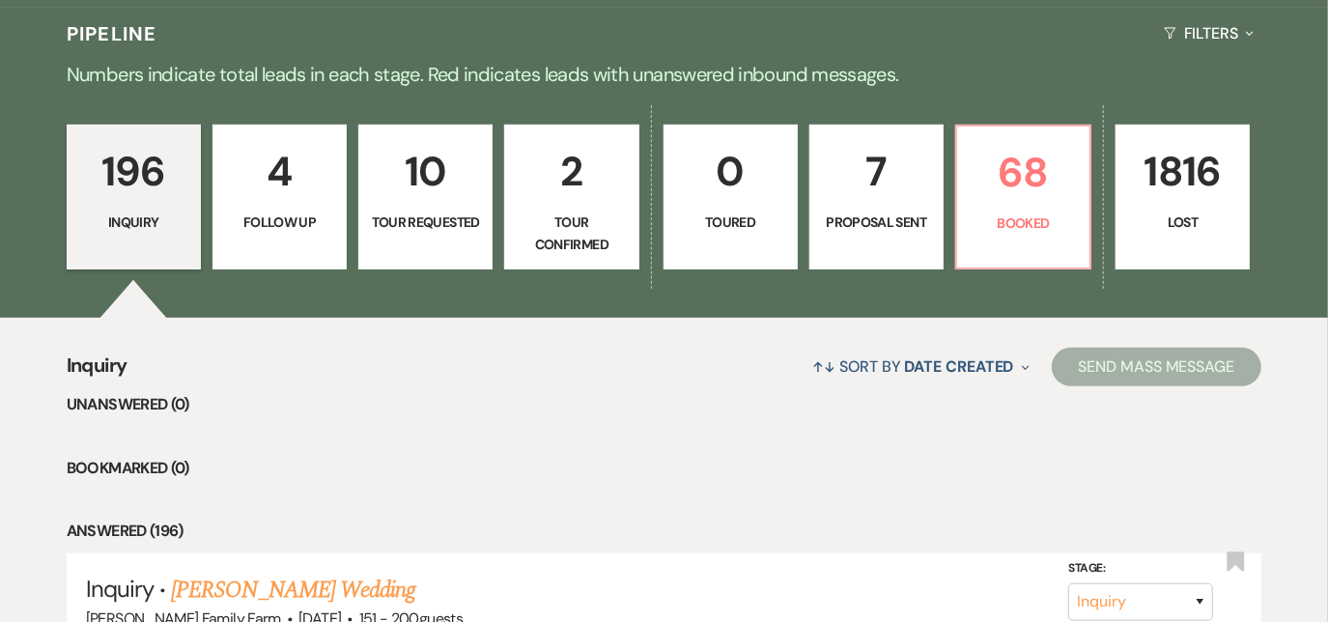
click at [460, 410] on li "Unanswered (0)" at bounding box center [665, 404] width 1196 height 25
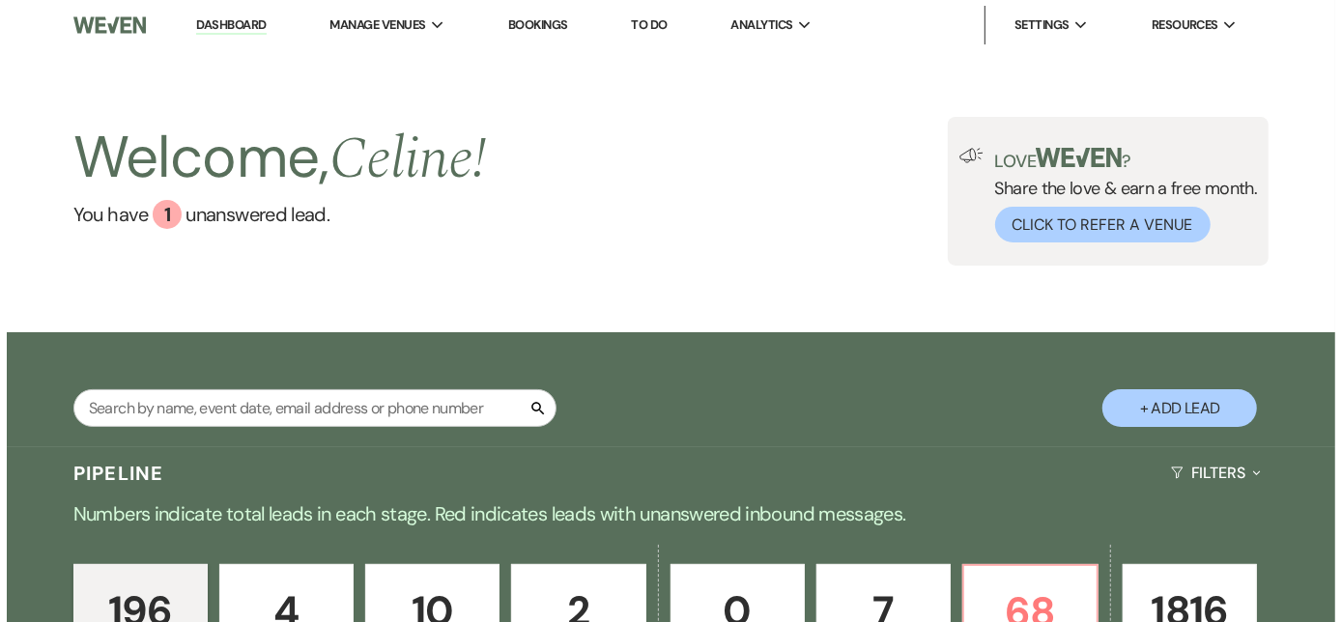
scroll to position [0, 0]
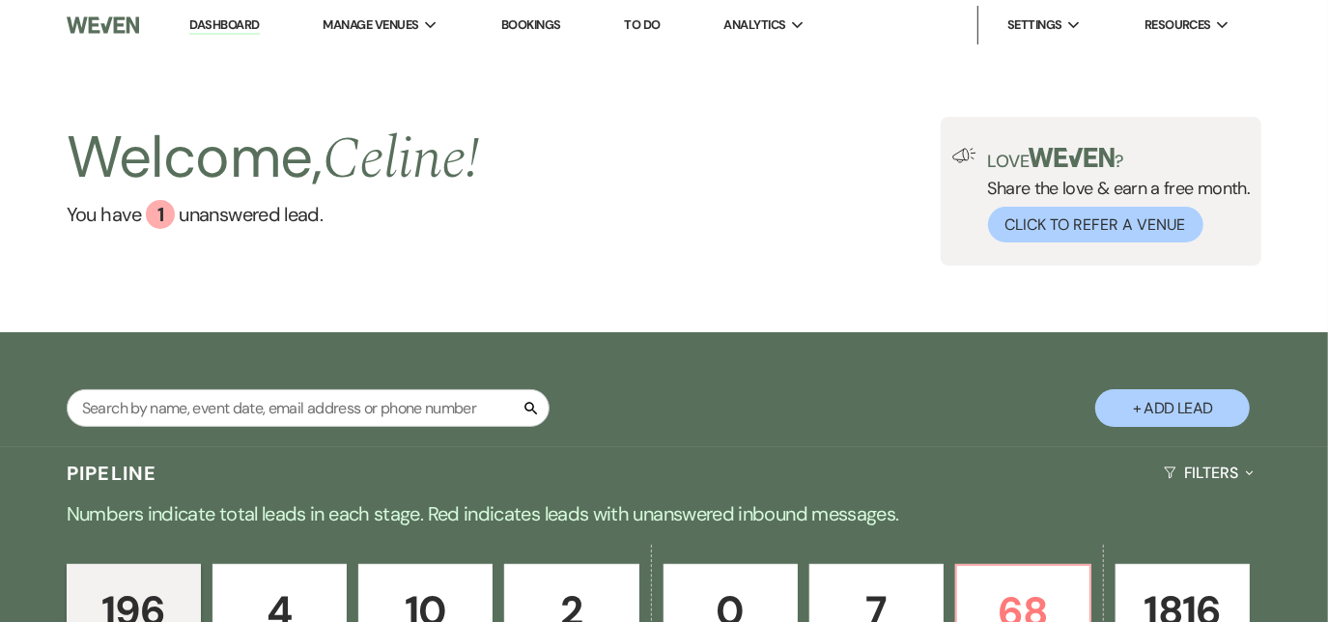
click at [1144, 410] on button "+ Add Lead" at bounding box center [1172, 408] width 155 height 38
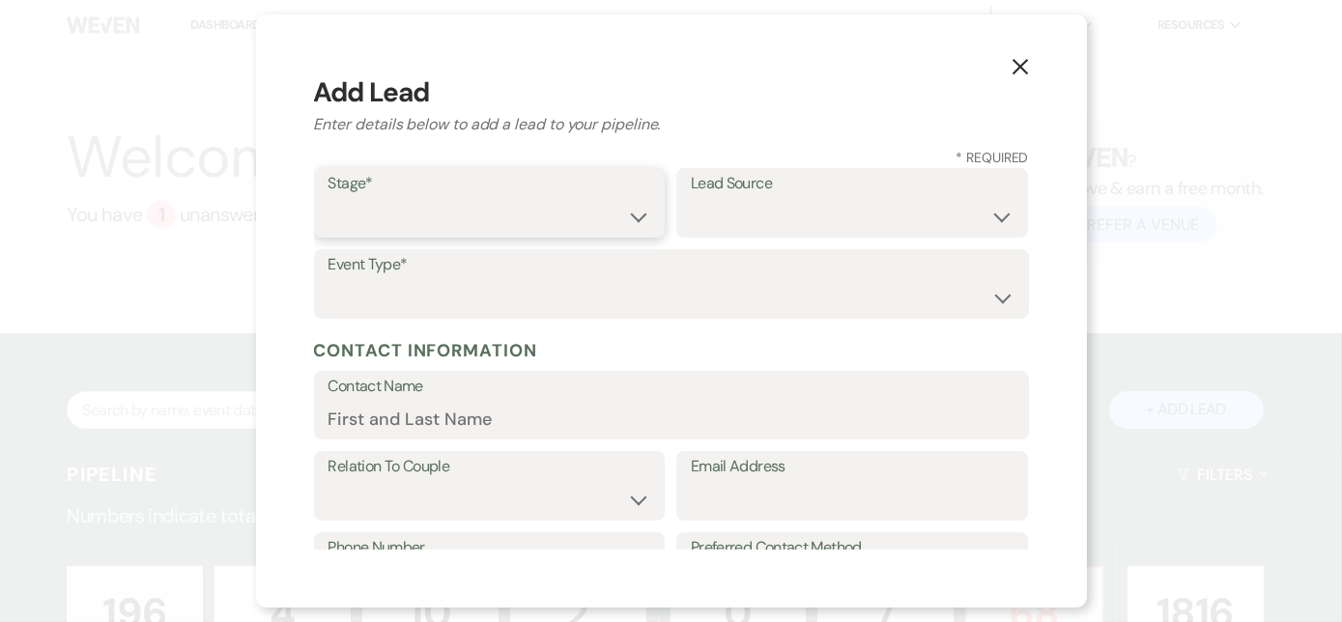
click at [410, 213] on select "Inquiry Follow Up Tour Requested Tour Confirmed Toured Proposal Sent Booked Lost" at bounding box center [489, 217] width 323 height 38
click at [328, 198] on select "Inquiry Follow Up Tour Requested Tour Confirmed Toured Proposal Sent Booked Lost" at bounding box center [489, 217] width 323 height 38
click at [695, 227] on select "Weven Venue Website Instagram Facebook Pinterest Google The Knot Wedding Wire H…" at bounding box center [852, 217] width 323 height 38
click at [488, 211] on select "Inquiry Follow Up Tour Requested Tour Confirmed Toured Proposal Sent Booked Lost" at bounding box center [489, 217] width 323 height 38
select select "4"
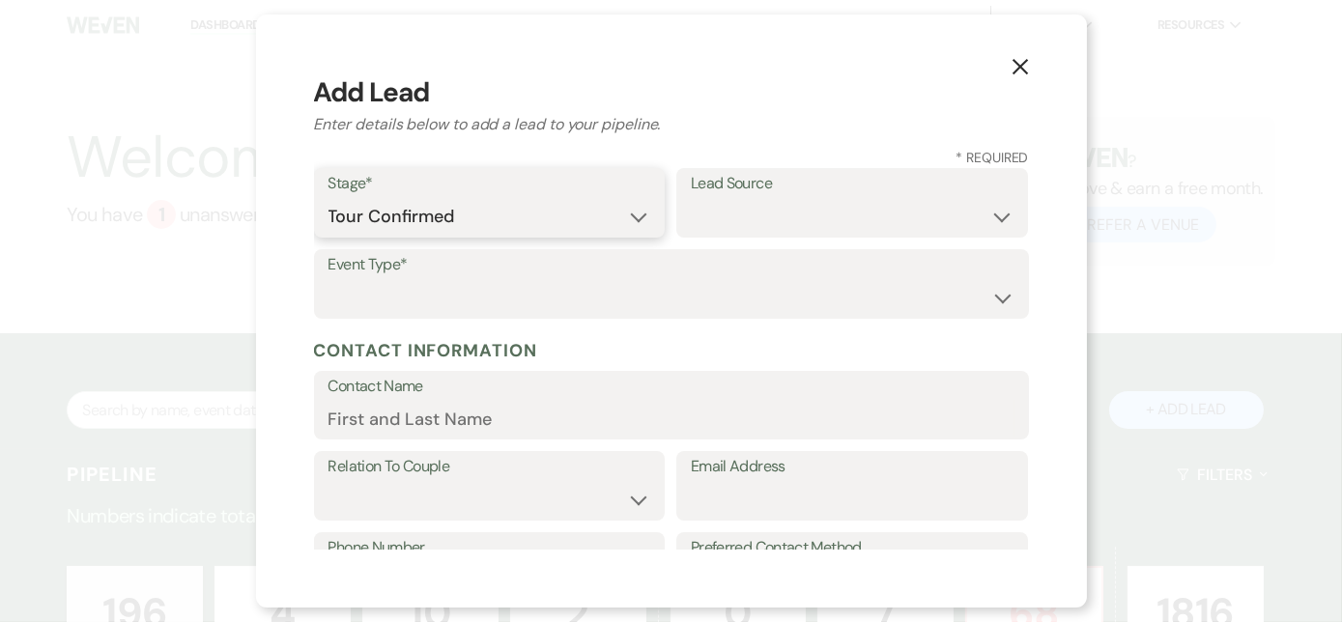
click at [328, 198] on select "Inquiry Follow Up Tour Requested Tour Confirmed Toured Proposal Sent Booked Lost" at bounding box center [489, 217] width 323 height 38
click at [691, 214] on select "Weven Venue Website Instagram Facebook Pinterest Google The Knot Wedding Wire H…" at bounding box center [852, 217] width 323 height 38
select select "6"
click at [691, 198] on select "Weven Venue Website Instagram Facebook Pinterest Google The Knot Wedding Wire H…" at bounding box center [852, 217] width 323 height 38
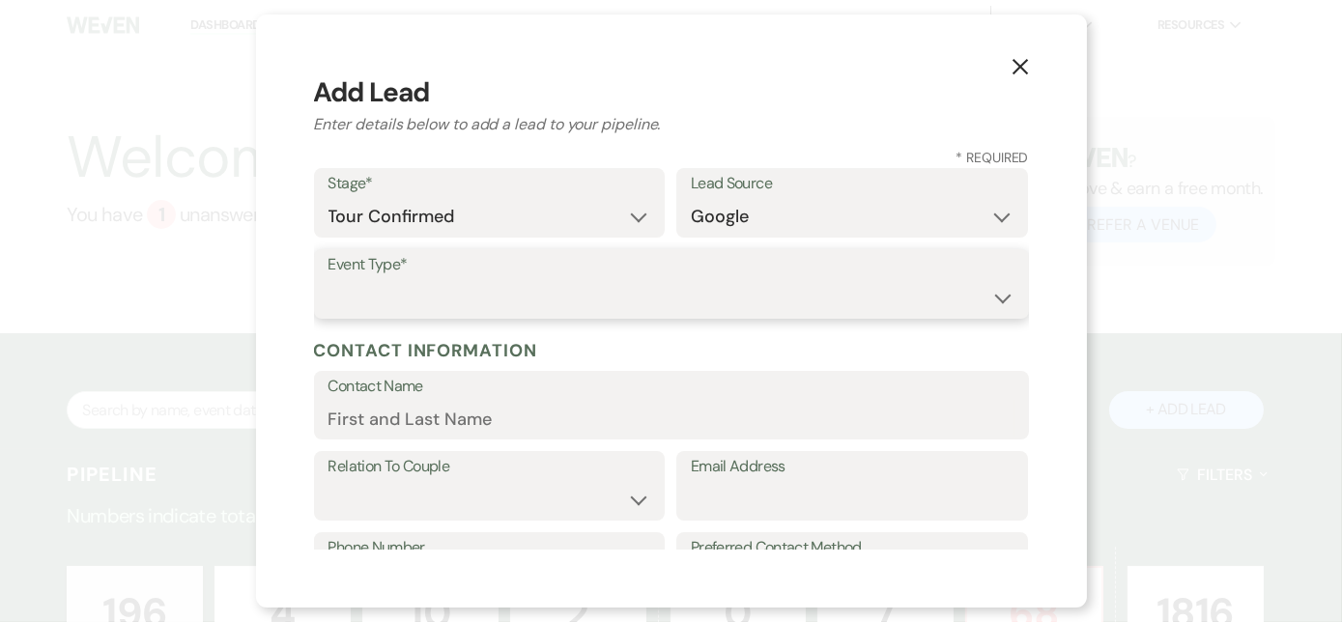
click at [426, 283] on select "Wedding Anniversary Party Baby Shower Bachelorette / Bachelor Party Birthday Pa…" at bounding box center [671, 298] width 686 height 38
select select "1"
click at [328, 279] on select "Wedding Anniversary Party Baby Shower Bachelorette / Bachelor Party Birthday Pa…" at bounding box center [671, 298] width 686 height 38
click at [399, 421] on input "Contact Name" at bounding box center [671, 419] width 686 height 38
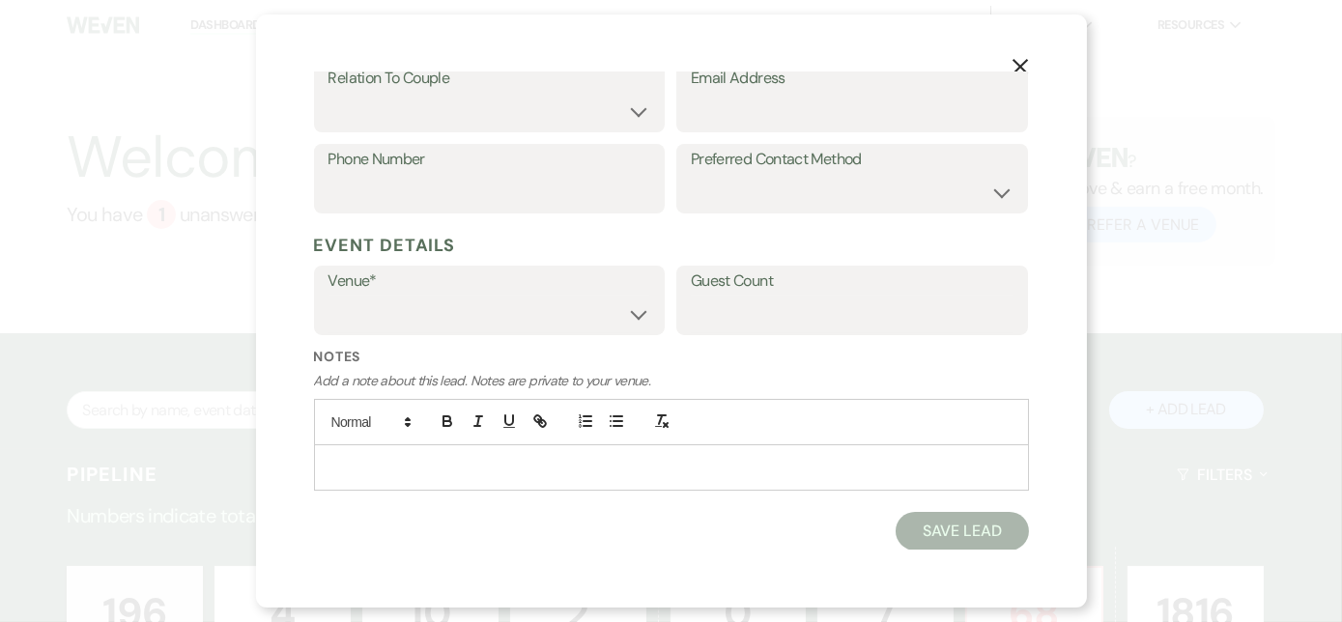
scroll to position [171, 0]
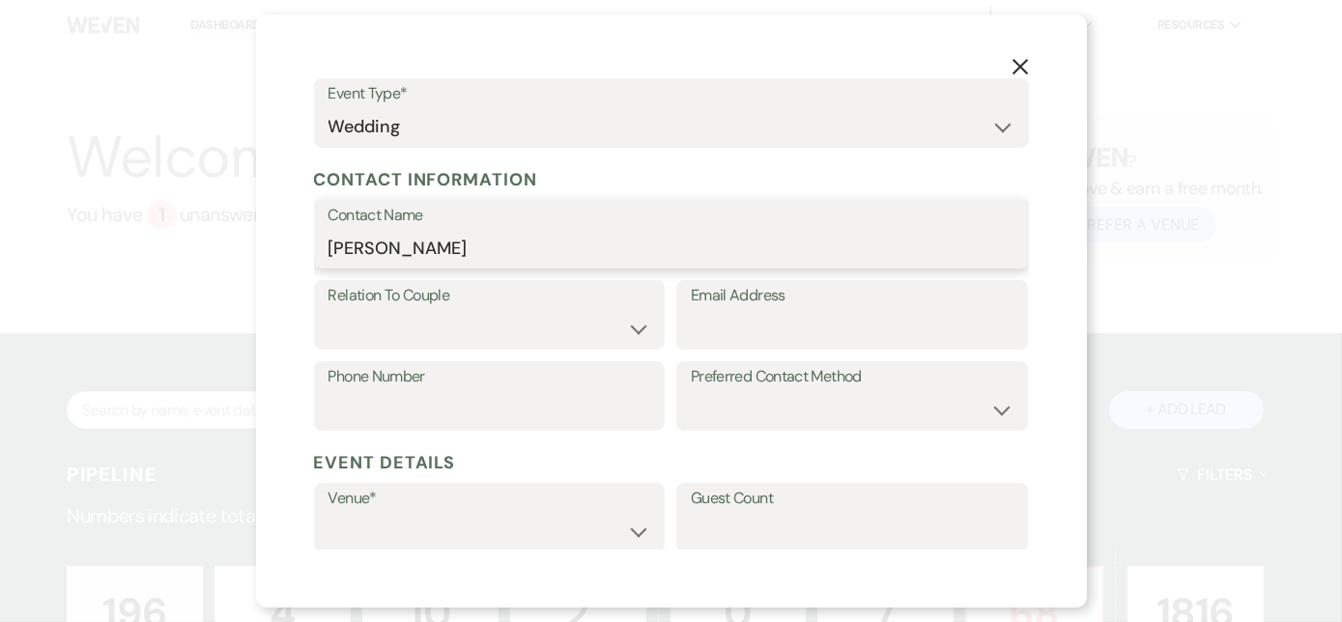
type input "[PERSON_NAME]"
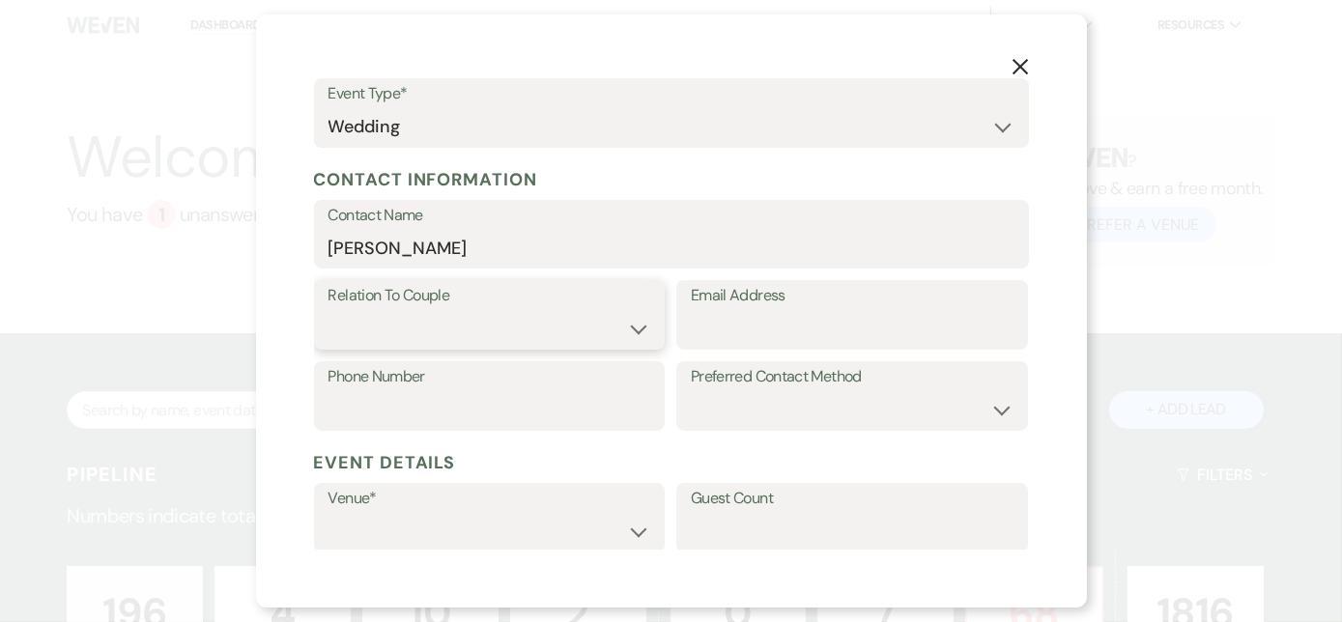
click at [423, 311] on select "Couple Planner Parent of Couple Family Member Friend Other" at bounding box center [489, 329] width 323 height 38
select select "1"
click at [328, 310] on select "Couple Planner Parent of Couple Family Member Friend Other" at bounding box center [489, 329] width 323 height 38
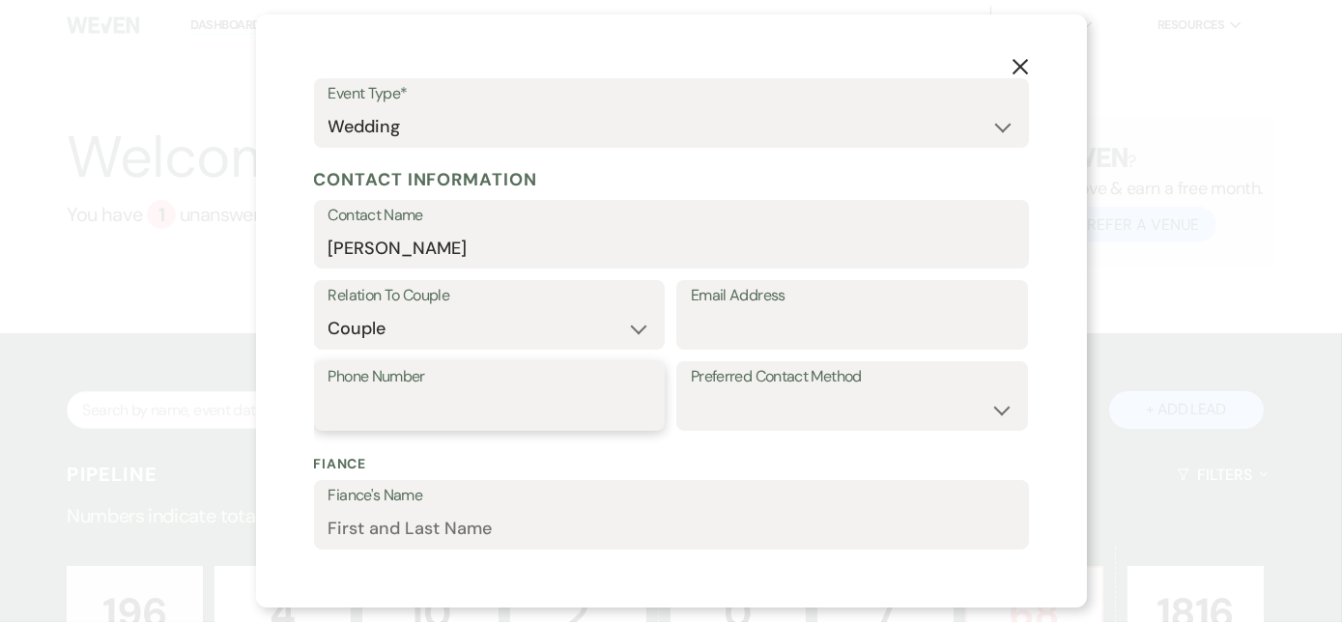
click at [377, 410] on input "Phone Number" at bounding box center [489, 410] width 323 height 38
type input "[PHONE_NUMBER]"
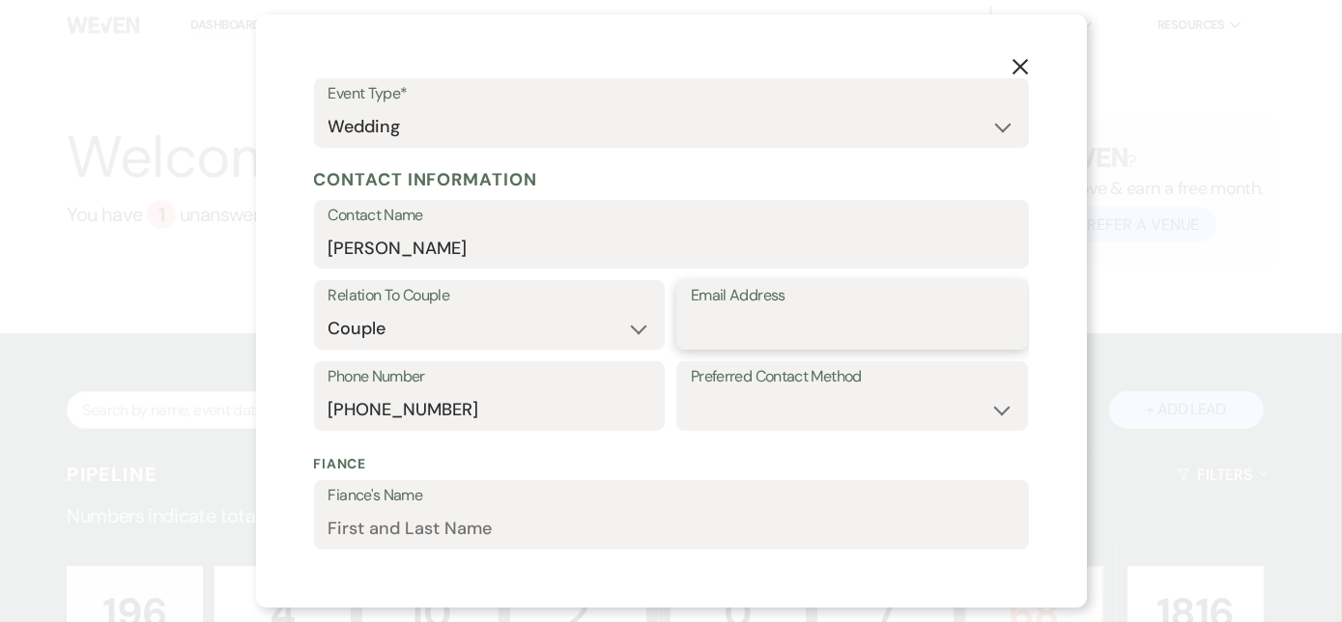
click at [700, 329] on input "Email Address" at bounding box center [852, 329] width 323 height 38
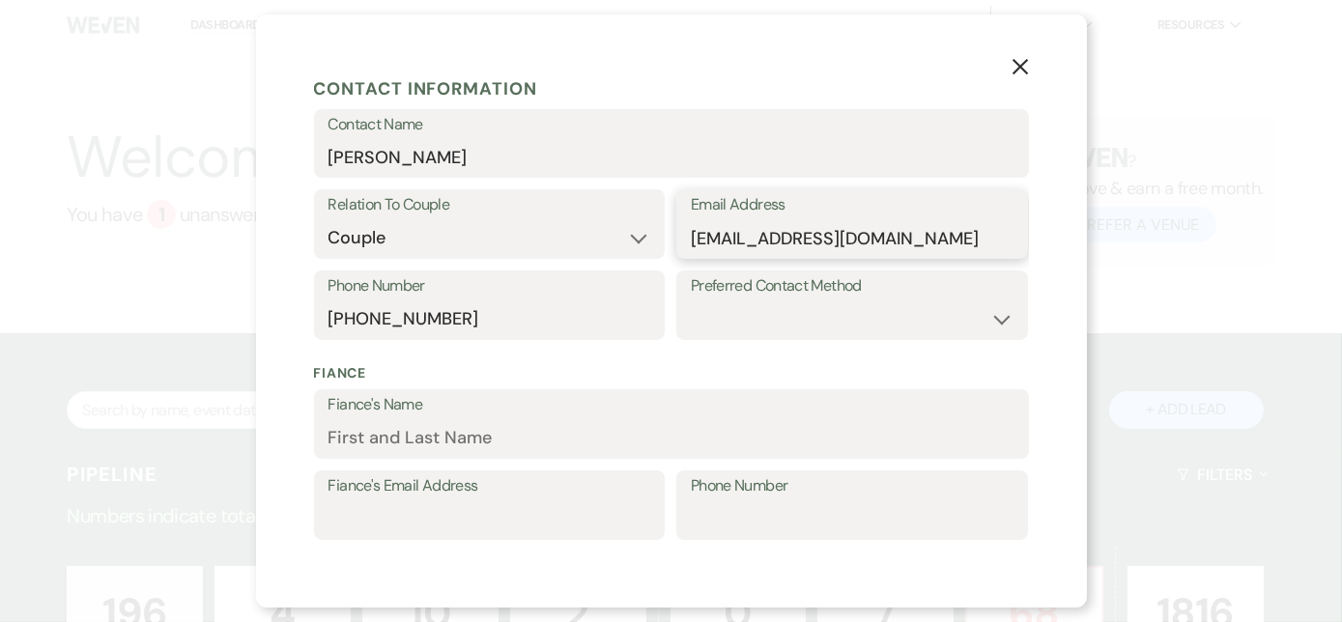
type input "[EMAIL_ADDRESS][DOMAIN_NAME]"
click at [450, 440] on input "Fiance's Name" at bounding box center [671, 438] width 686 height 38
click at [358, 439] on input "[PERSON_NAME]" at bounding box center [671, 438] width 686 height 38
click at [404, 427] on input "[PERSON_NAME]" at bounding box center [671, 438] width 686 height 38
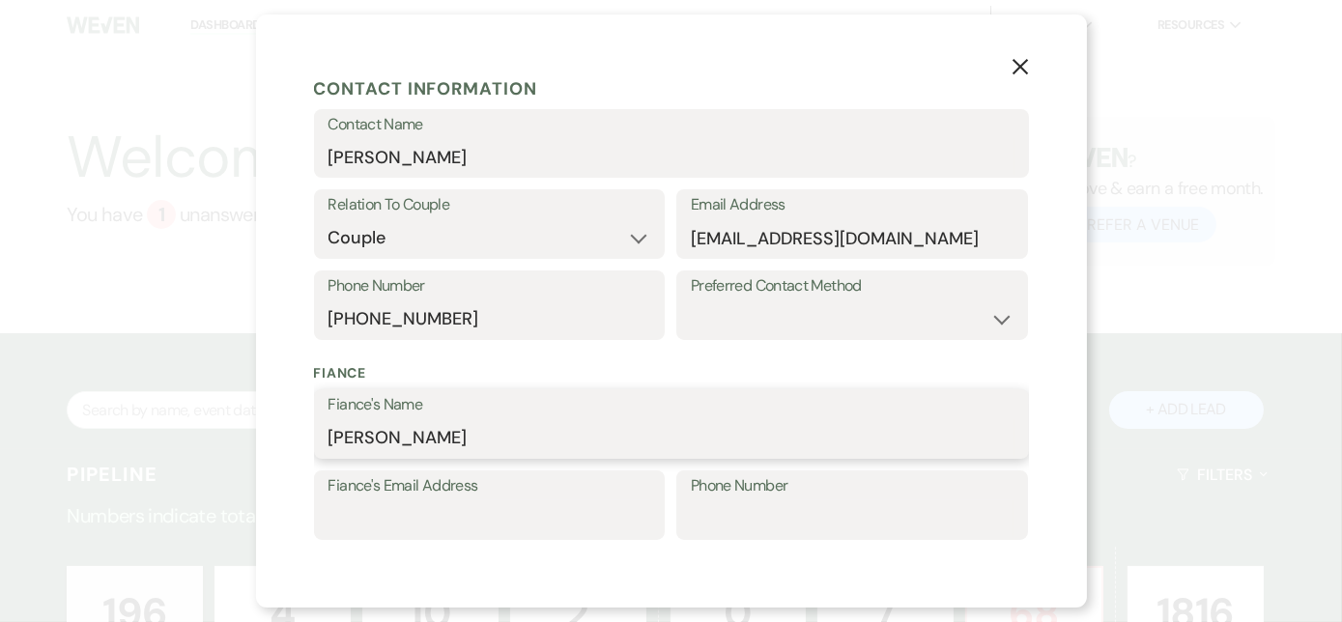
type input "[PERSON_NAME]"
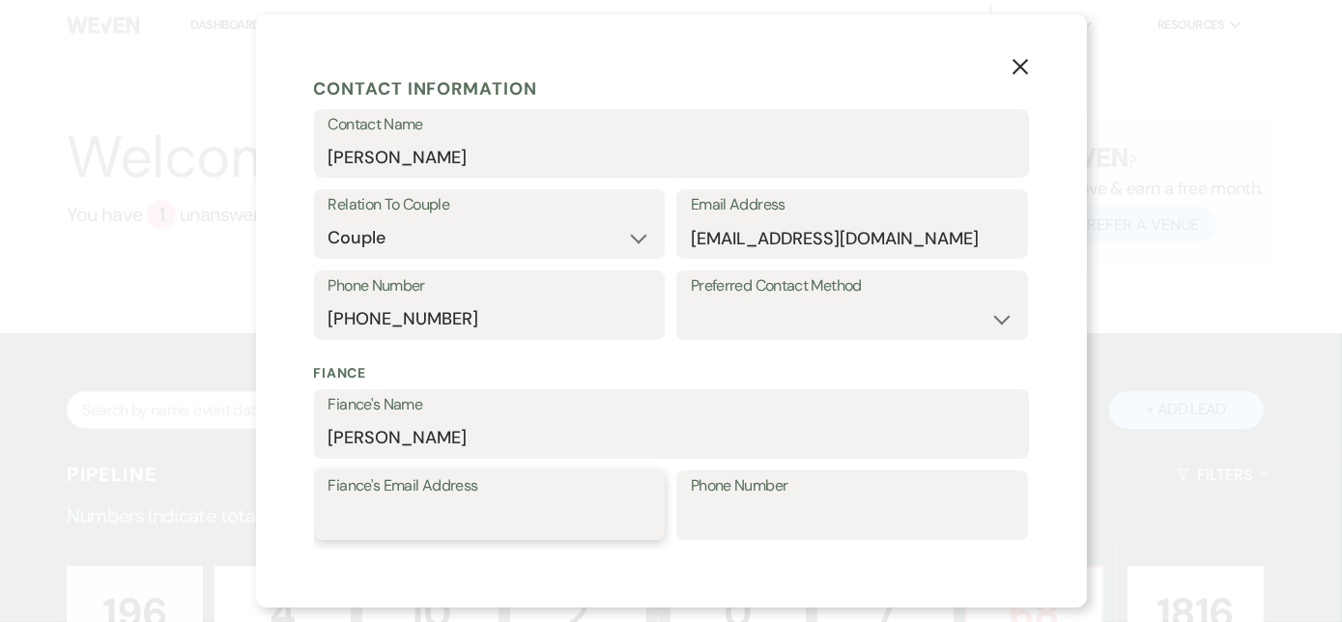
click at [347, 518] on input "Fiance's Email Address" at bounding box center [489, 519] width 323 height 38
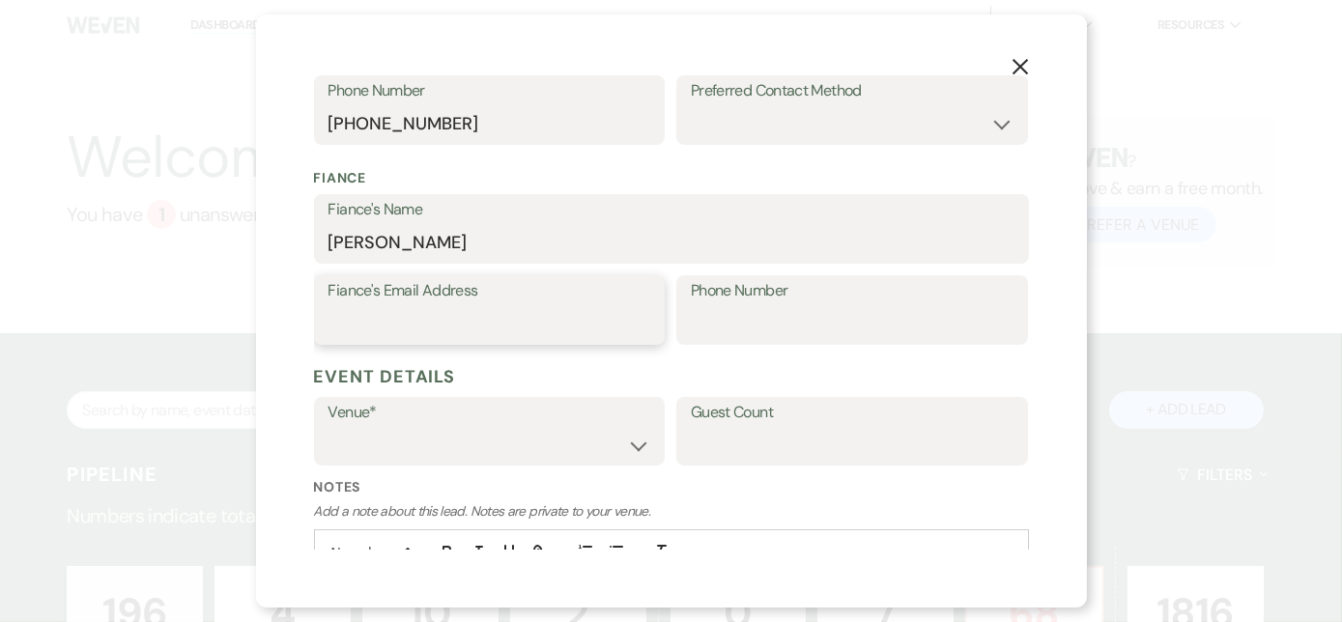
scroll to position [527, 0]
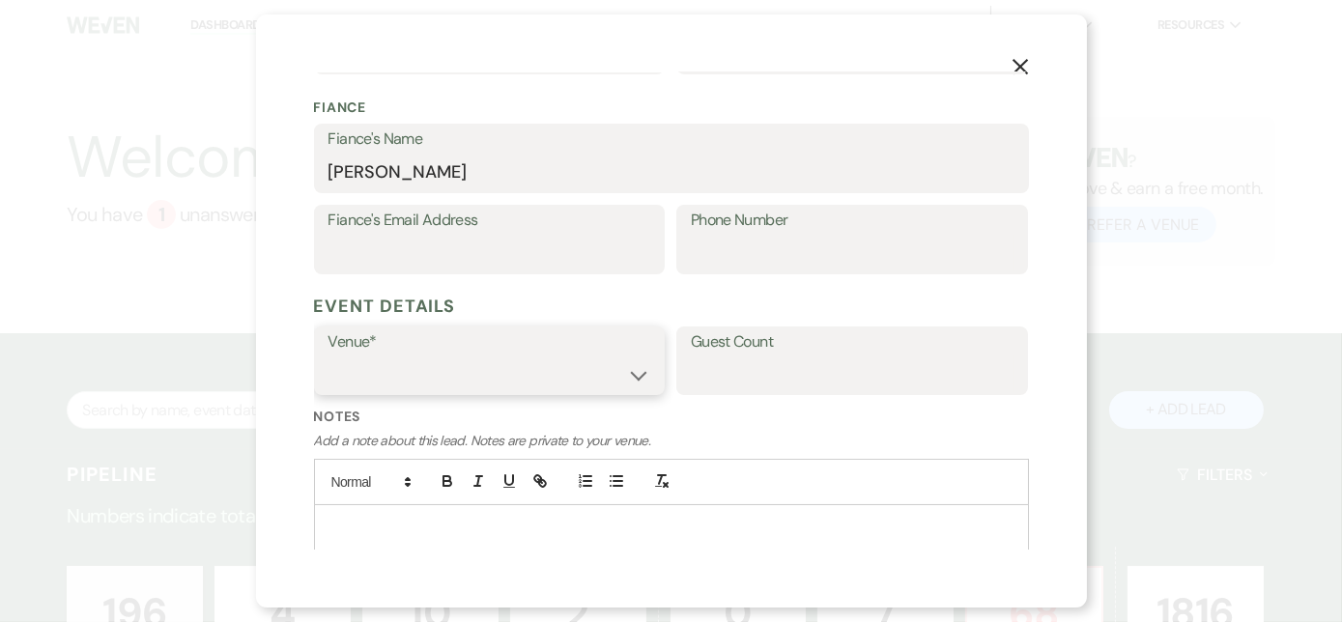
click at [460, 365] on select "[PERSON_NAME] Family Farm [PERSON_NAME] at [PERSON_NAME][GEOGRAPHIC_DATA]" at bounding box center [489, 374] width 323 height 38
select select "527"
click at [328, 355] on select "[PERSON_NAME] Family Farm [PERSON_NAME] at [PERSON_NAME][GEOGRAPHIC_DATA]" at bounding box center [489, 374] width 323 height 38
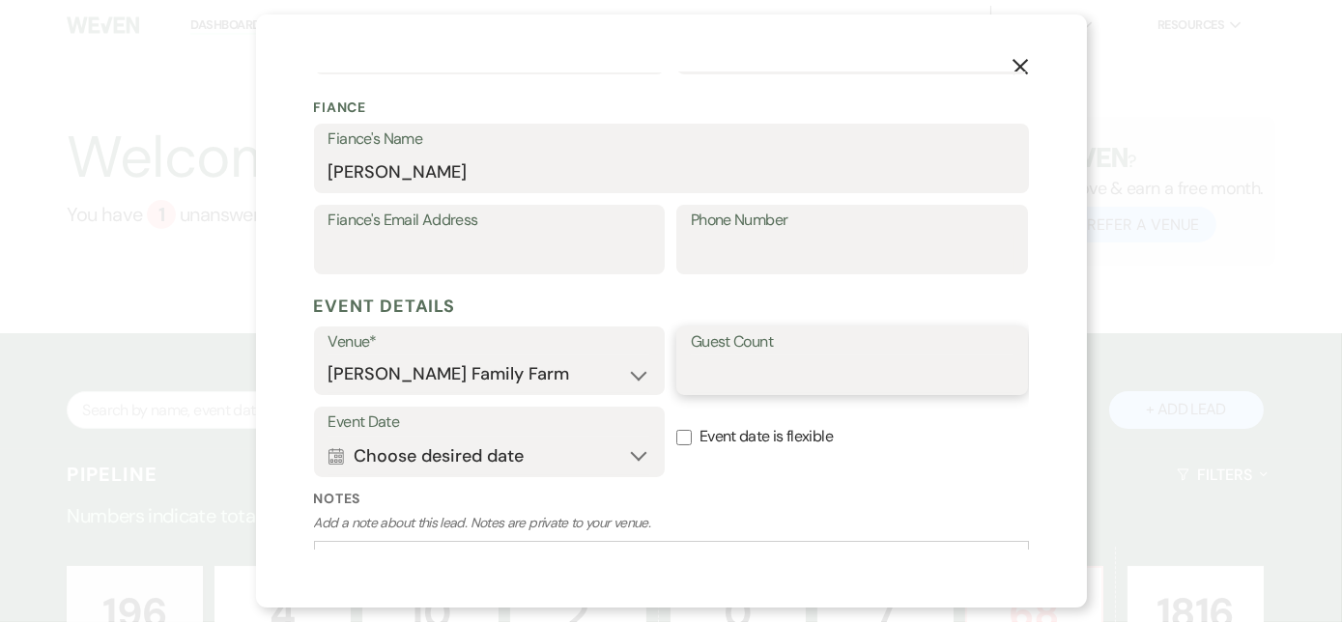
click at [713, 383] on input "Guest Count" at bounding box center [852, 374] width 323 height 38
type input "100"
click at [521, 456] on button "Calendar Choose desired date Expand" at bounding box center [489, 456] width 323 height 39
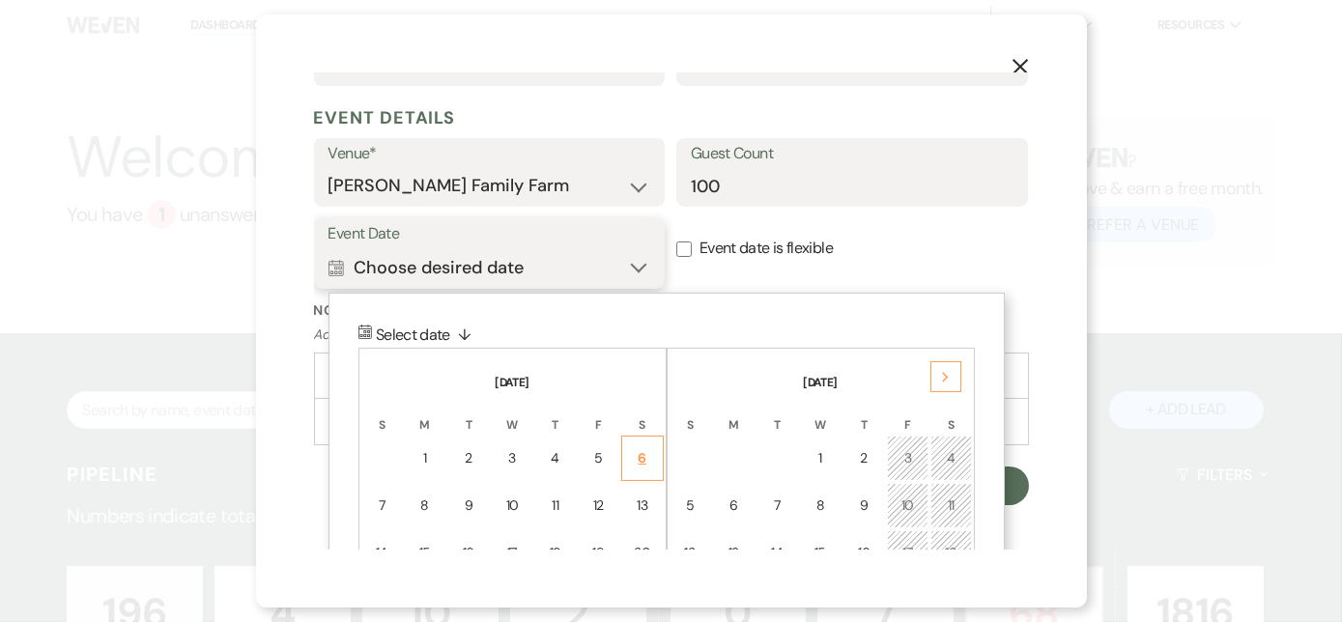
scroll to position [718, 0]
click at [940, 381] on div "Next" at bounding box center [945, 374] width 31 height 31
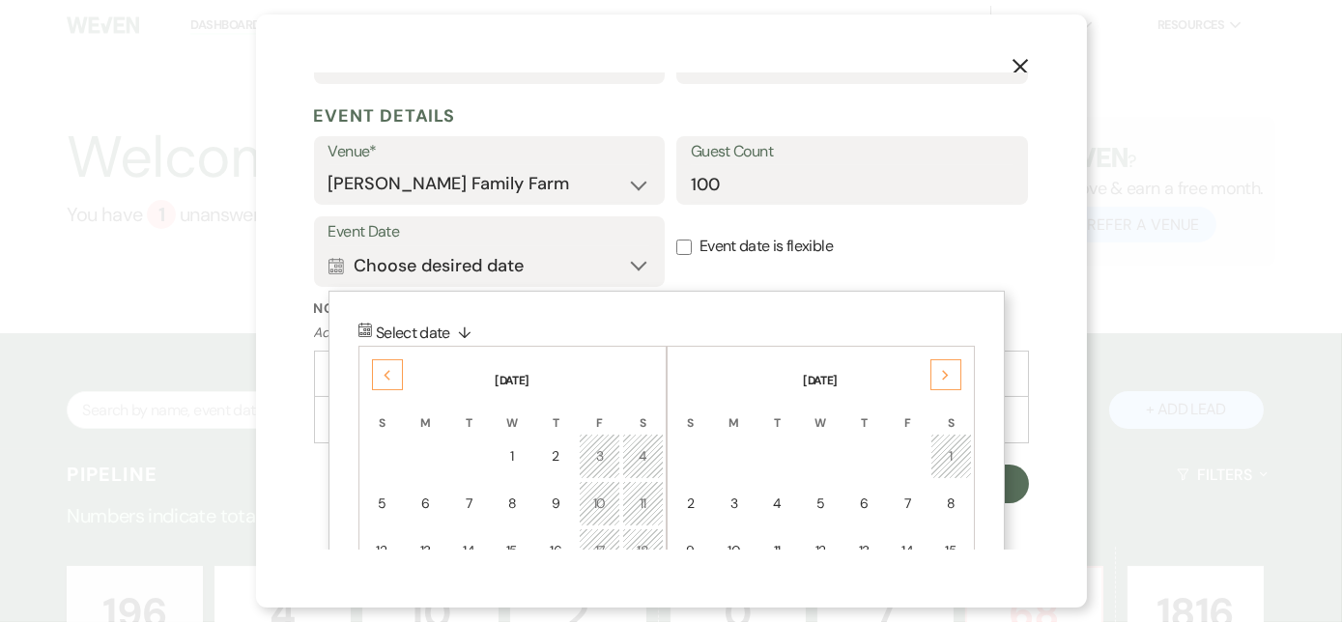
click at [940, 381] on div "Next" at bounding box center [945, 374] width 31 height 31
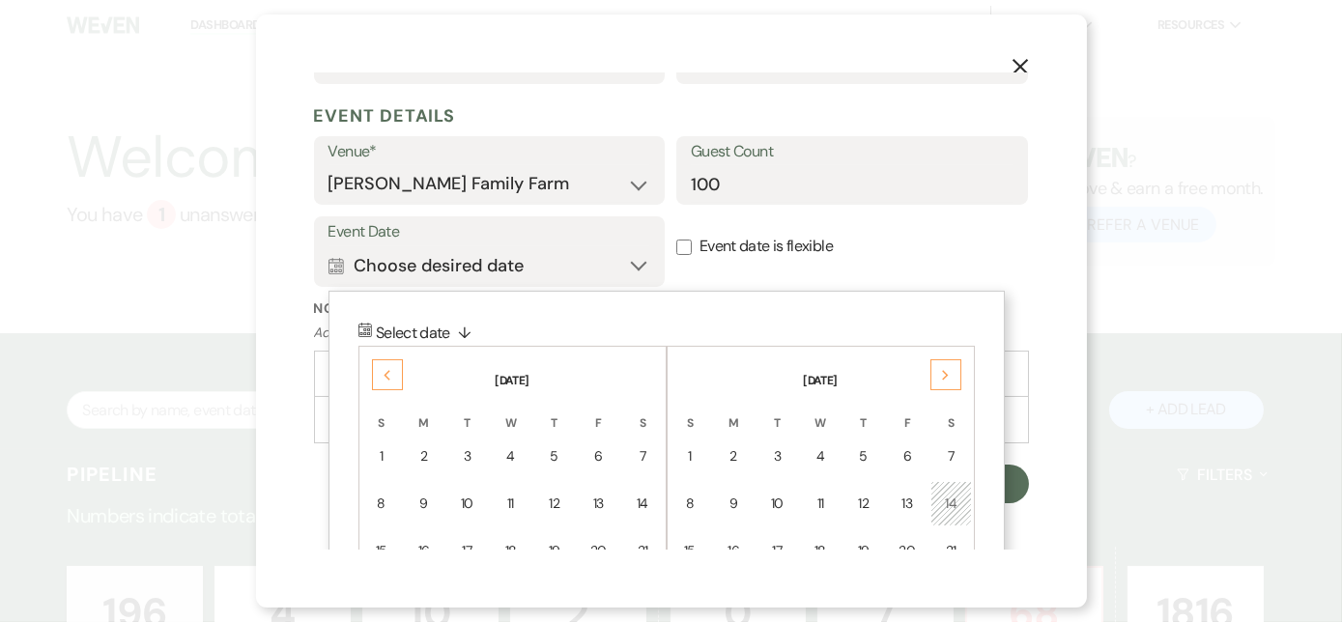
click at [940, 381] on div "Next" at bounding box center [945, 374] width 31 height 31
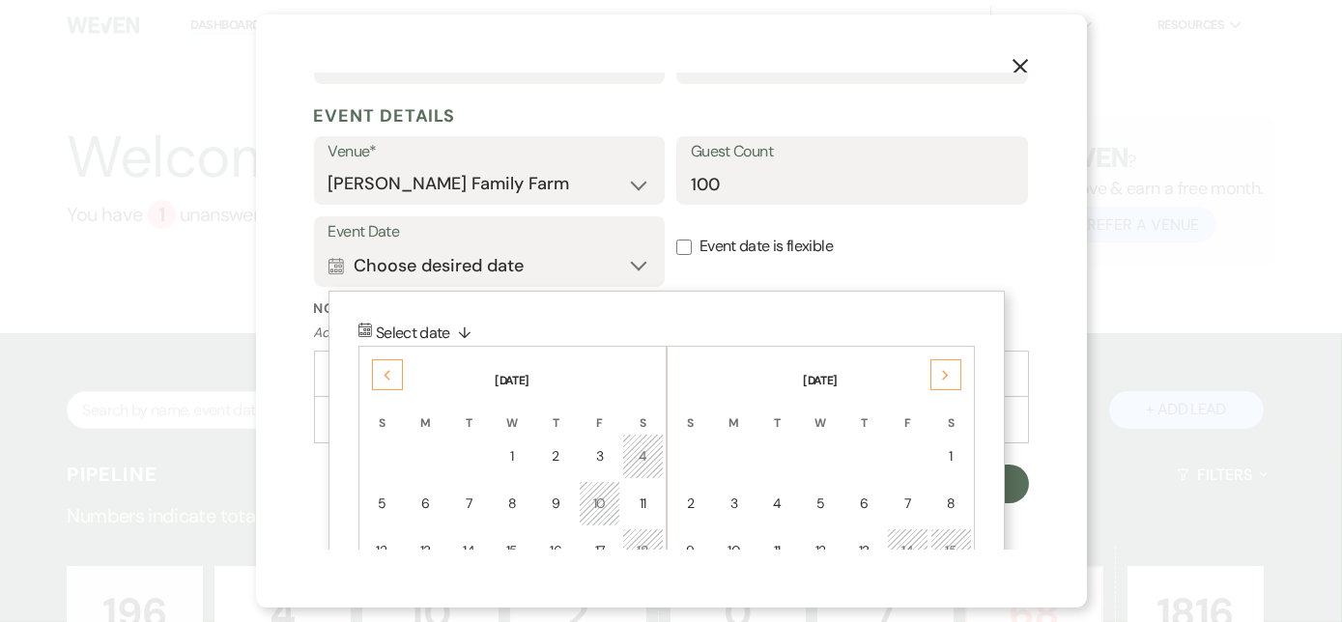
click at [940, 381] on div "Next" at bounding box center [945, 374] width 31 height 31
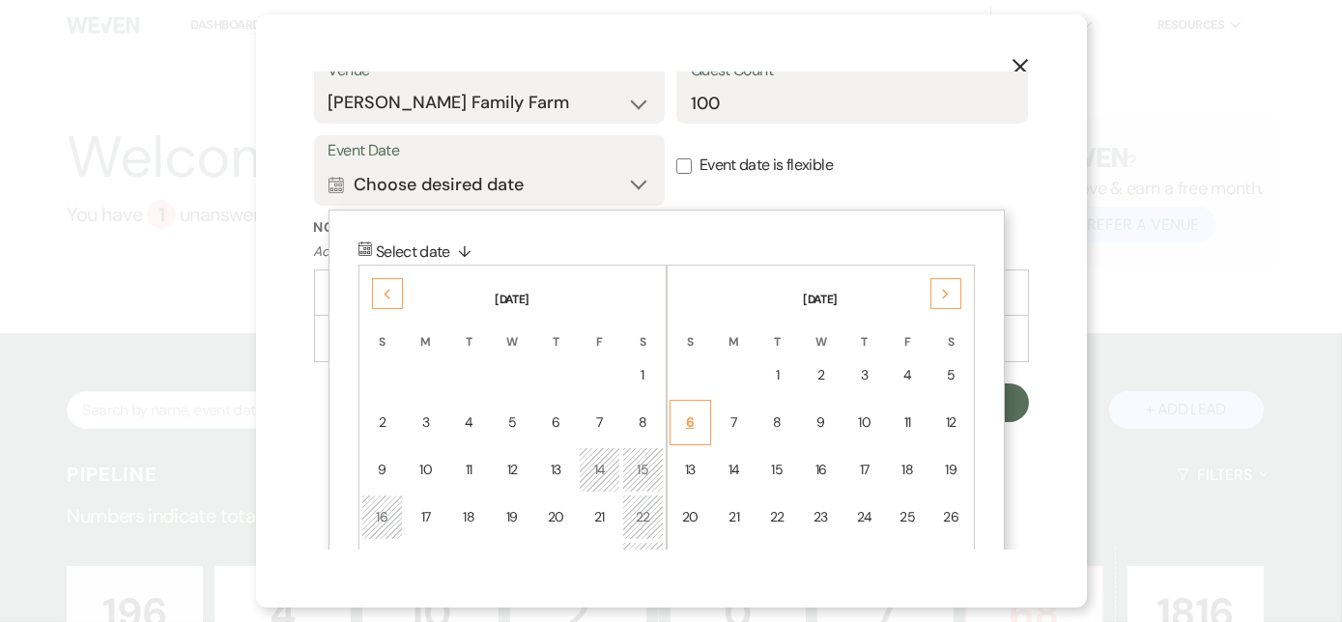
scroll to position [803, 0]
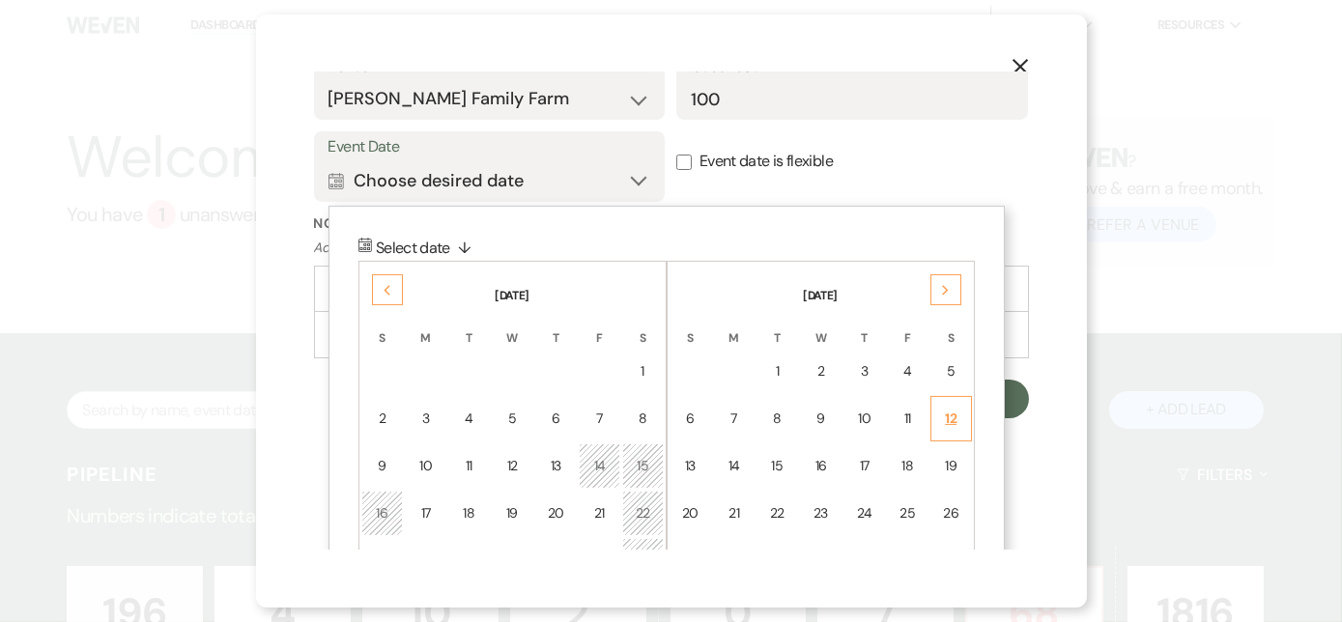
click at [954, 418] on div "12" at bounding box center [951, 419] width 16 height 20
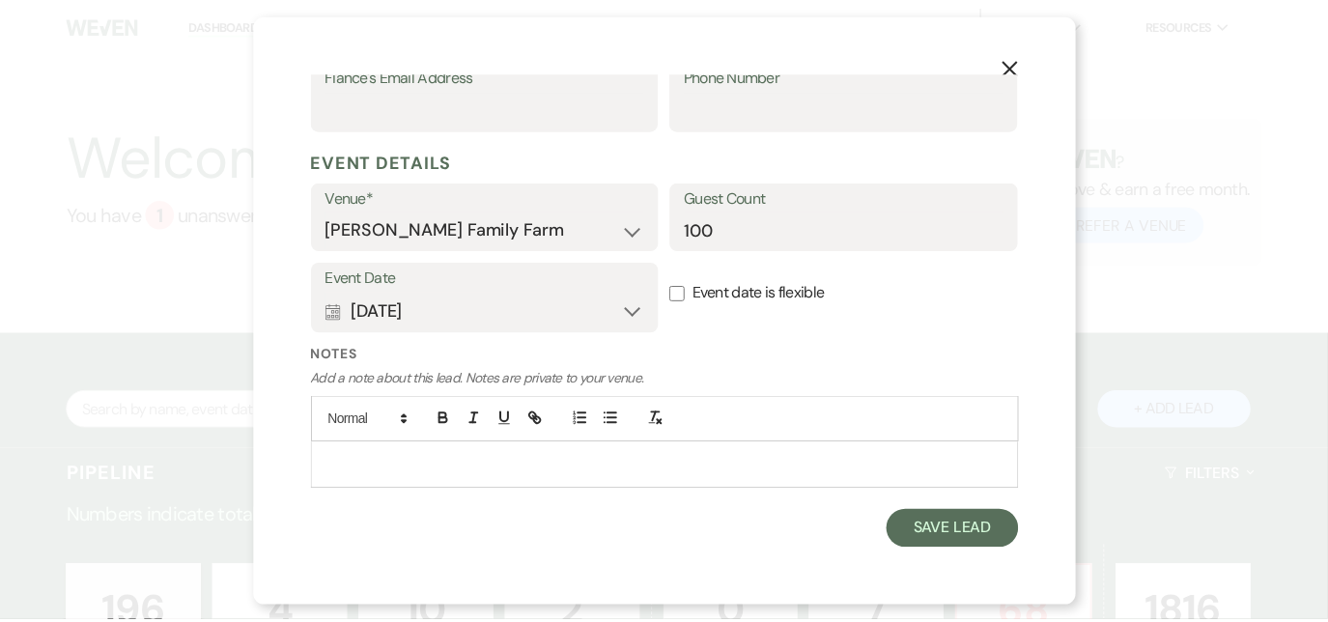
scroll to position [669, 0]
click at [750, 474] on p at bounding box center [671, 467] width 684 height 21
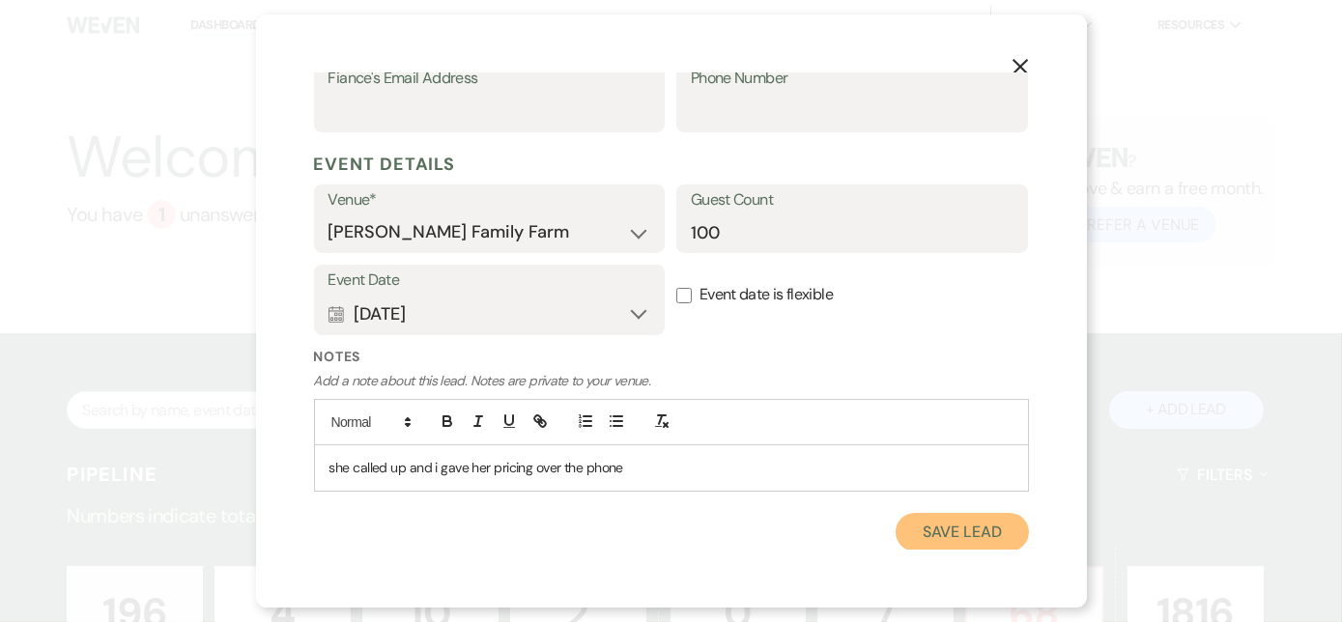
click at [925, 535] on button "Save Lead" at bounding box center [961, 532] width 132 height 39
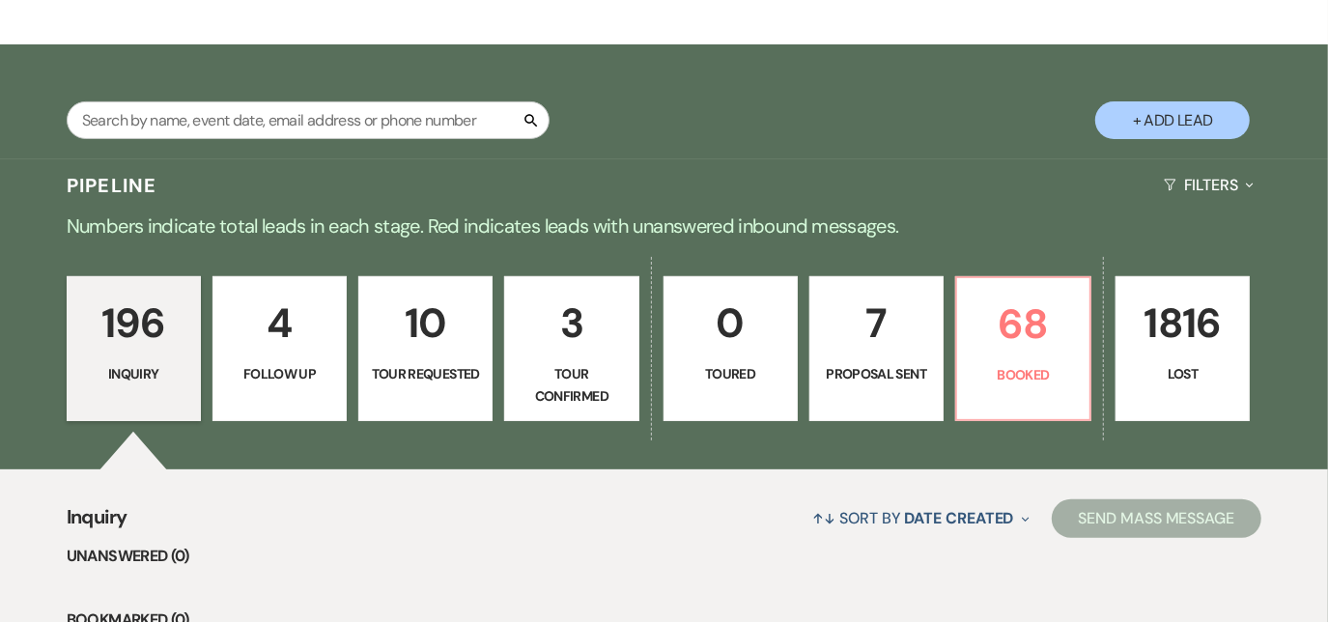
scroll to position [287, 0]
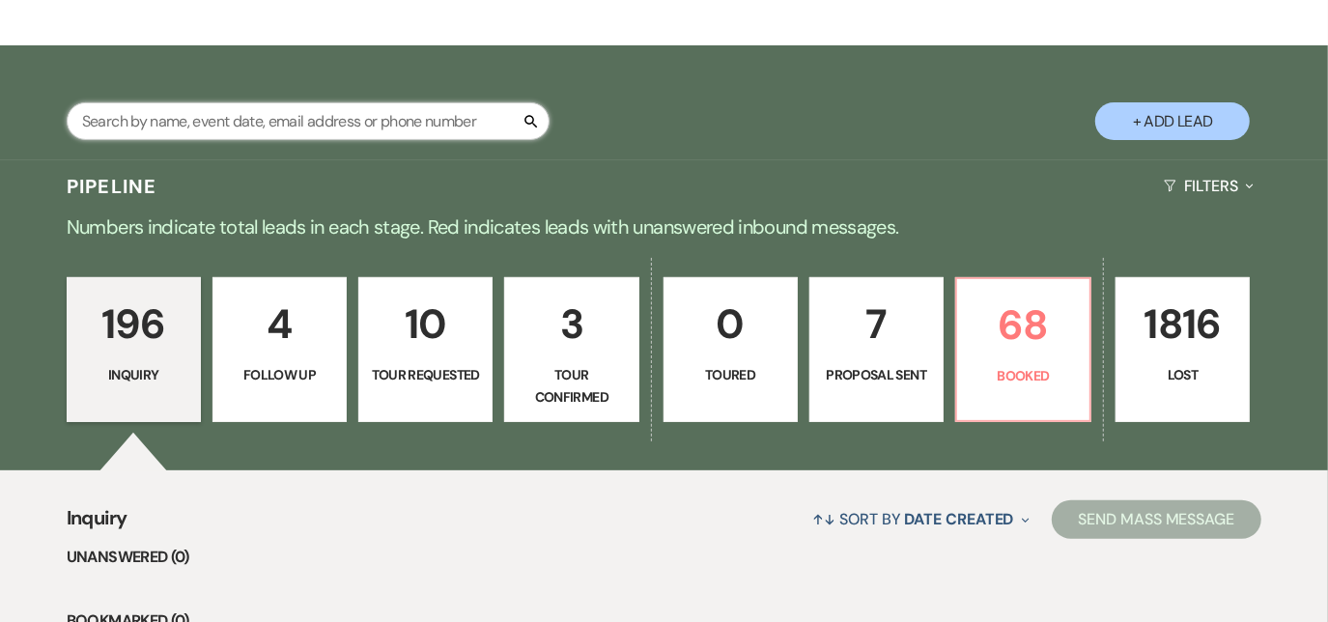
click at [414, 127] on input "text" at bounding box center [308, 121] width 483 height 38
type input "ashle"
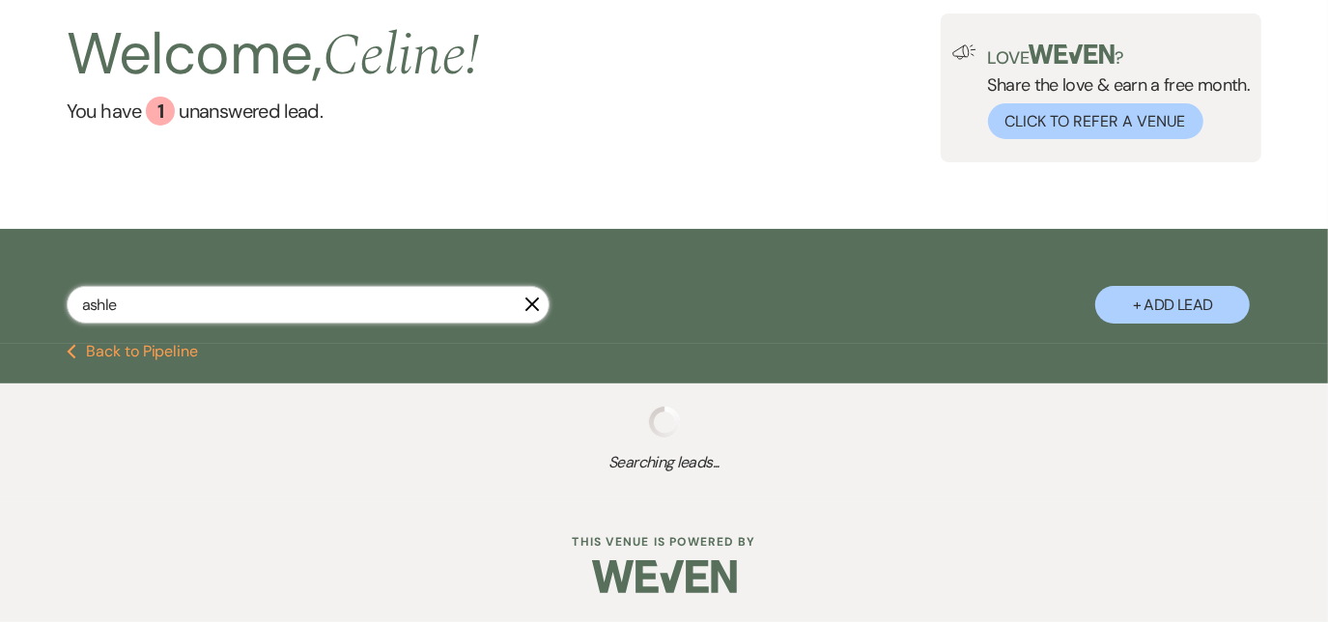
select select "4"
select select "8"
select select "5"
select select "8"
select select "5"
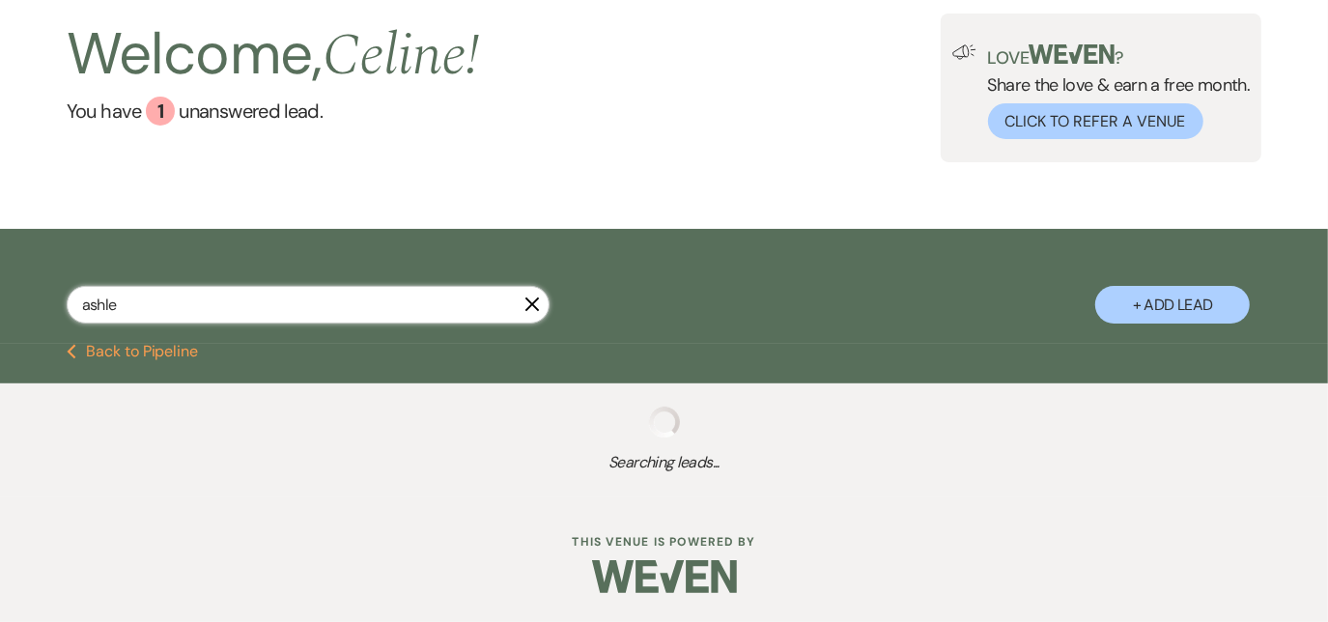
select select "8"
select select "7"
select select "8"
select select "5"
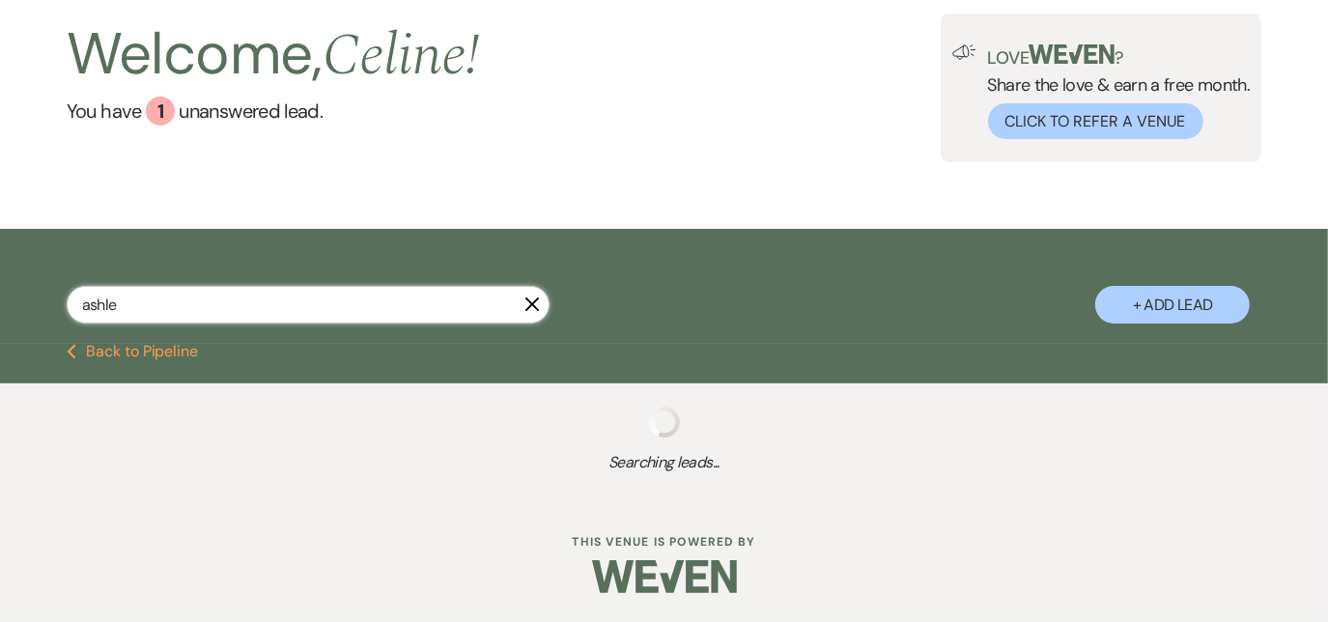
select select "8"
select select "5"
select select "8"
select select "5"
select select "8"
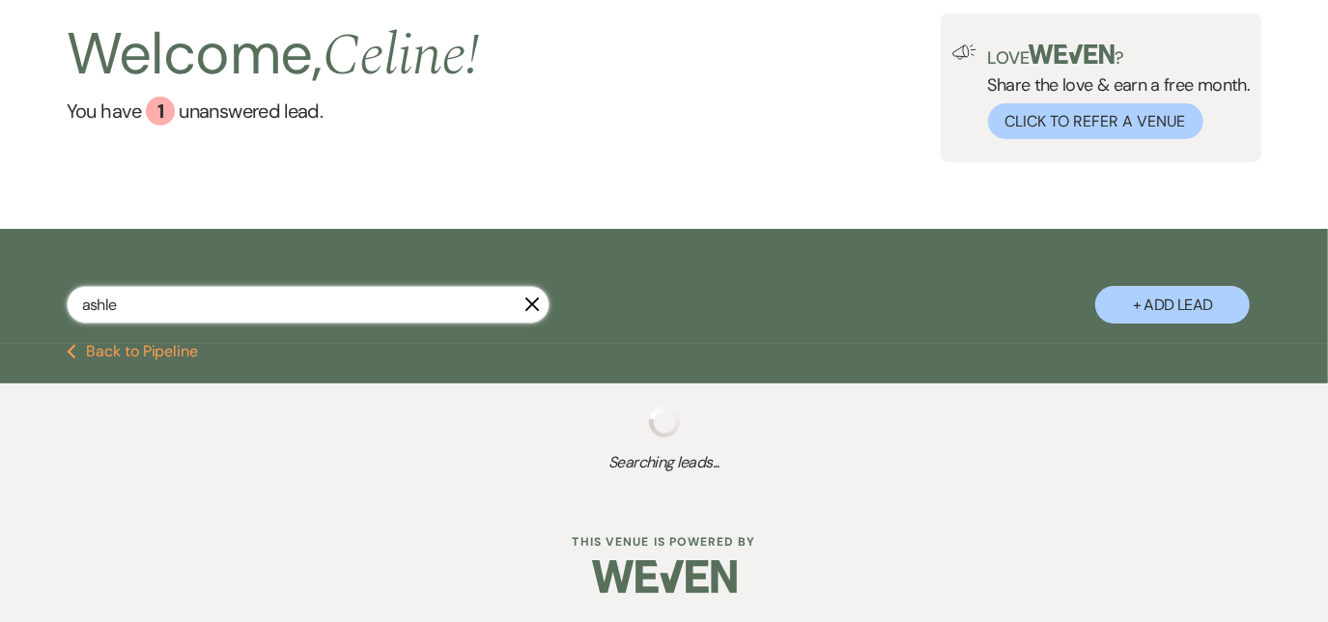
select select "5"
select select "8"
select select "5"
select select "8"
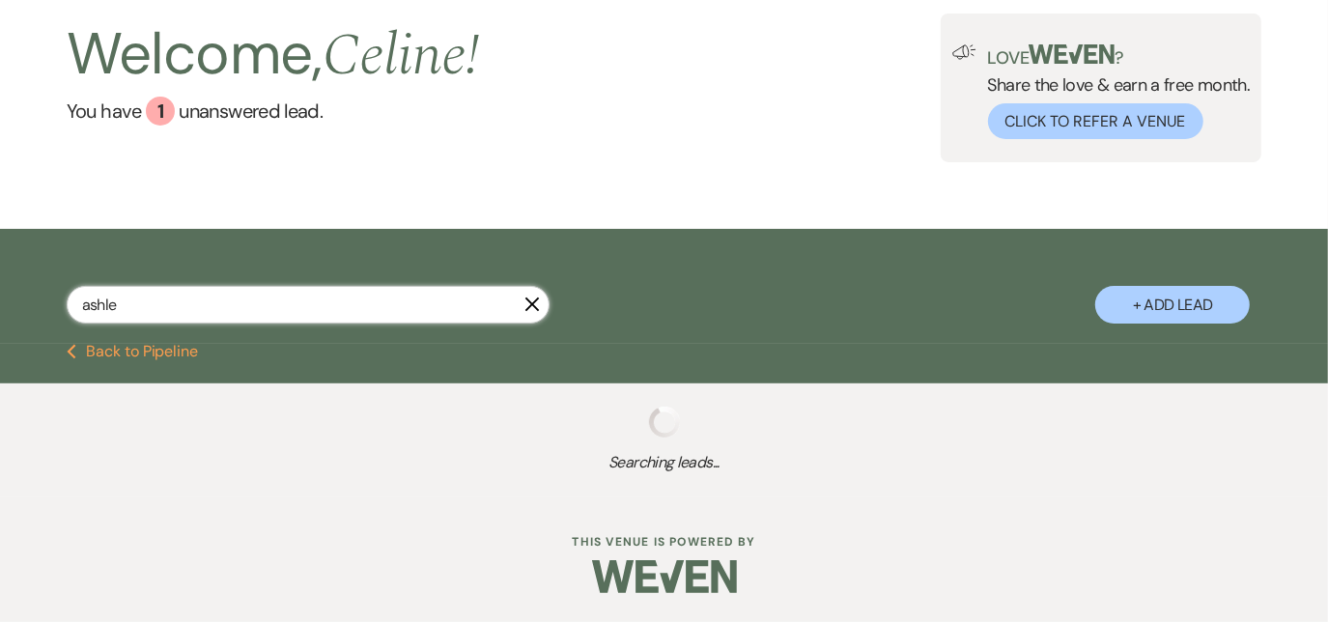
select select "8"
select select "5"
select select "8"
select select "5"
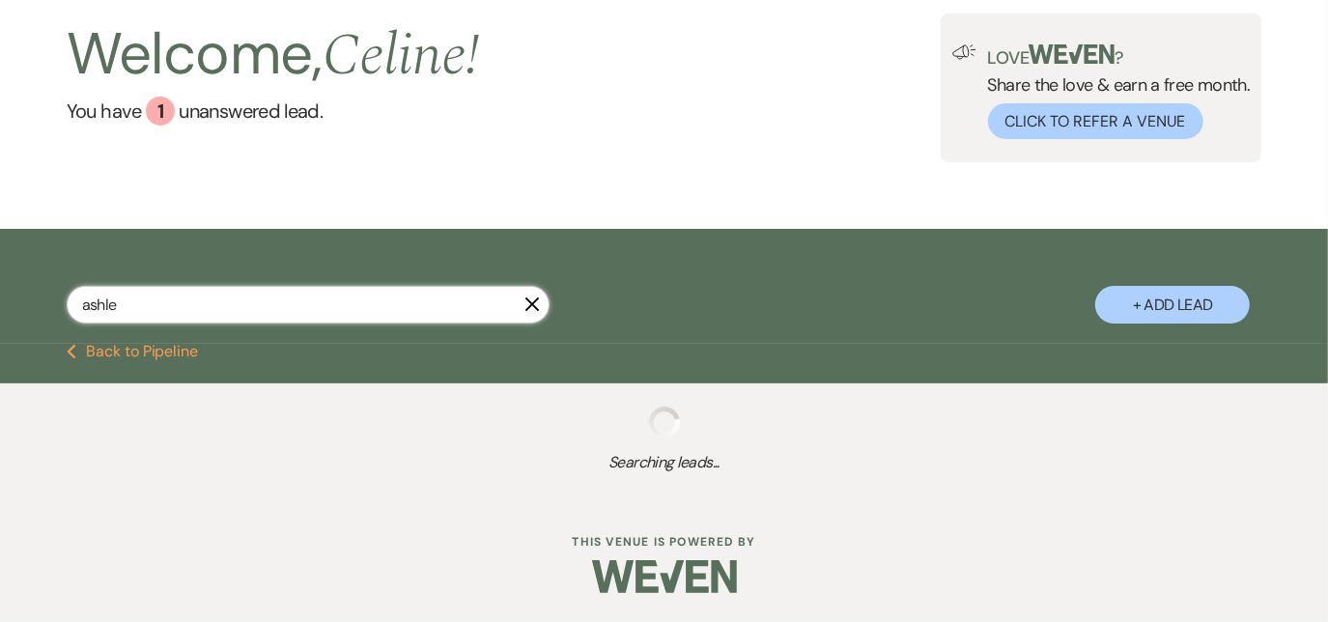
select select "8"
select select "5"
select select "8"
select select "5"
select select "8"
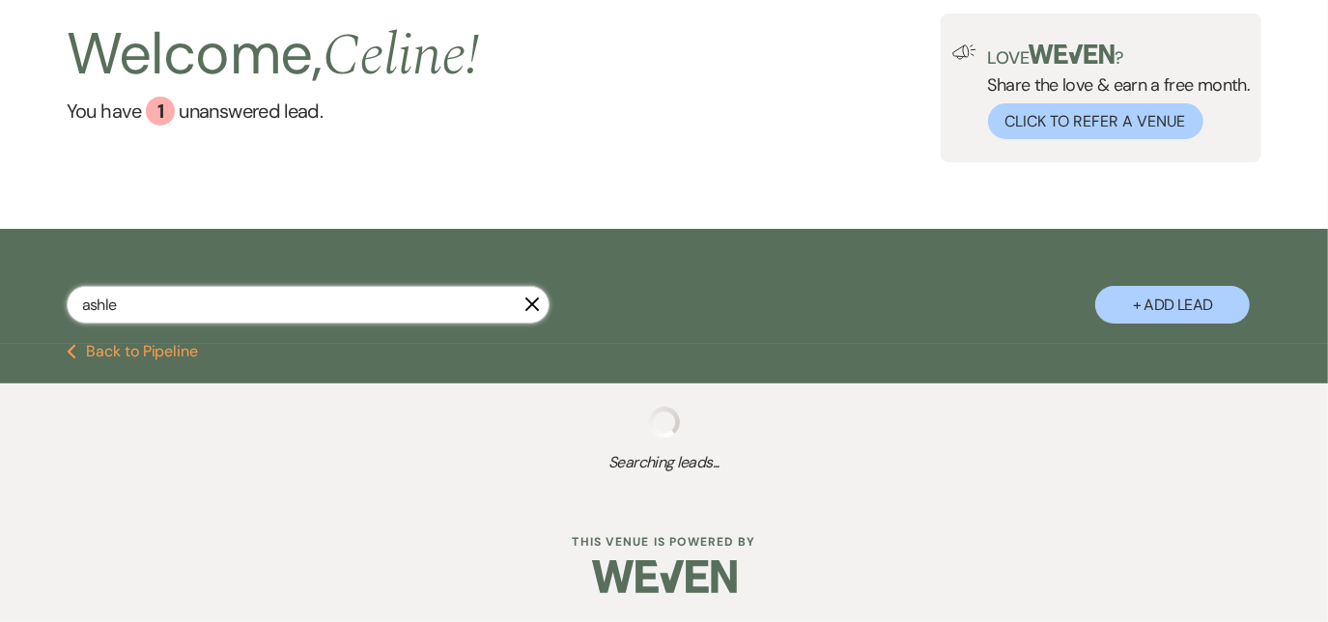
select select "5"
select select "8"
select select "5"
select select "8"
select select "5"
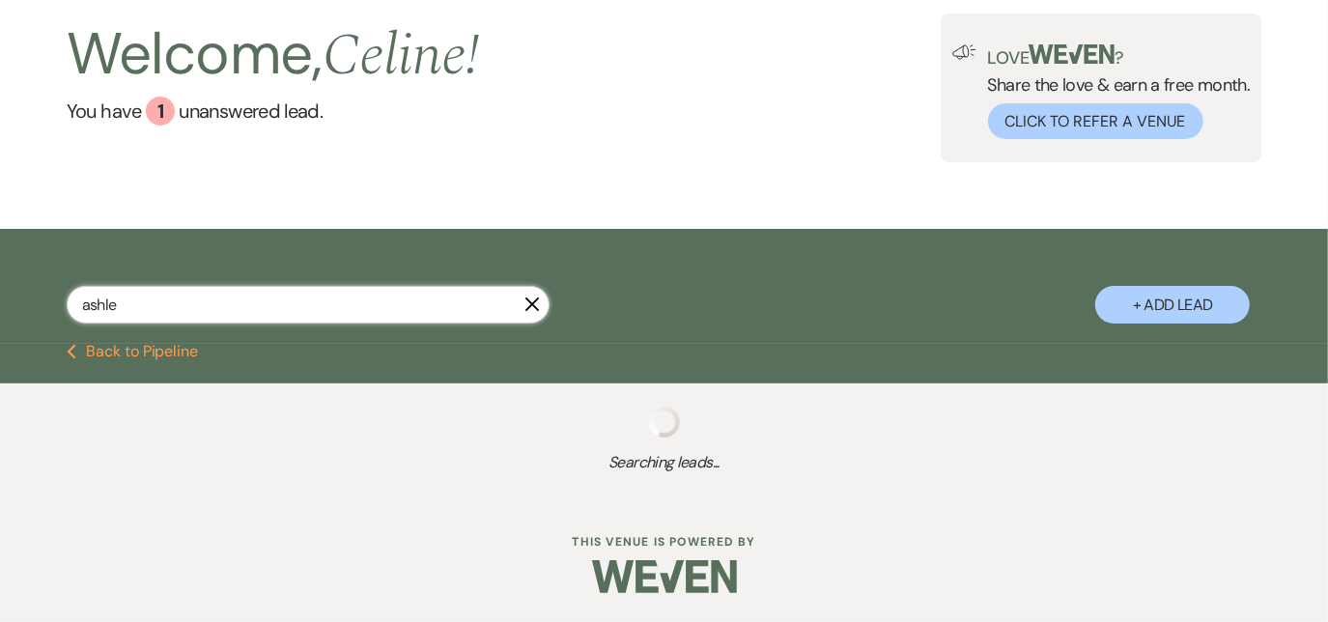
select select "8"
select select "7"
select select "8"
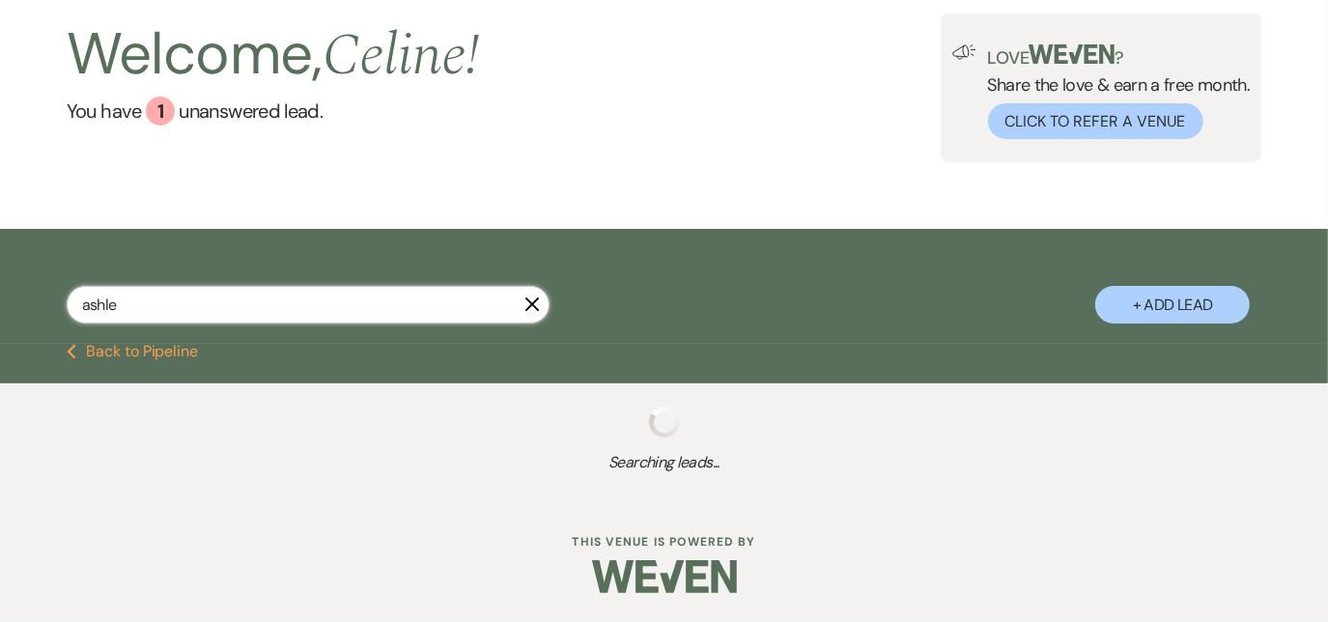
select select "8"
select select "5"
select select "8"
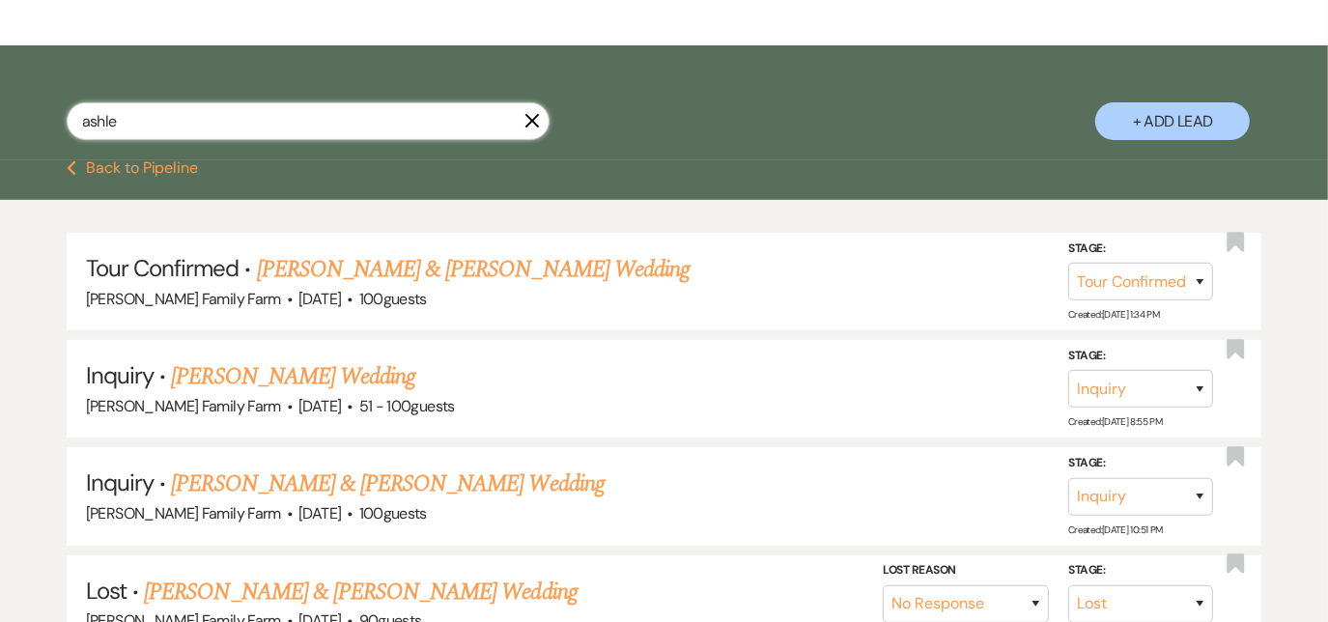
type input "[PERSON_NAME]"
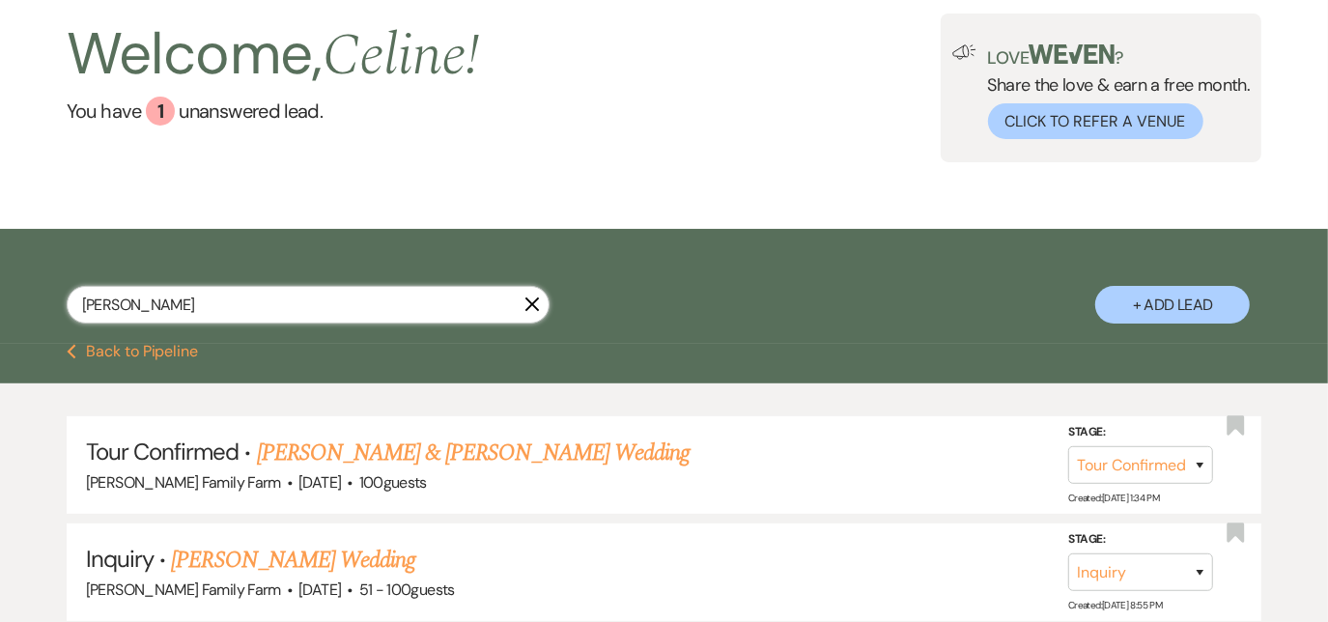
select select "4"
select select "8"
select select "5"
select select "8"
select select "5"
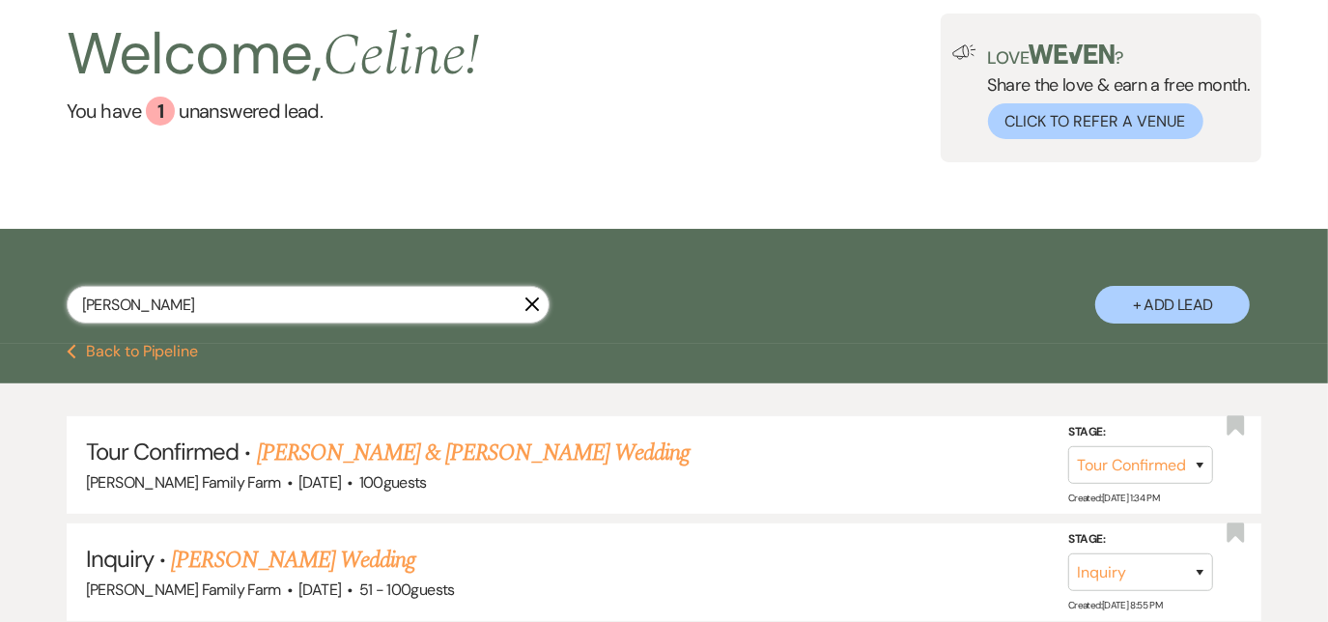
select select "8"
select select "7"
select select "8"
select select "5"
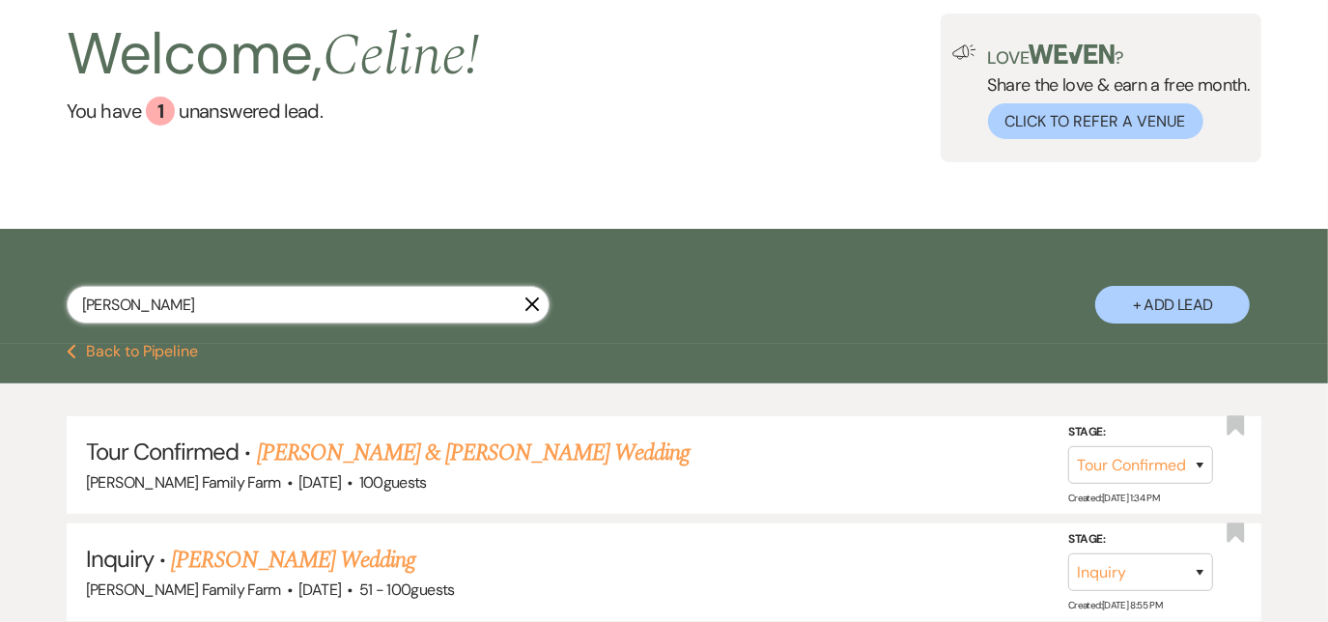
select select "8"
select select "5"
select select "8"
select select "5"
select select "8"
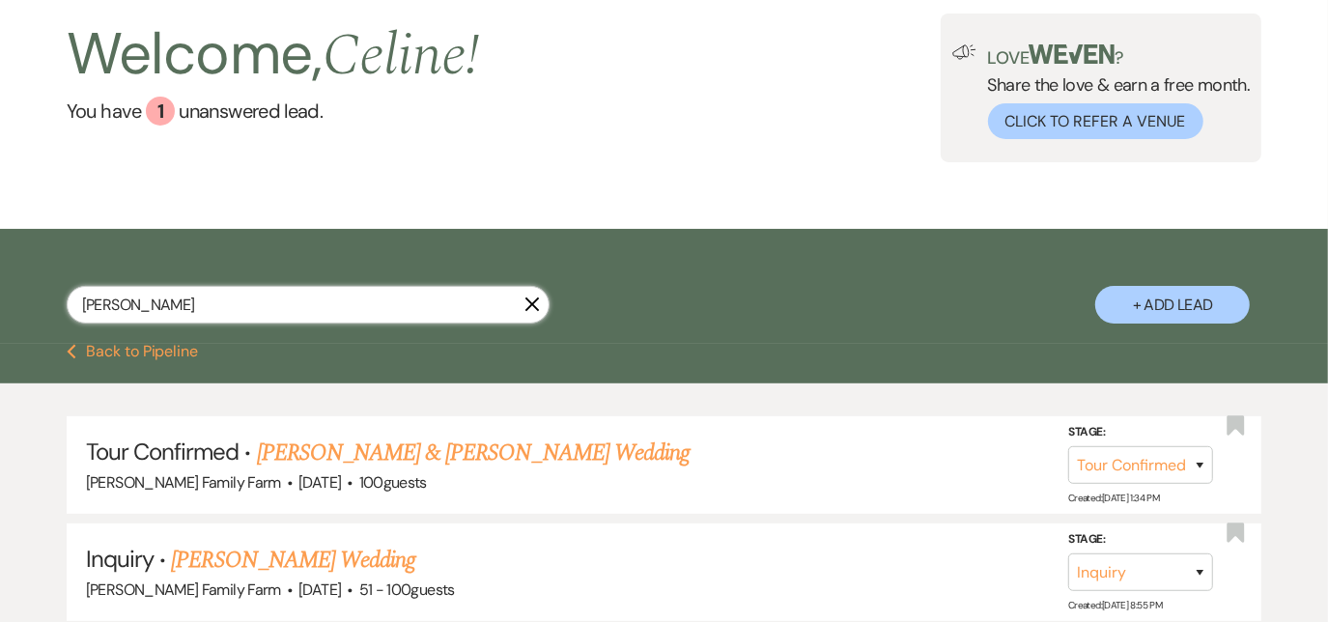
select select "5"
select select "8"
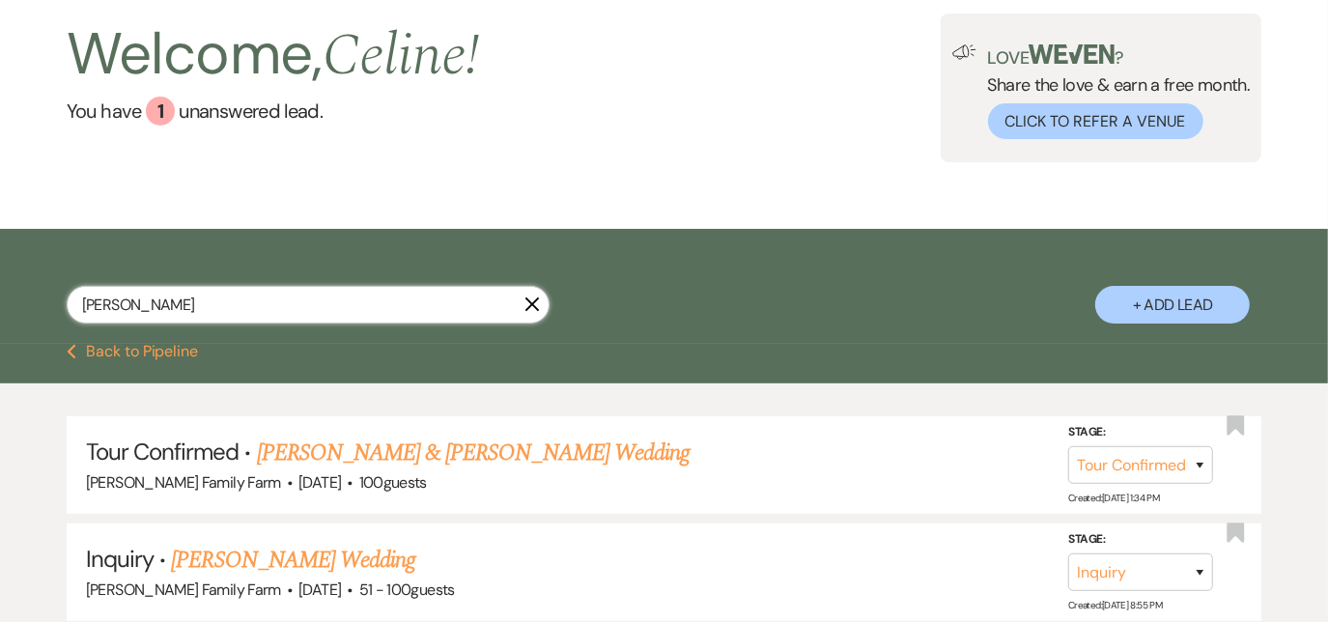
select select "5"
select select "8"
select select "5"
select select "8"
select select "5"
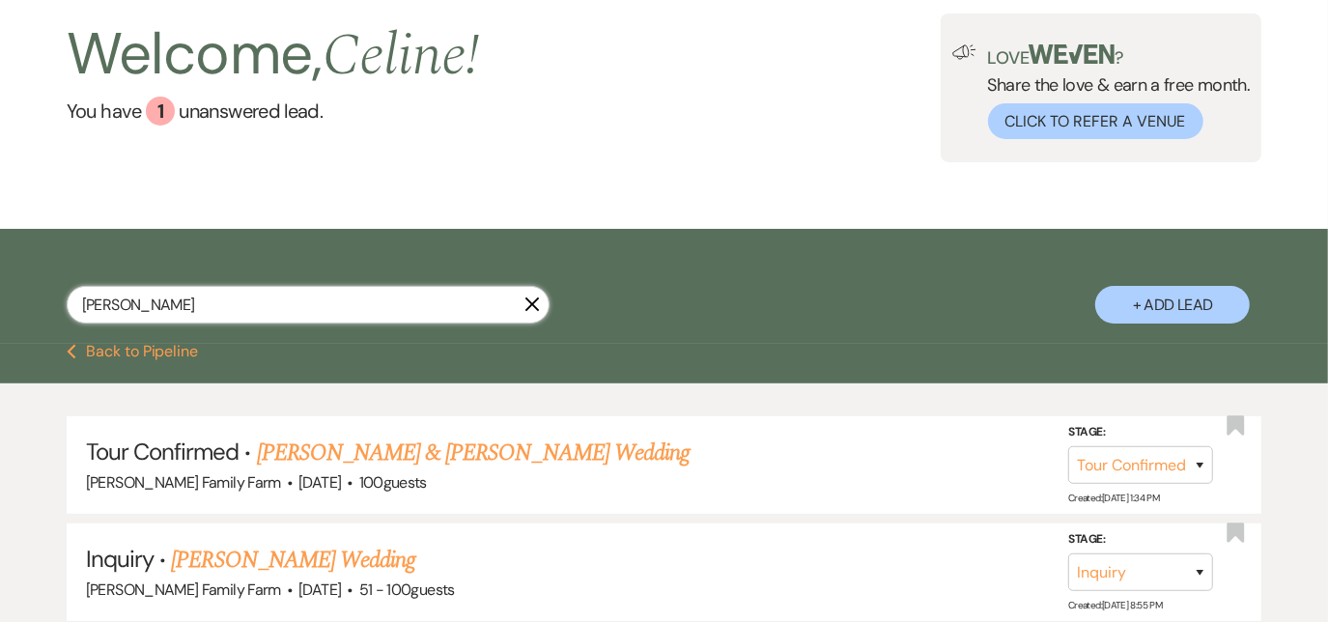
select select "8"
select select "5"
select select "8"
select select "5"
select select "8"
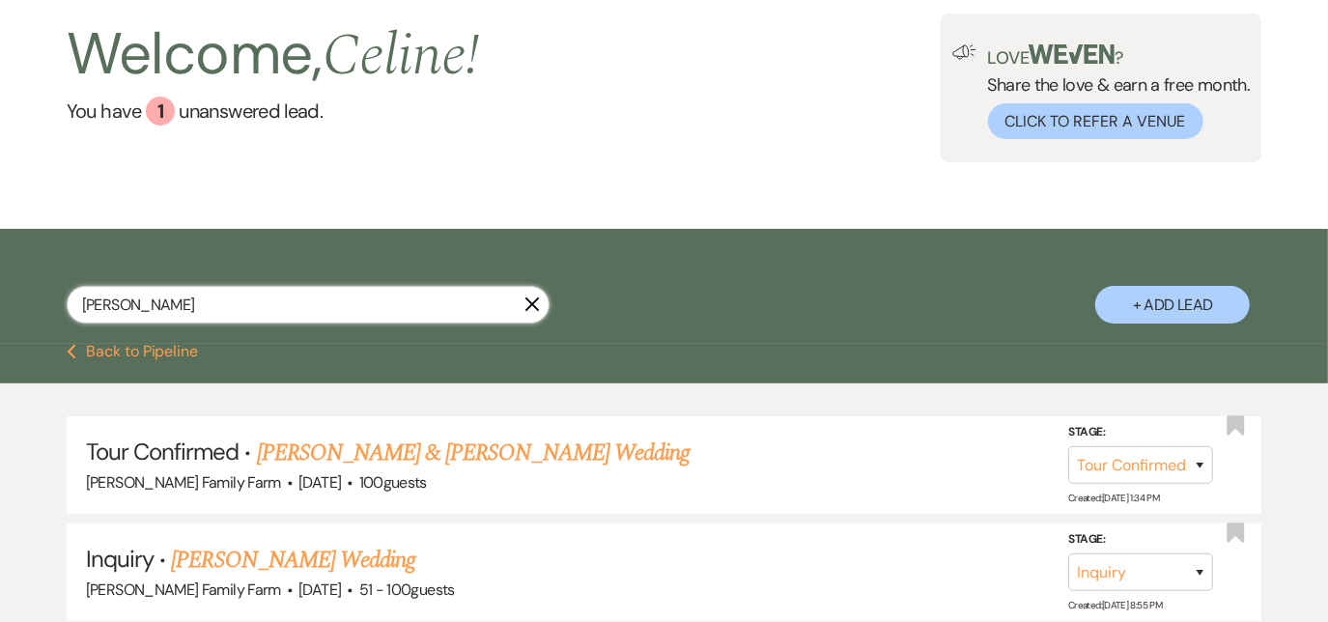
select select "5"
select select "8"
select select "5"
select select "8"
select select "7"
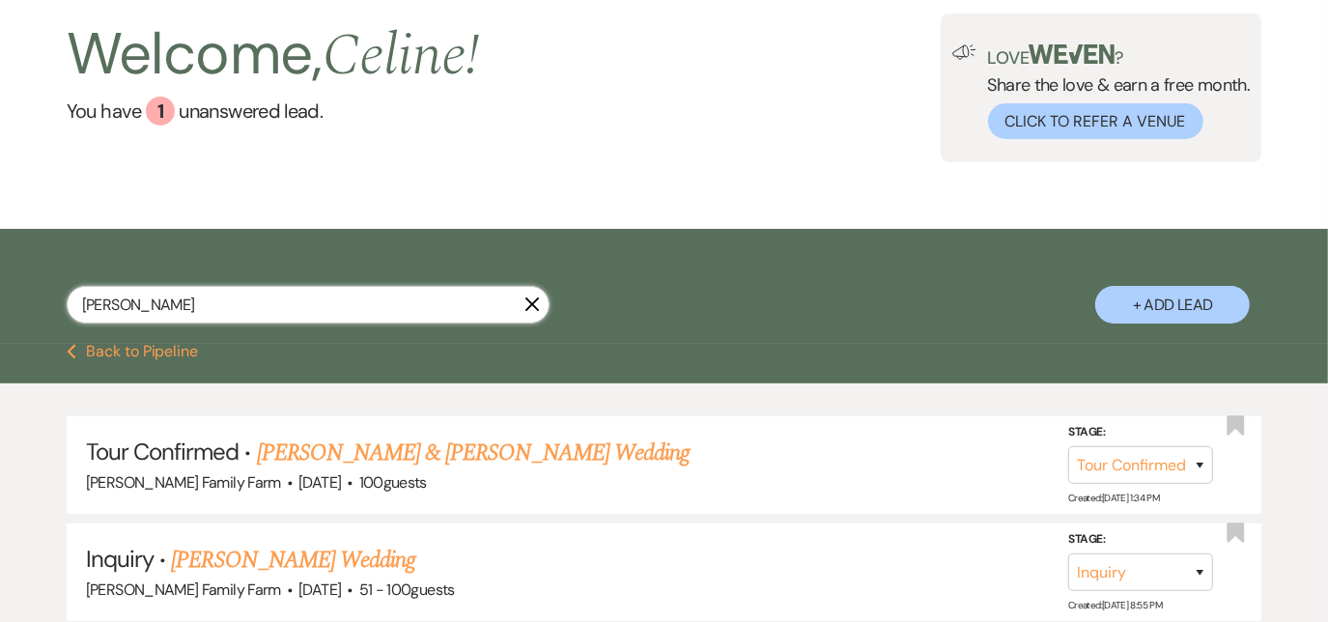
select select "8"
select select "5"
select select "8"
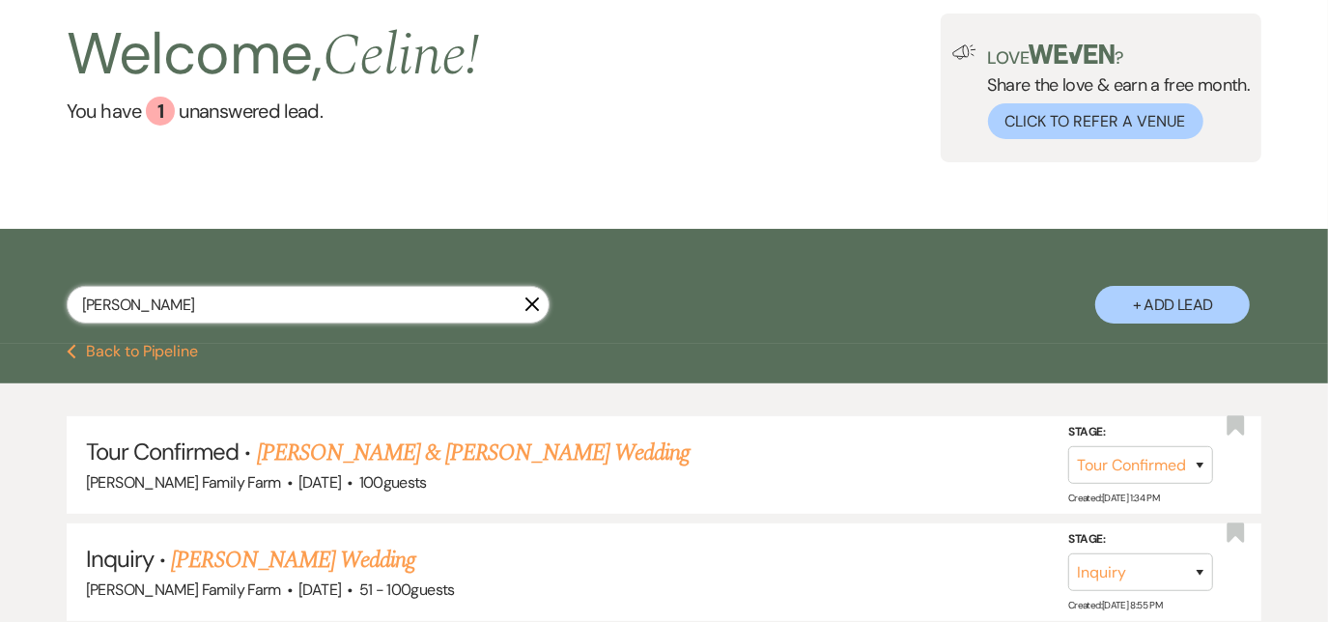
select select "8"
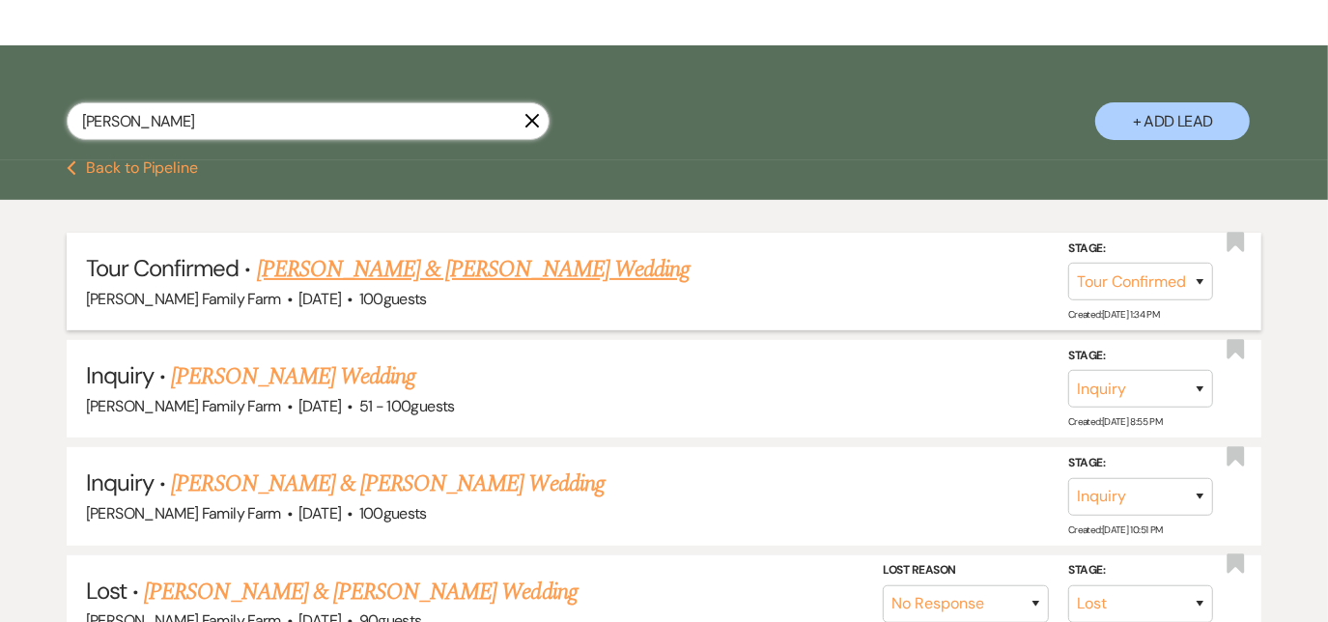
type input "[PERSON_NAME]"
click at [351, 268] on link "[PERSON_NAME] & [PERSON_NAME] Wedding" at bounding box center [473, 269] width 433 height 35
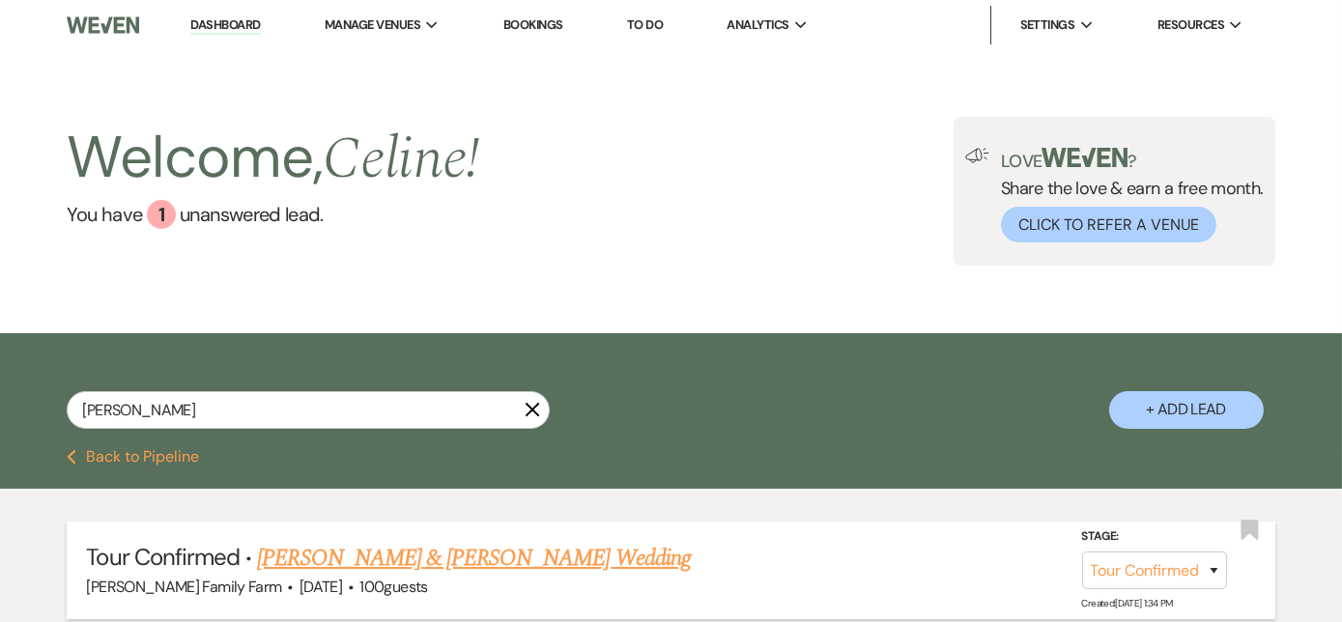
select select "4"
select select "6"
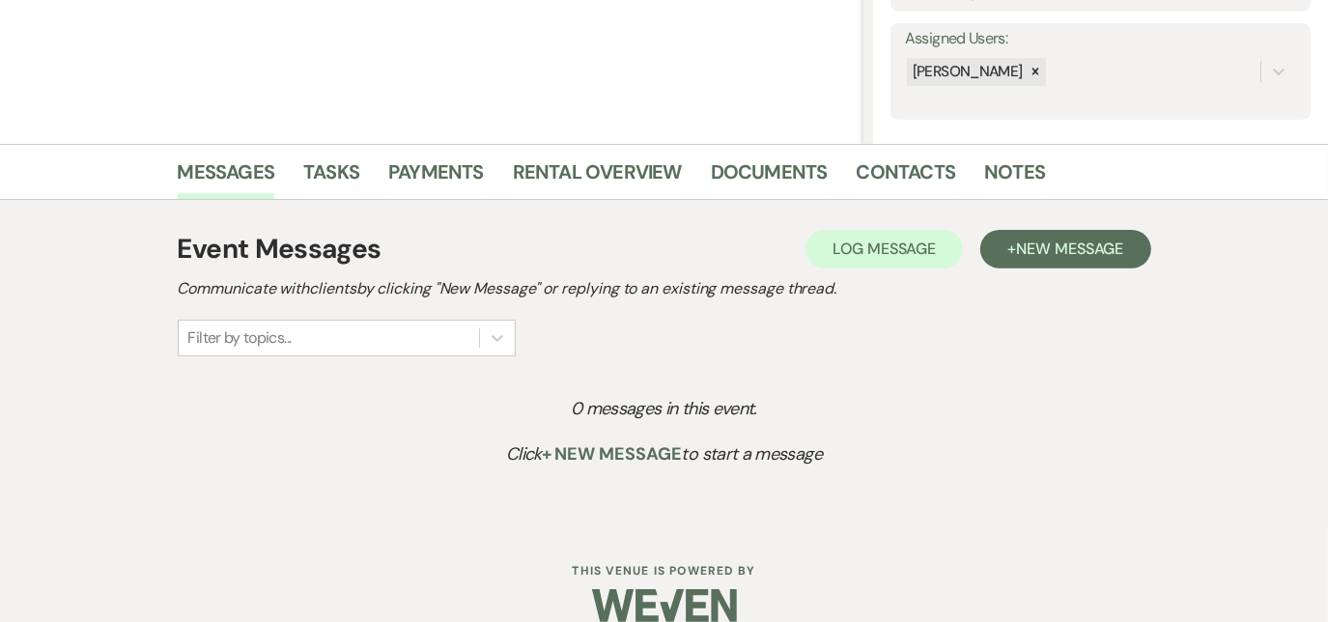
scroll to position [369, 0]
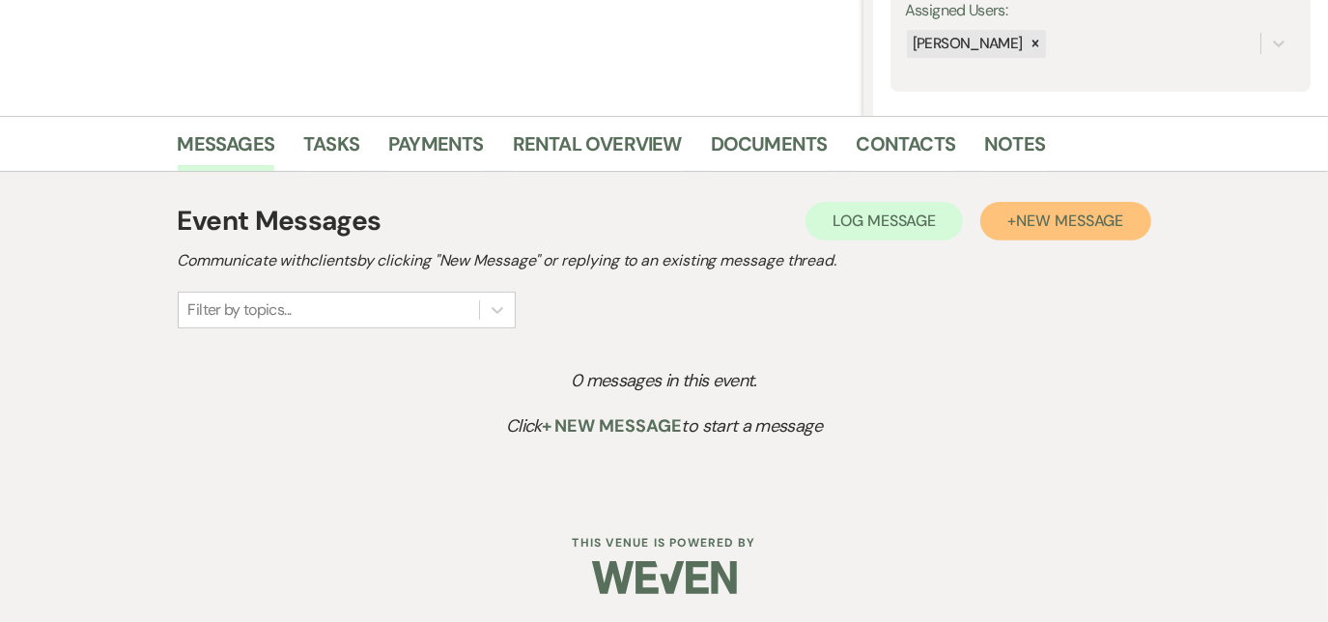
click at [1017, 226] on span "New Message" at bounding box center [1069, 221] width 107 height 20
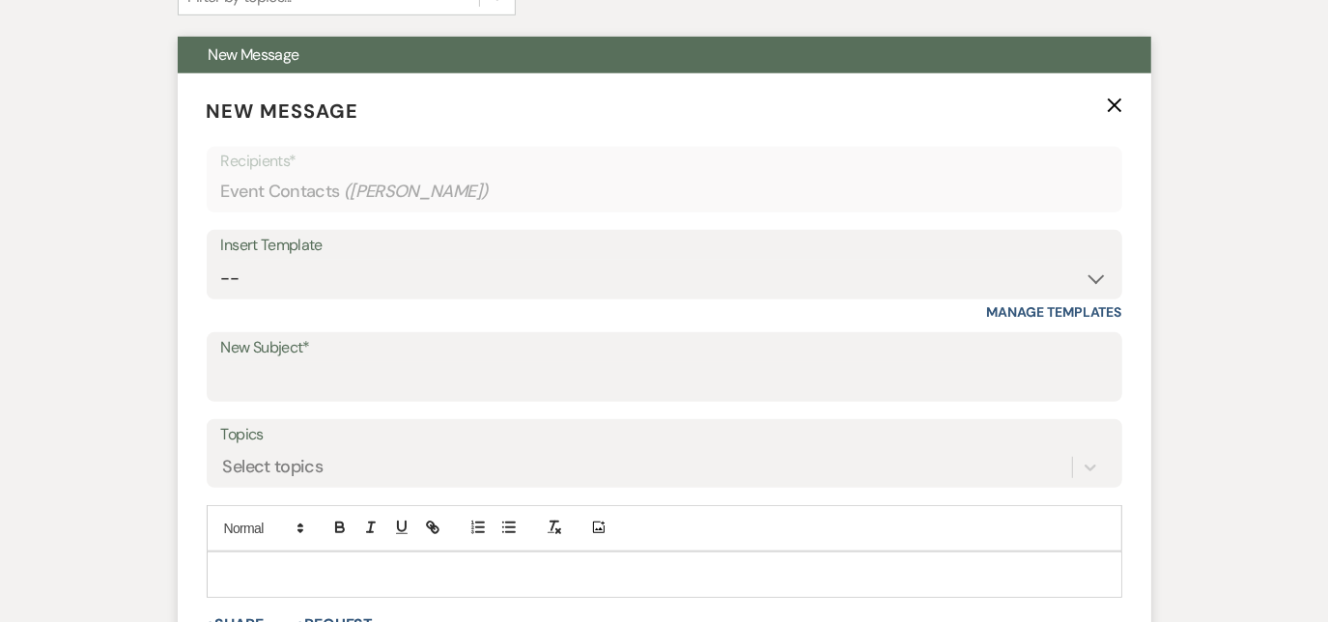
scroll to position [684, 0]
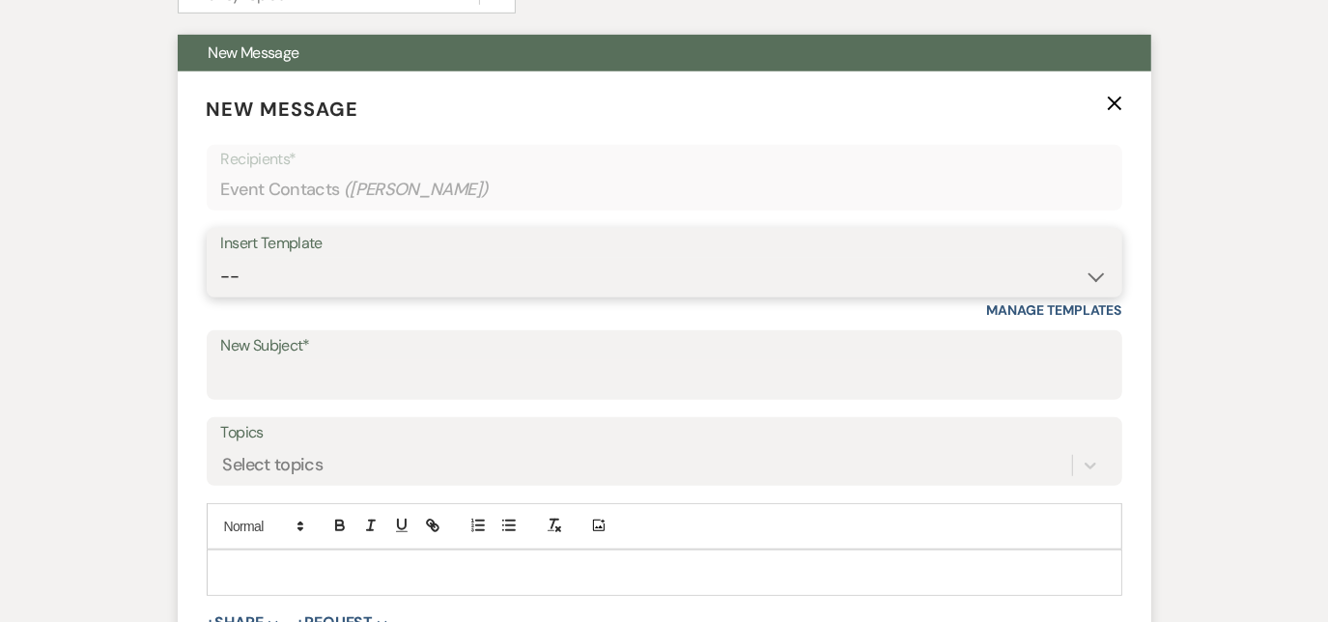
click at [269, 278] on select "-- Follow Up 1a. Non wedding request for info (Barn) 8. Proposal email Follow u…" at bounding box center [664, 277] width 887 height 38
select select "1316"
click at [221, 258] on select "-- Follow Up 1a. Non wedding request for info (Barn) 8. Proposal email Follow u…" at bounding box center [664, 277] width 887 height 38
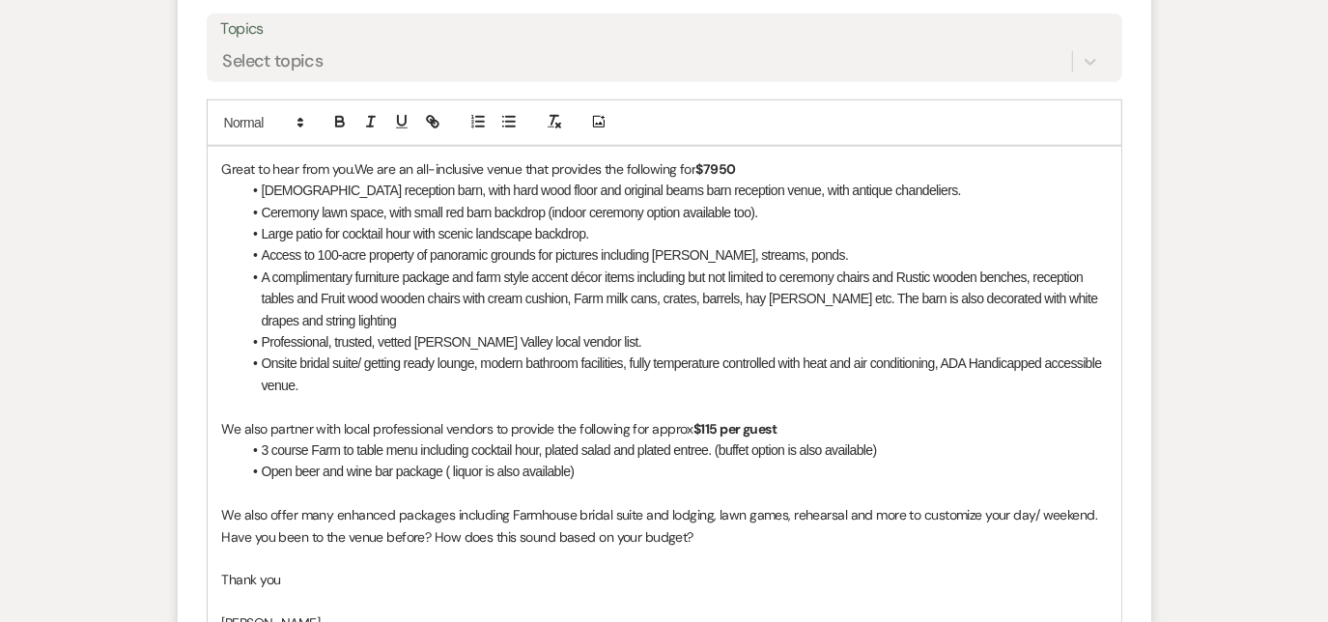
scroll to position [1089, 0]
click at [217, 167] on div "Great to hear from you. We are an all-inclusive venue that provides the followi…" at bounding box center [665, 504] width 914 height 716
click at [304, 174] on p "It was great to hear from you. We are an all-inclusive venue that provides the …" at bounding box center [664, 167] width 885 height 21
drag, startPoint x: 553, startPoint y: 172, endPoint x: 472, endPoint y: 174, distance: 80.2
click at [472, 174] on p "It was great to speak with you on the phone hear from you. We are an all-inclus…" at bounding box center [664, 167] width 885 height 21
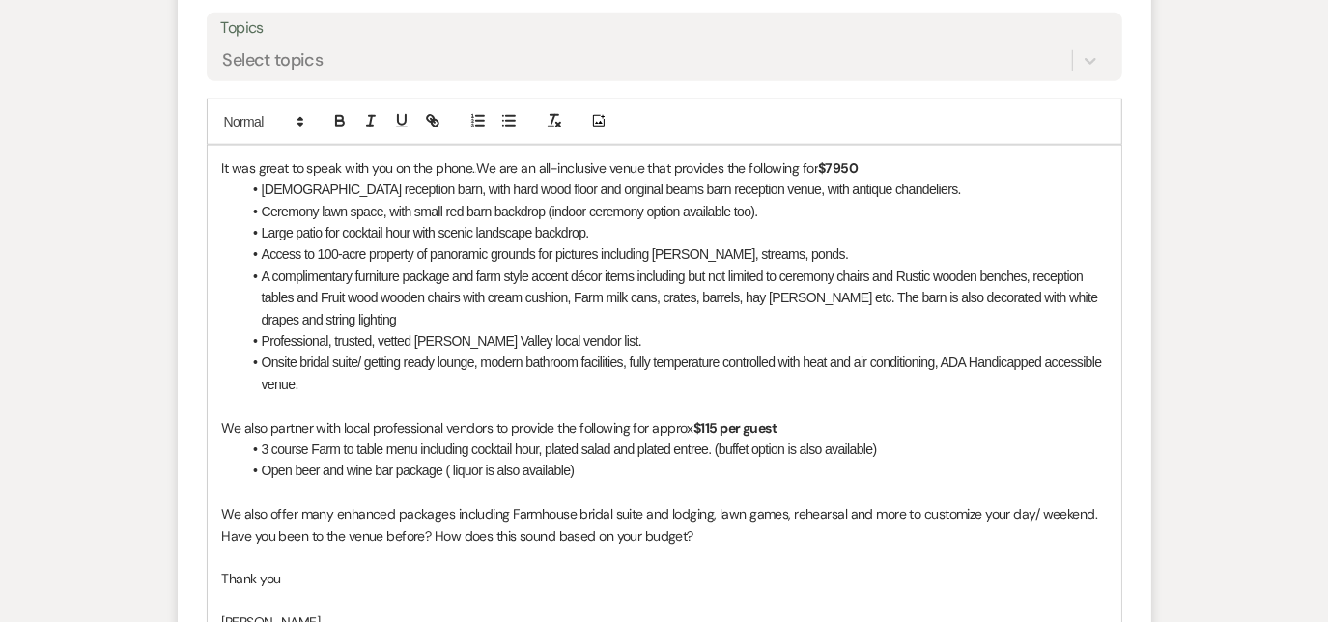
click at [224, 163] on p "It was great to speak with you on the phone.. We are an all-inclusive venue tha…" at bounding box center [664, 167] width 885 height 21
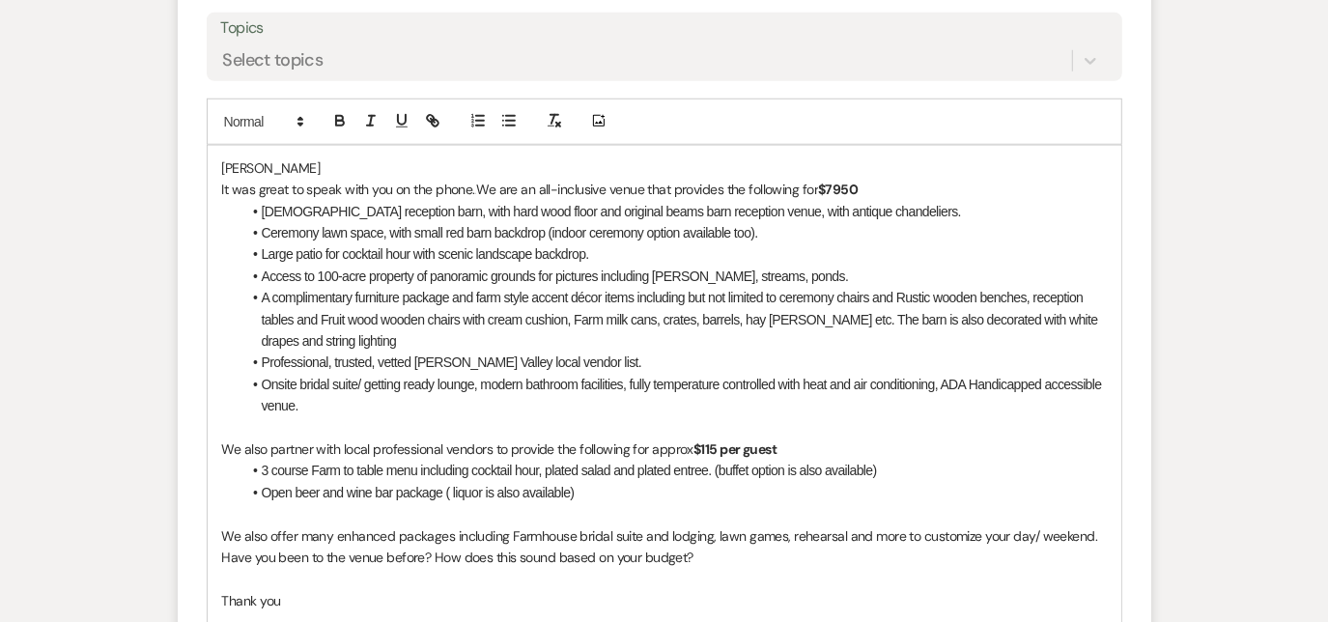
click at [479, 189] on span "We are an all-inclusive venue that provides the following for" at bounding box center [647, 189] width 342 height 17
drag, startPoint x: 528, startPoint y: 190, endPoint x: 602, endPoint y: 196, distance: 73.6
click at [602, 196] on p "It was great to speak with you on the phone. We are an all-inclusive venue that…" at bounding box center [664, 189] width 885 height 21
click at [873, 184] on p "It was great to speak with you on the phone. We are a full service venue that p…" at bounding box center [664, 189] width 885 height 21
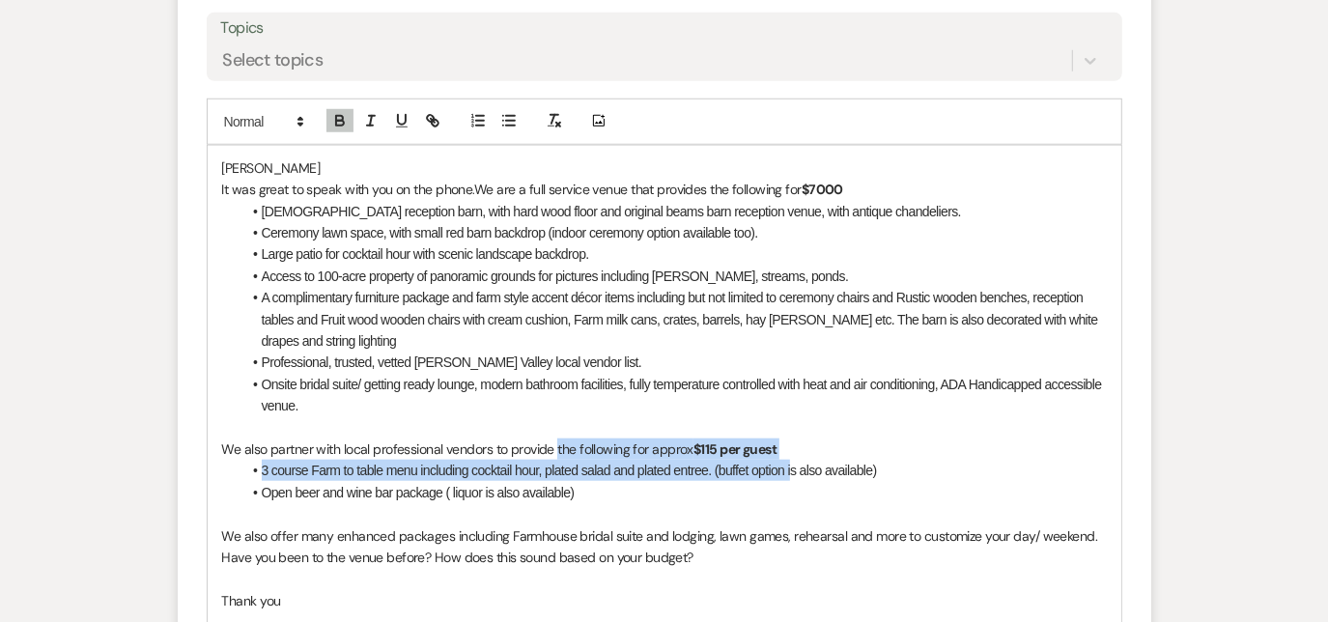
drag, startPoint x: 555, startPoint y: 447, endPoint x: 790, endPoint y: 454, distance: 234.8
click at [790, 454] on p "We also partner with local professional vendors to provide the following for ap…" at bounding box center [664, 449] width 885 height 21
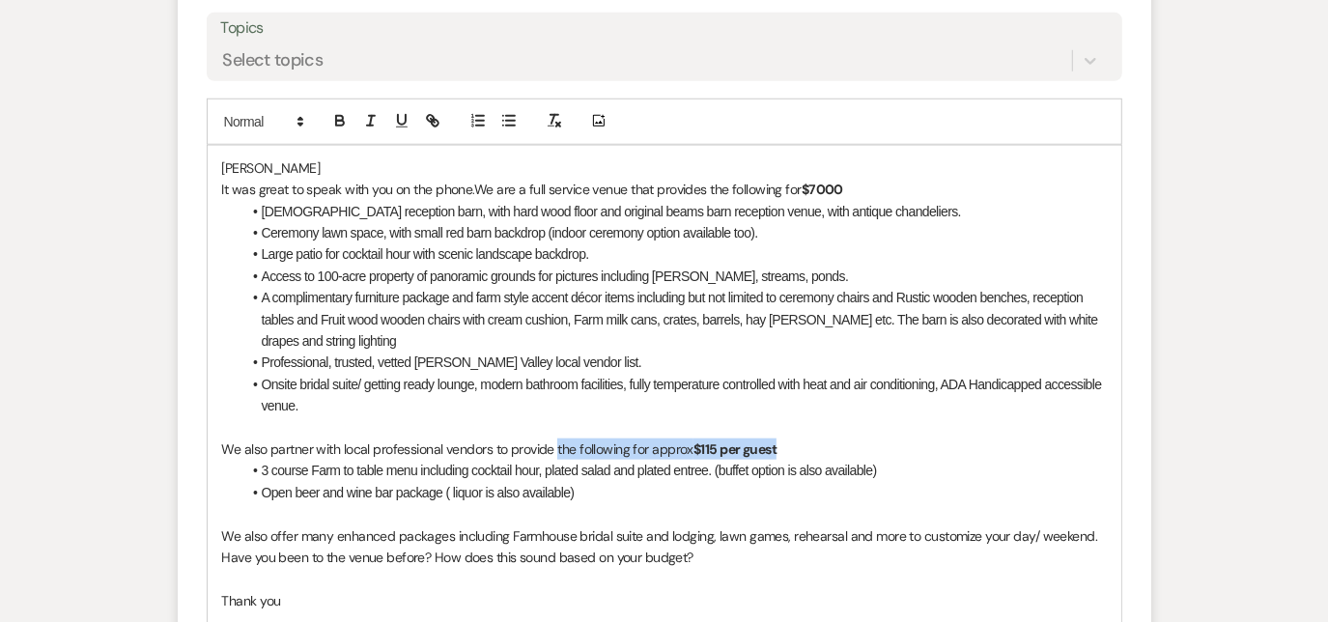
drag, startPoint x: 785, startPoint y: 455, endPoint x: 818, endPoint y: 446, distance: 34.0
click at [818, 446] on p "We also partner with local professional vendors to provide the following for ap…" at bounding box center [664, 449] width 885 height 21
click at [801, 445] on p "We also partner with local professional vendors to provide the following for ap…" at bounding box center [664, 449] width 885 height 21
drag, startPoint x: 801, startPoint y: 445, endPoint x: 560, endPoint y: 445, distance: 240.5
click at [560, 445] on p "We also partner with local professional vendors to provide the following for ap…" at bounding box center [664, 449] width 885 height 21
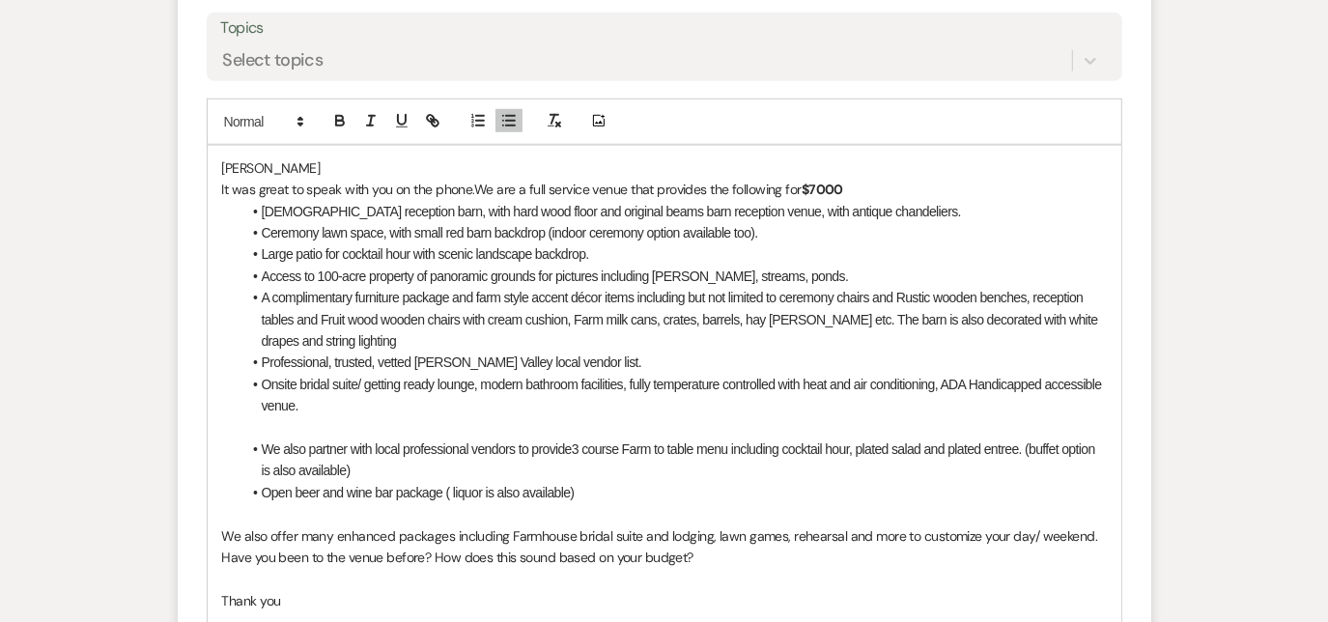
drag, startPoint x: 734, startPoint y: 446, endPoint x: 980, endPoint y: 461, distance: 246.7
click at [980, 461] on li "We also partner with local professional vendors to provide 3 course Farm to tab…" at bounding box center [673, 460] width 865 height 43
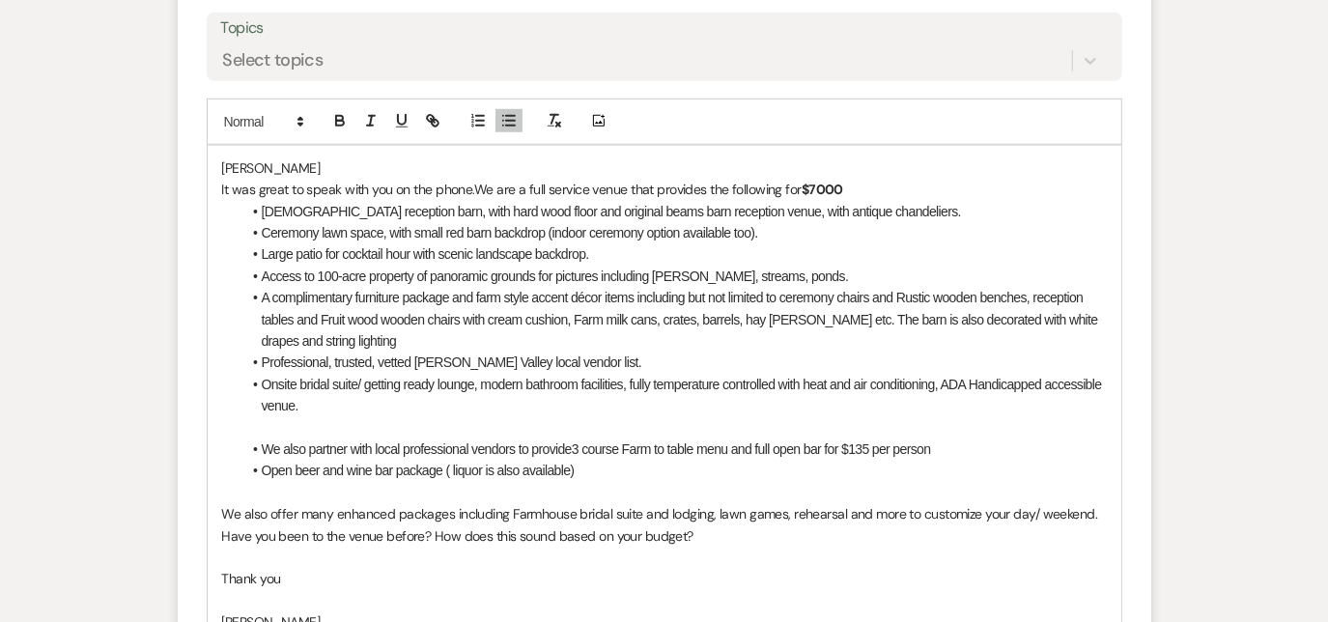
drag, startPoint x: 584, startPoint y: 464, endPoint x: 216, endPoint y: 463, distance: 368.0
click at [216, 463] on div "[PERSON_NAME] It was great to speak with you on the phone. We are a full servic…" at bounding box center [665, 504] width 914 height 716
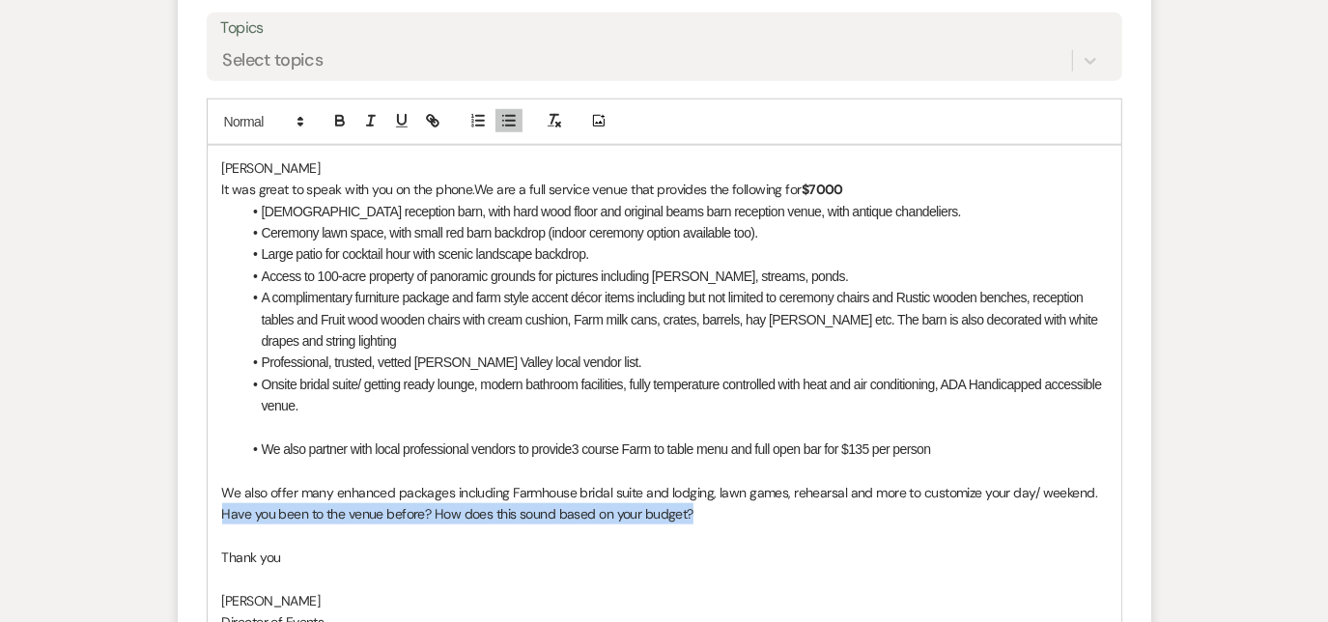
drag, startPoint x: 703, startPoint y: 514, endPoint x: 203, endPoint y: 515, distance: 500.4
click at [203, 515] on form "New Message X Draft saved! Recipients* Event Contacts ( [PERSON_NAME] ) Insert …" at bounding box center [665, 320] width 974 height 1307
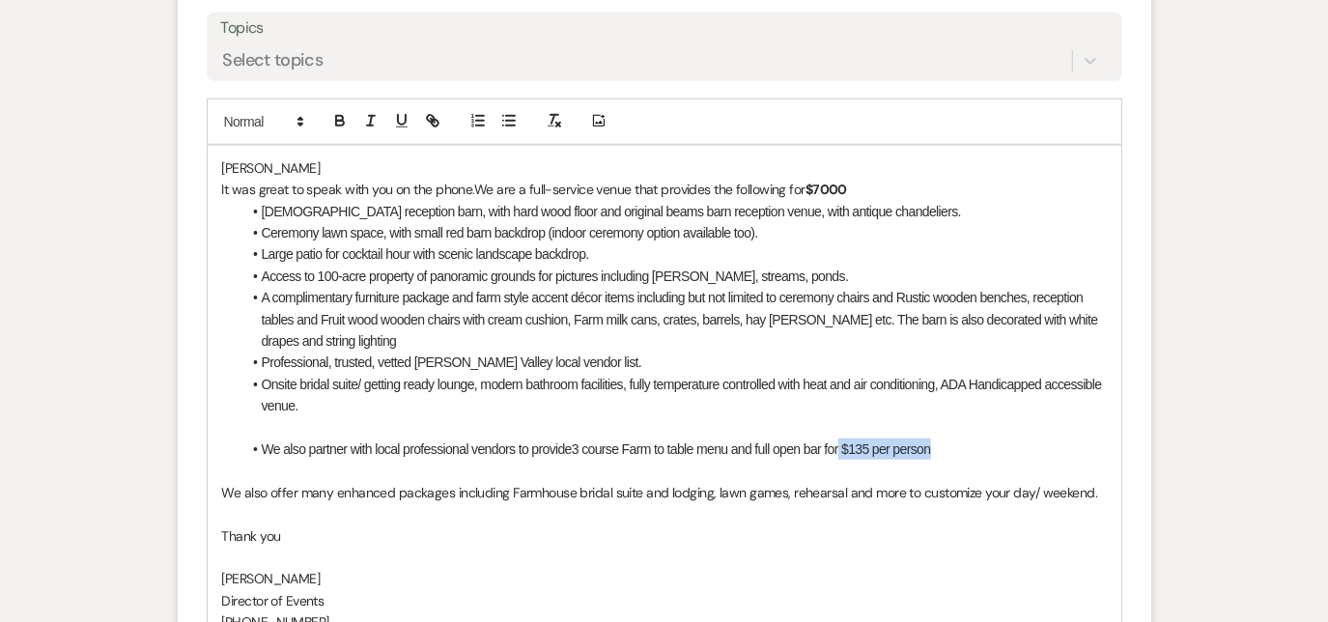
drag, startPoint x: 948, startPoint y: 453, endPoint x: 842, endPoint y: 448, distance: 105.4
click at [842, 448] on li "We also partner with local professional vendors to provide 3 course Farm to tab…" at bounding box center [673, 449] width 865 height 21
click at [333, 115] on icon "button" at bounding box center [339, 120] width 17 height 17
drag, startPoint x: 790, startPoint y: 492, endPoint x: 808, endPoint y: 492, distance: 17.4
click at [808, 492] on span "We also offer many enhanced packages including Farmhouse bridal suite and lodgi…" at bounding box center [660, 492] width 876 height 17
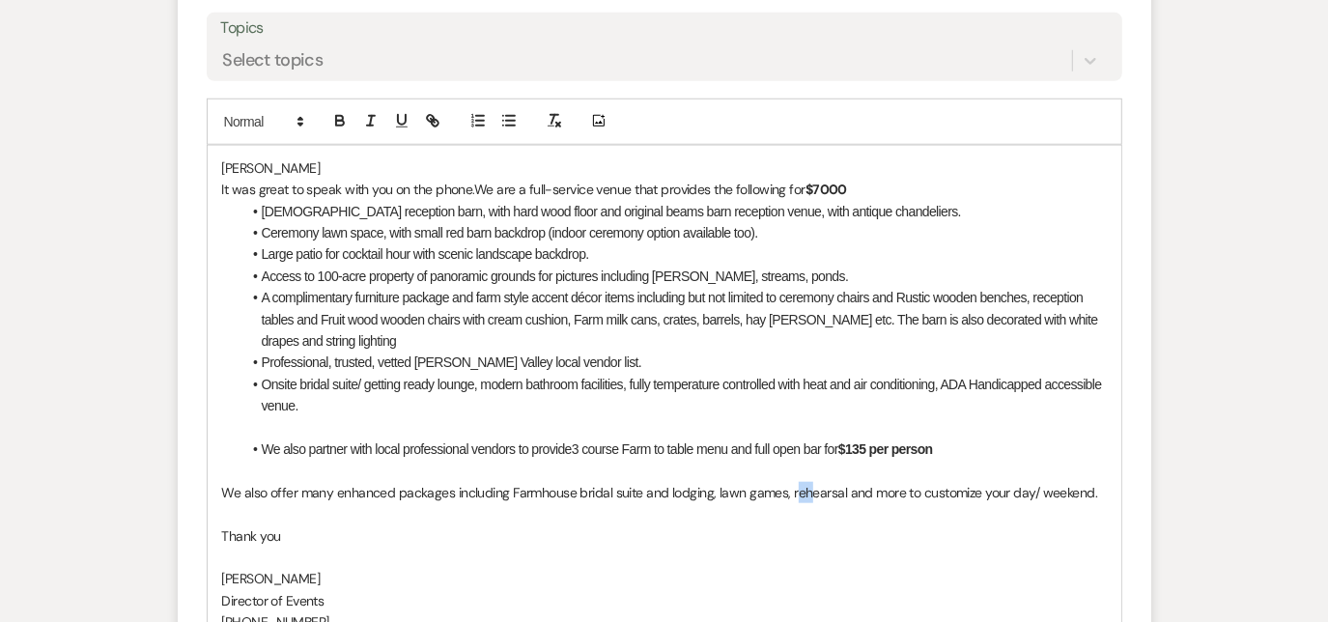
click at [808, 492] on span "We also offer many enhanced packages including Farmhouse bridal suite and lodgi…" at bounding box center [660, 492] width 876 height 17
drag, startPoint x: 839, startPoint y: 492, endPoint x: 794, endPoint y: 494, distance: 45.4
click at [794, 494] on span "We also offer many enhanced packages including Farmhouse bridal suite and lodgi…" at bounding box center [660, 492] width 876 height 17
click at [1107, 492] on div "[PERSON_NAME] It was great to speak with you on the phone. We are a full-servic…" at bounding box center [665, 482] width 914 height 672
click at [1105, 493] on div "[PERSON_NAME] It was great to speak with you on the phone. We are a full-servic…" at bounding box center [665, 493] width 914 height 694
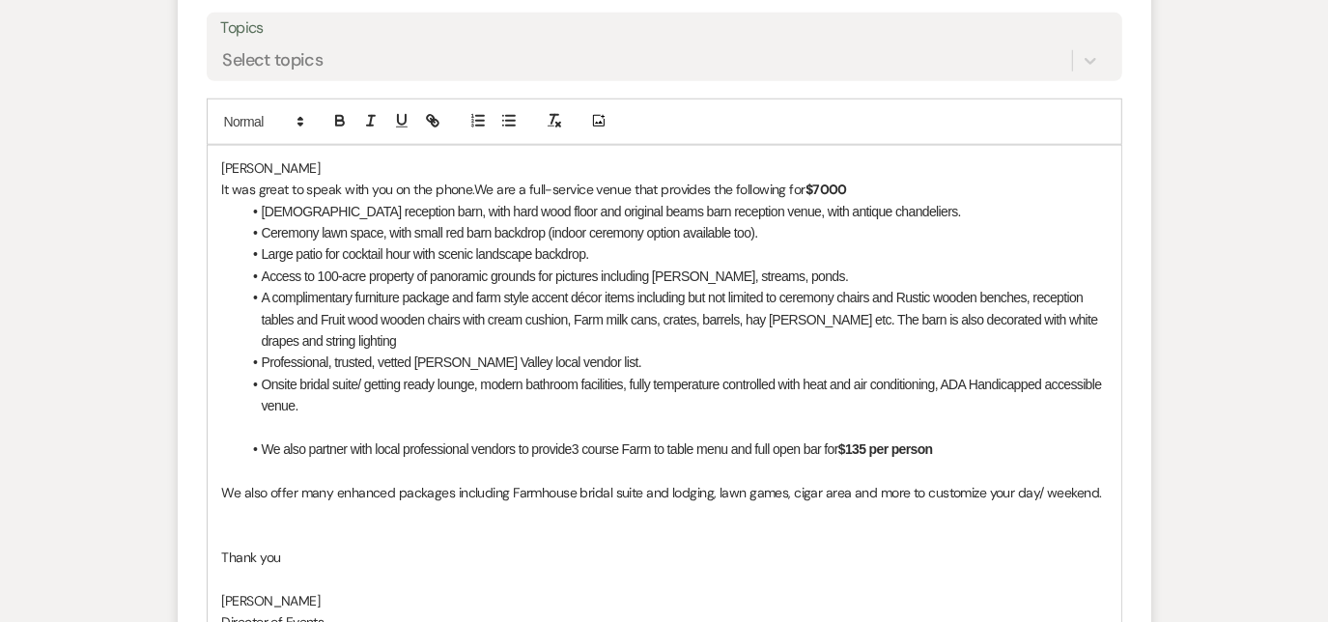
click at [241, 518] on p at bounding box center [664, 513] width 885 height 21
click at [541, 532] on p "Please see available upcoming dates for a tour:" at bounding box center [664, 535] width 885 height 21
click at [311, 559] on p "[DATE]3pm" at bounding box center [664, 557] width 885 height 21
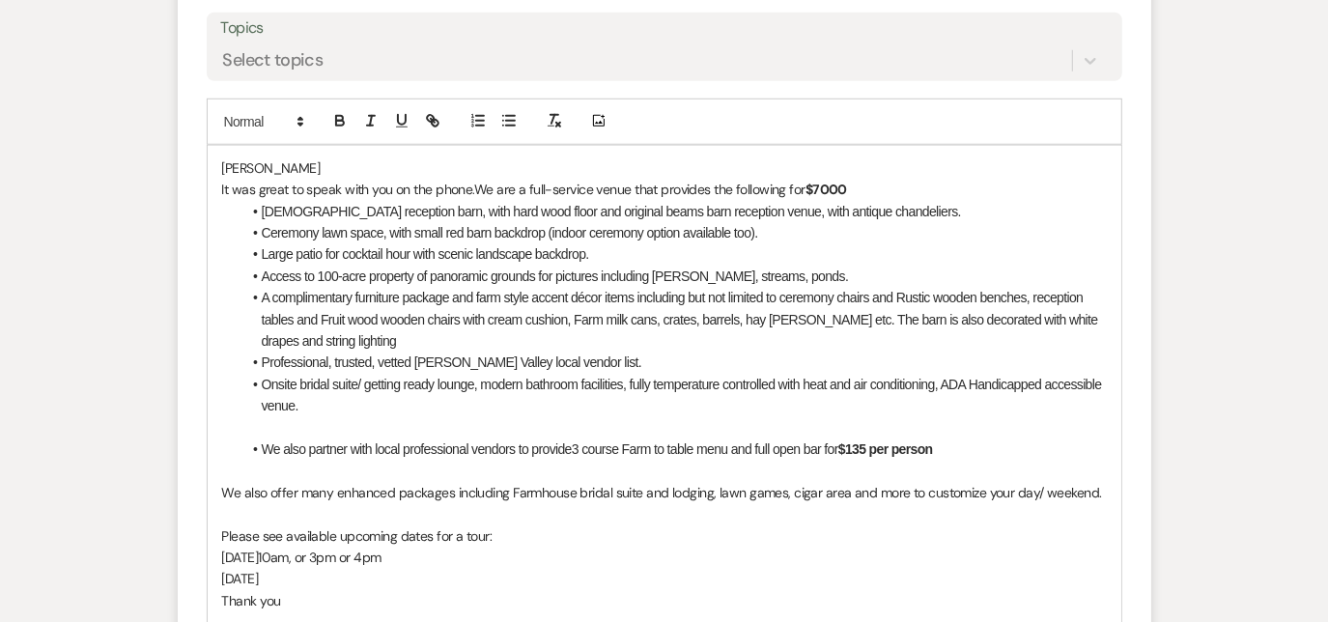
drag, startPoint x: 306, startPoint y: 575, endPoint x: 214, endPoint y: 574, distance: 91.8
click at [214, 574] on div "[PERSON_NAME] It was great to speak with you on the phone. We are a full-servic…" at bounding box center [665, 514] width 914 height 737
drag, startPoint x: 292, startPoint y: 574, endPoint x: 212, endPoint y: 580, distance: 80.4
click at [212, 580] on div "[PERSON_NAME] It was great to speak with you on the phone. We are a full-servic…" at bounding box center [665, 514] width 914 height 737
click at [325, 577] on p "[DATE] 10/" at bounding box center [664, 578] width 885 height 21
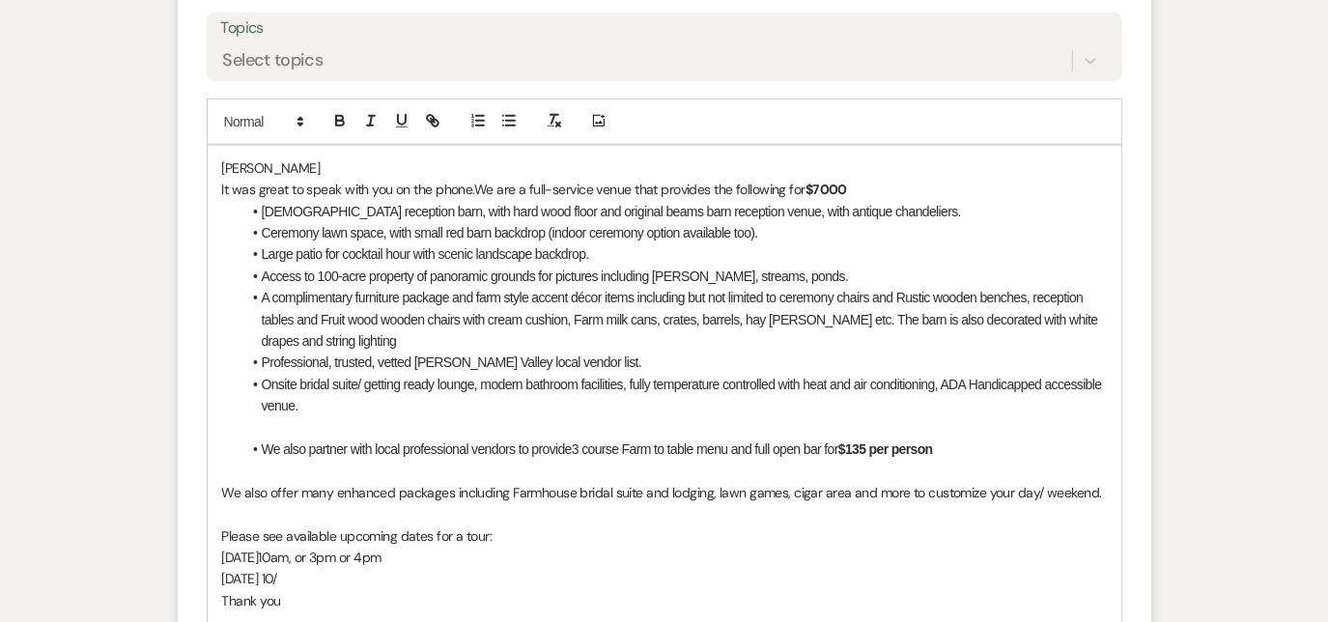
click at [285, 319] on span "A complimentary furniture package and farm style accent décor items including b…" at bounding box center [681, 319] width 839 height 59
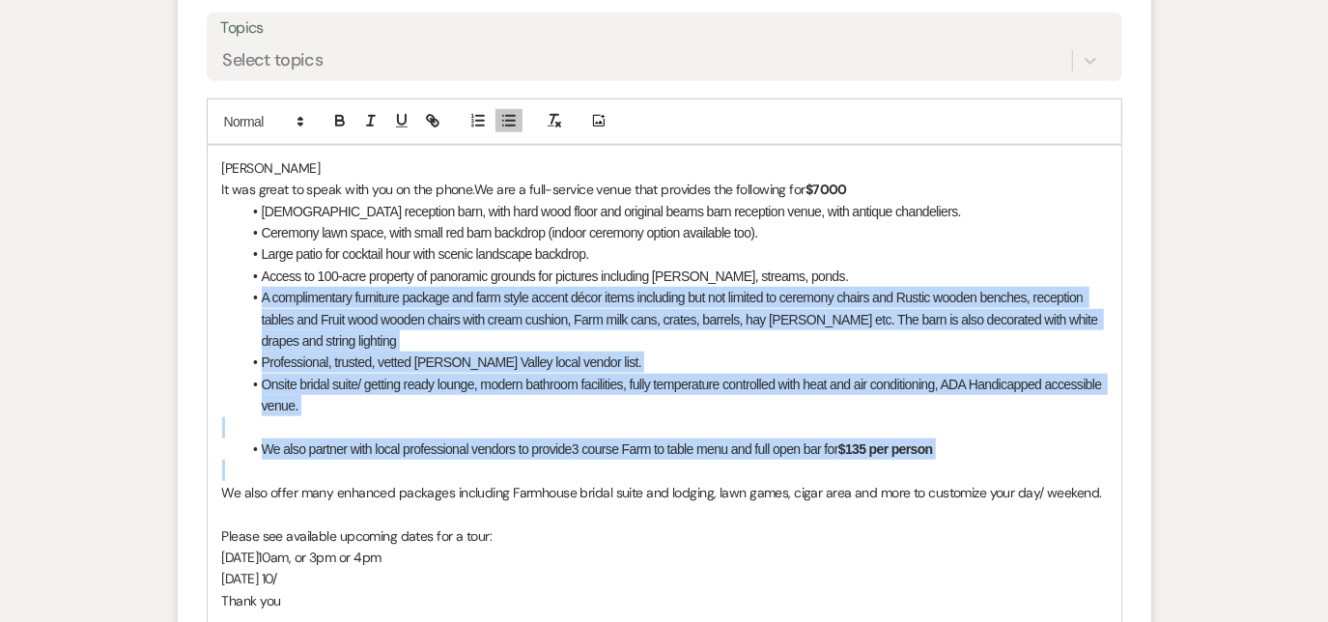
drag, startPoint x: 285, startPoint y: 319, endPoint x: 388, endPoint y: 438, distance: 157.5
click at [388, 438] on div "[PERSON_NAME] It was great to speak with you on the phone. We are a full-servic…" at bounding box center [665, 514] width 914 height 737
click at [326, 388] on li "Onsite bridal suite/ getting ready lounge, modern bathroom facilities, fully te…" at bounding box center [673, 395] width 865 height 43
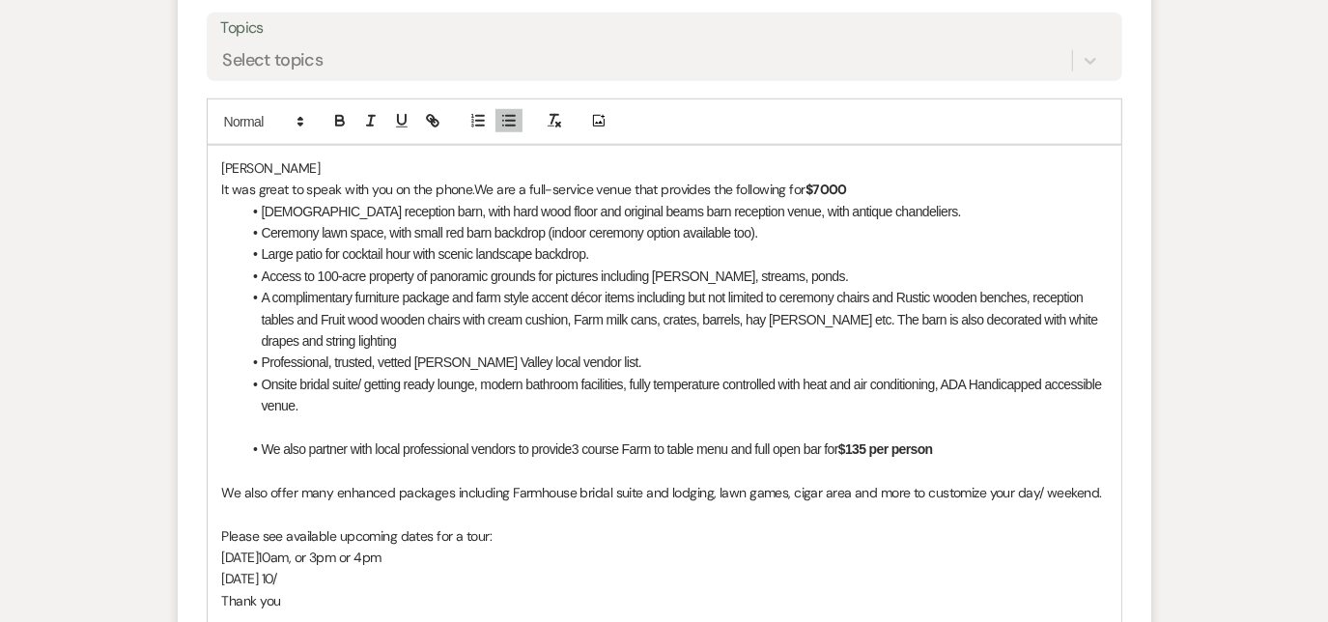
click at [259, 427] on p at bounding box center [664, 427] width 885 height 21
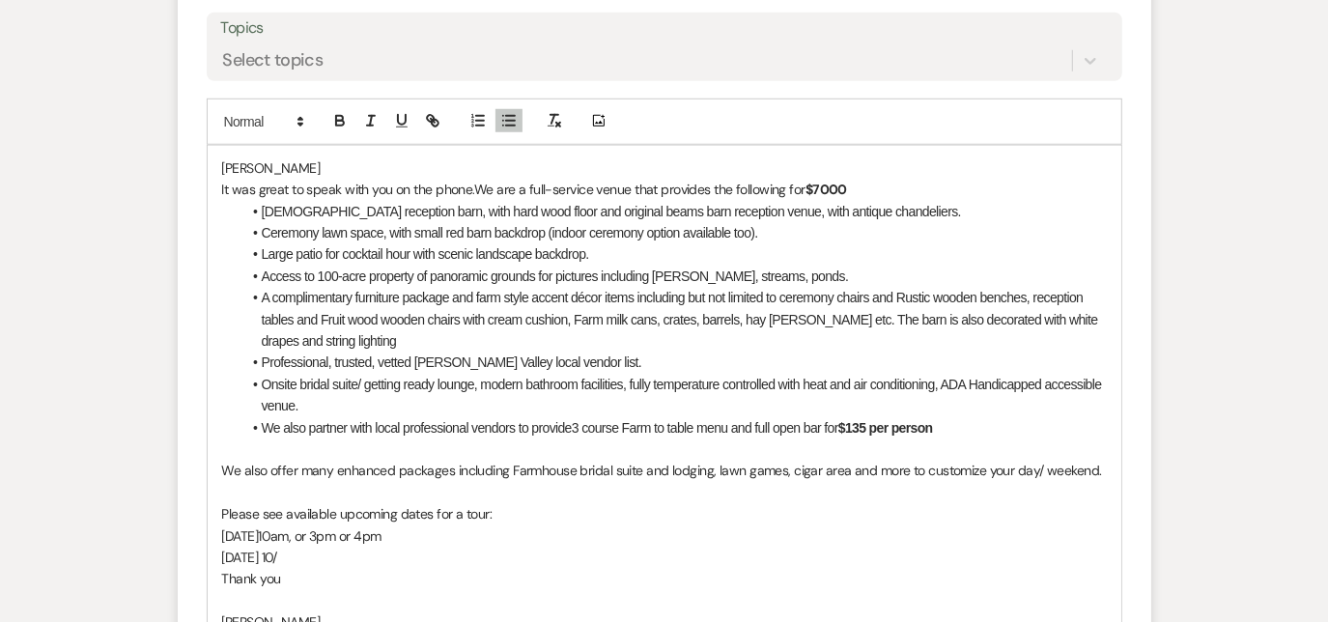
click at [245, 447] on p at bounding box center [664, 449] width 885 height 21
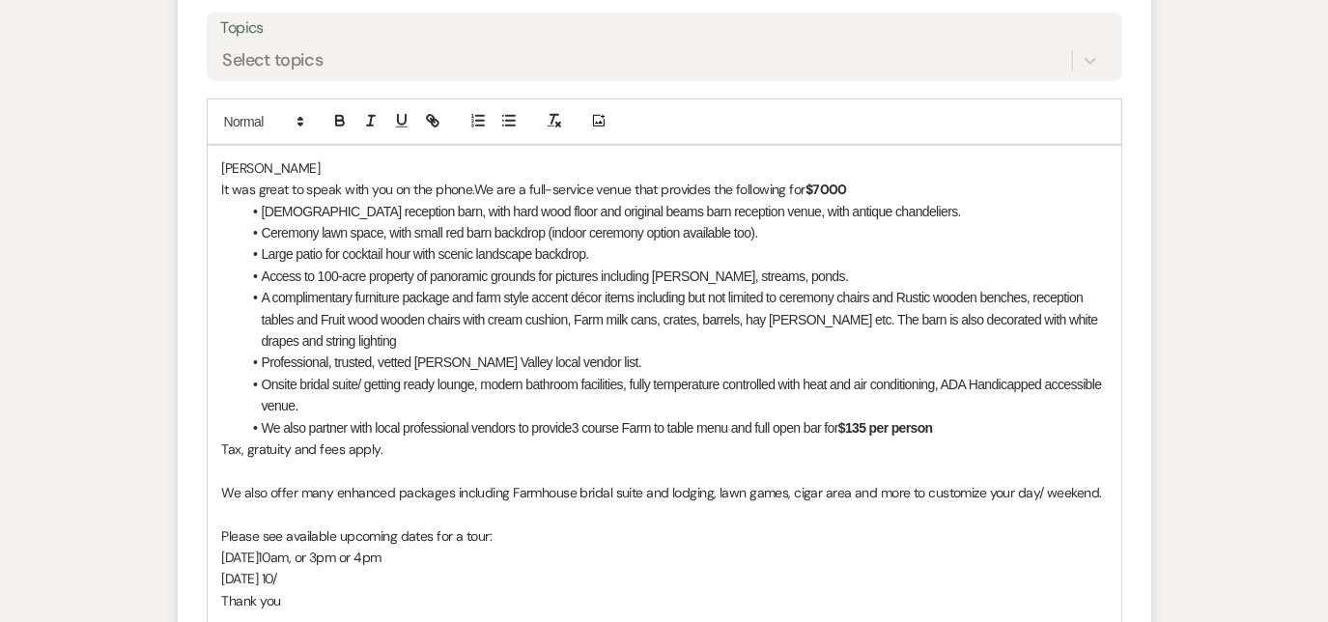
click at [311, 507] on p at bounding box center [664, 513] width 885 height 21
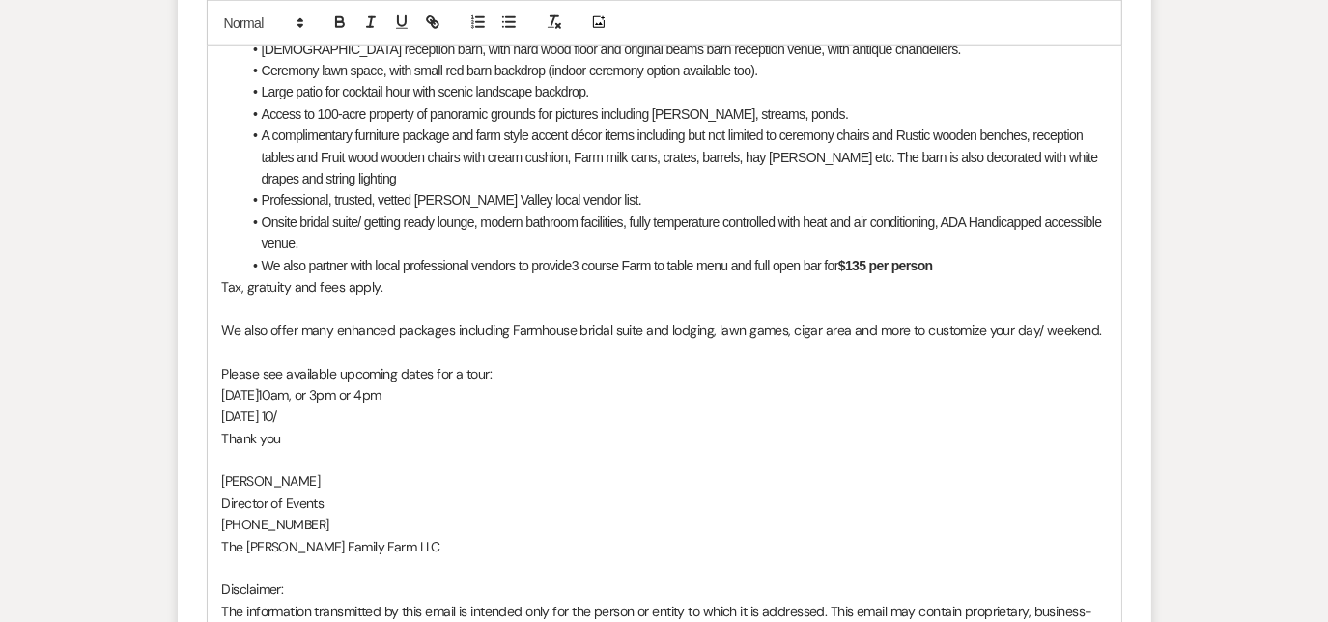
scroll to position [1267, 0]
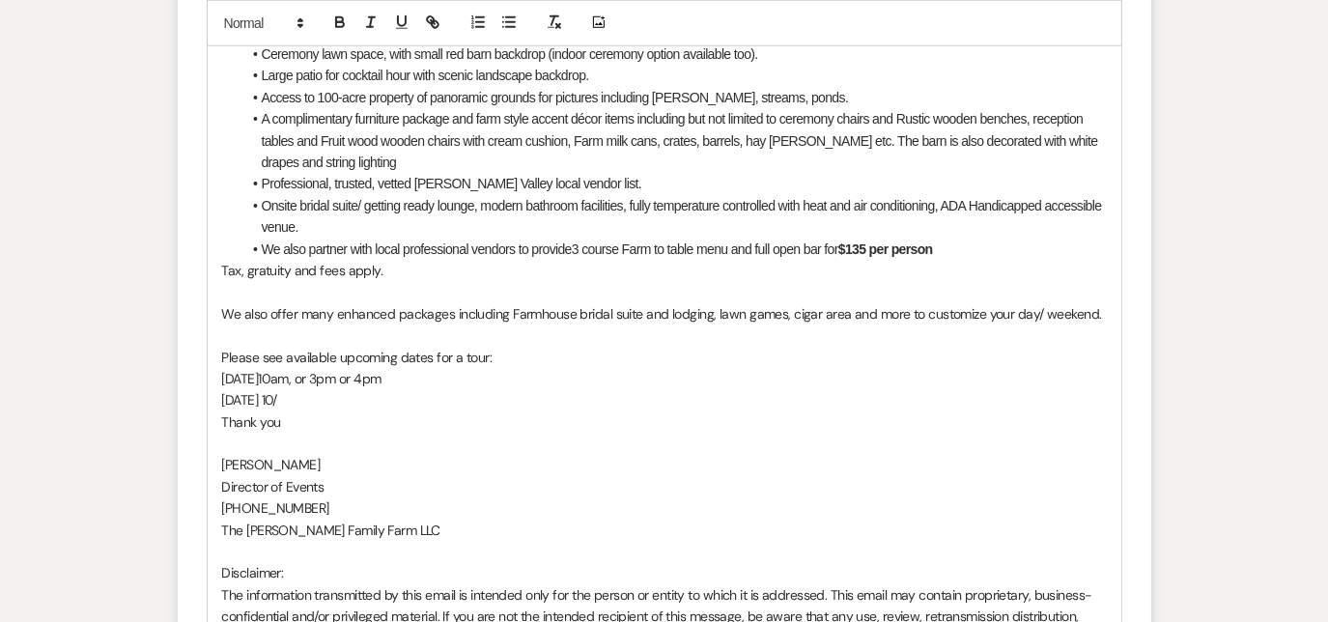
click at [324, 391] on p "[DATE] 10/" at bounding box center [664, 399] width 885 height 21
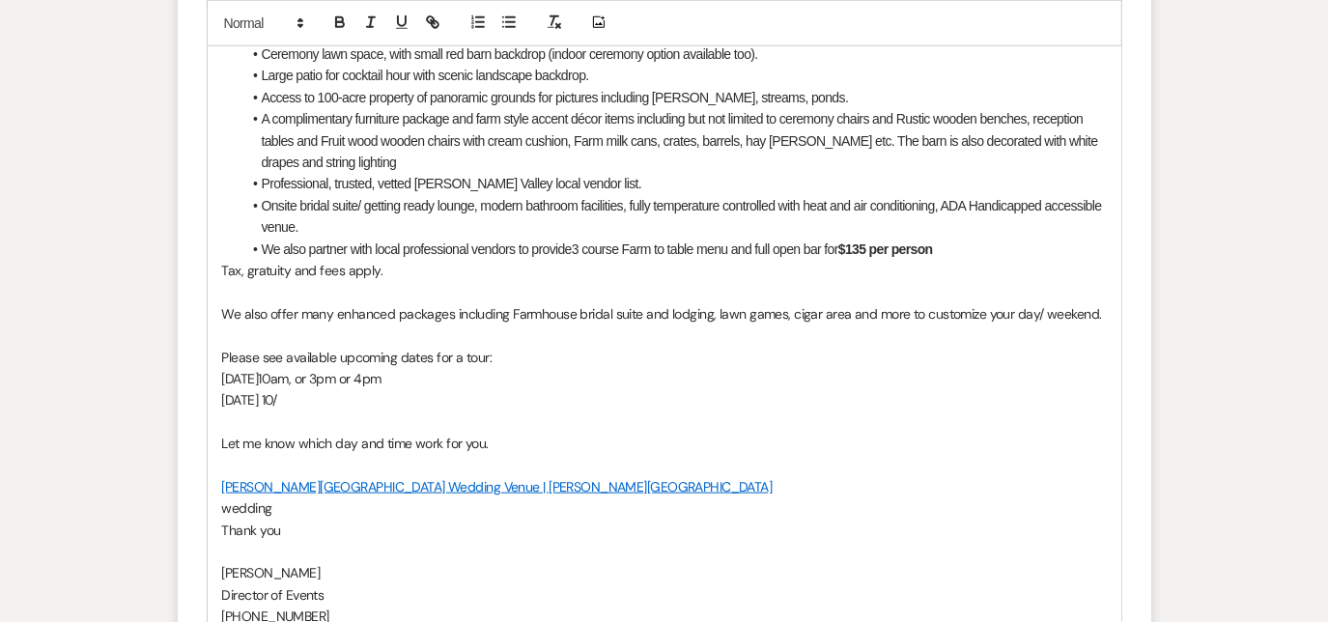
drag, startPoint x: 314, startPoint y: 506, endPoint x: 206, endPoint y: 518, distance: 108.8
click at [208, 518] on div "[PERSON_NAME] It was great to speak with you on the phone. We are a full-servic…" at bounding box center [665, 389] width 914 height 845
drag, startPoint x: 288, startPoint y: 506, endPoint x: 216, endPoint y: 505, distance: 71.5
click at [216, 505] on div "[PERSON_NAME] It was great to speak with you on the phone. We are a full-servic…" at bounding box center [665, 389] width 914 height 845
